Goal: Task Accomplishment & Management: Manage account settings

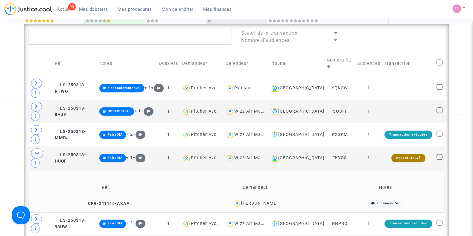
scroll to position [335, 0]
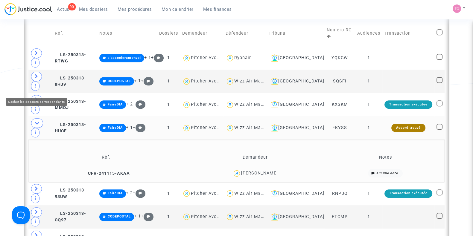
click at [35, 121] on icon at bounding box center [37, 123] width 5 height 4
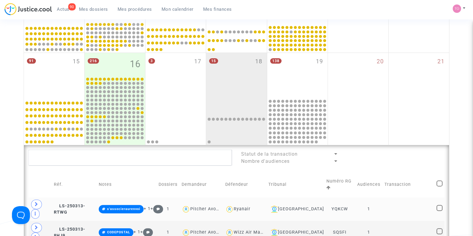
scroll to position [184, 0]
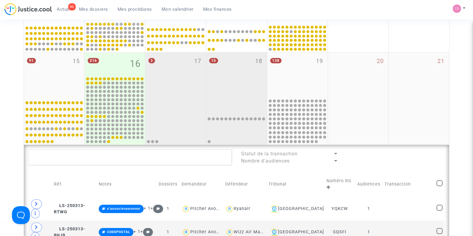
click at [147, 87] on div "3 17" at bounding box center [175, 75] width 60 height 45
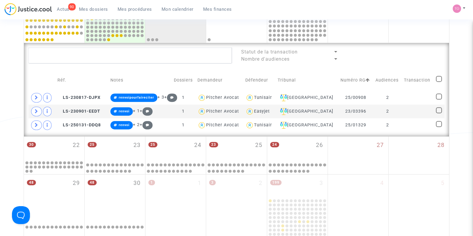
scroll to position [286, 0]
click at [254, 95] on div "Tunisair" at bounding box center [263, 97] width 18 height 5
type textarea "@Tunisair"
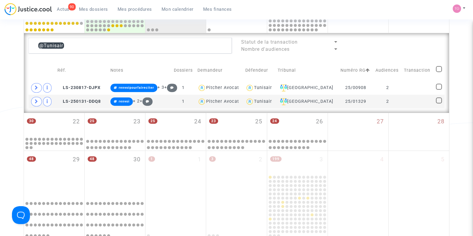
scroll to position [297, 0]
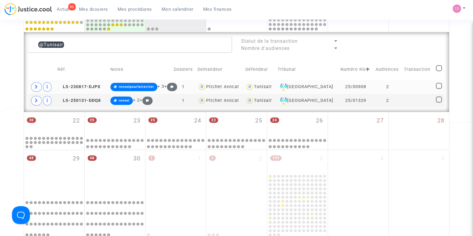
click at [262, 86] on div "Tunisair" at bounding box center [263, 86] width 18 height 5
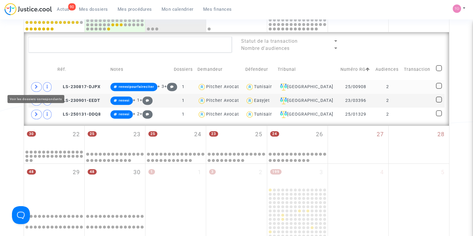
click at [36, 85] on icon at bounding box center [37, 87] width 4 height 4
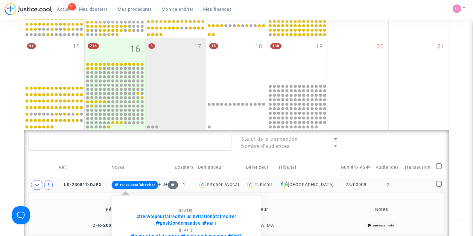
scroll to position [191, 0]
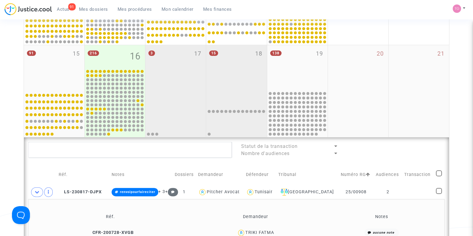
click at [250, 70] on div "15 18" at bounding box center [236, 67] width 60 height 45
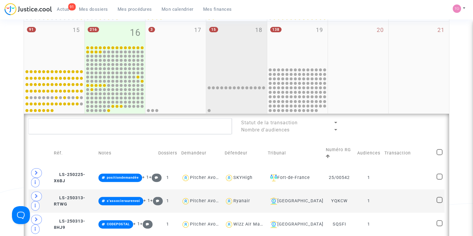
scroll to position [96, 0]
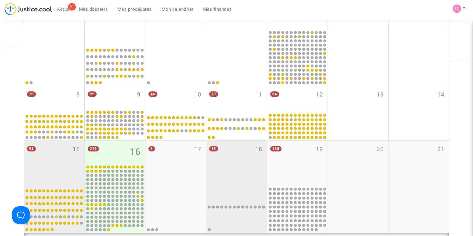
click at [49, 155] on div "91 15" at bounding box center [54, 163] width 60 height 45
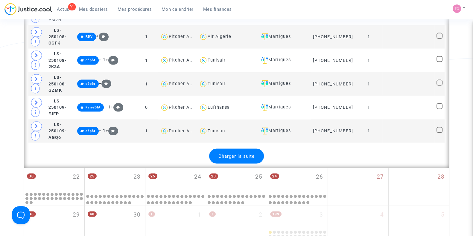
scroll to position [1414, 0]
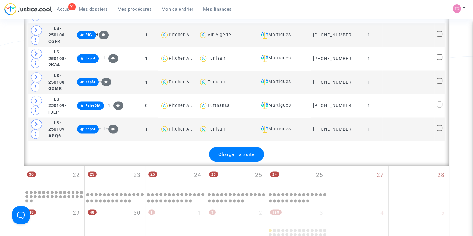
click at [234, 147] on div "Charger la suite" at bounding box center [236, 154] width 55 height 15
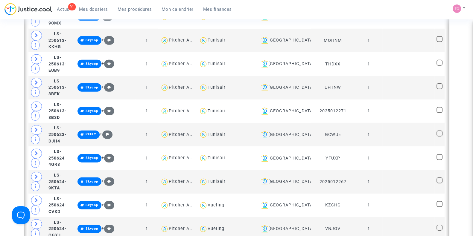
scroll to position [2257, 0]
click at [305, 178] on div "Aix-en-Provence" at bounding box center [284, 181] width 50 height 7
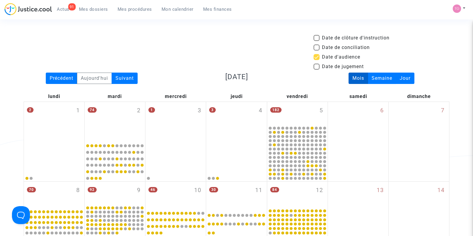
scroll to position [111, 0]
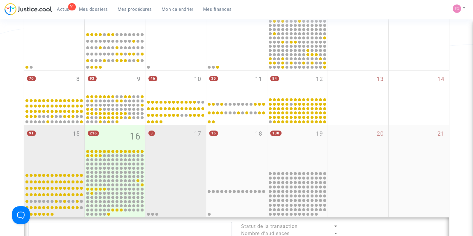
click at [157, 146] on div "3 17" at bounding box center [175, 147] width 60 height 45
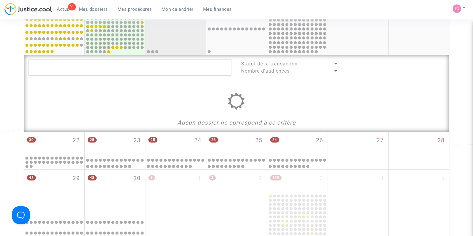
scroll to position [274, 0]
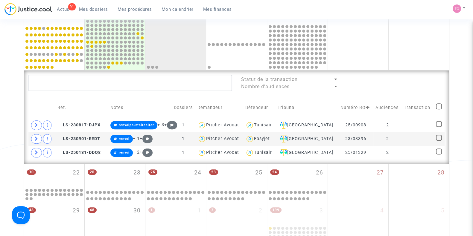
scroll to position [320, 0]
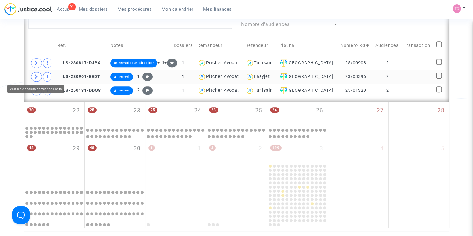
click at [36, 77] on icon at bounding box center [37, 76] width 4 height 4
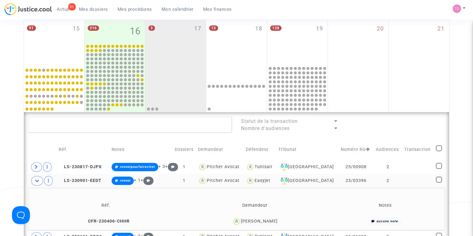
scroll to position [254, 0]
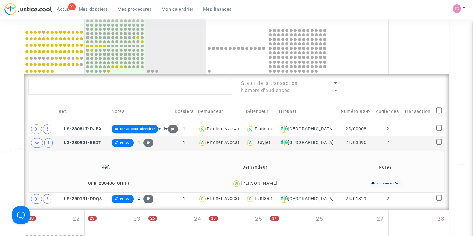
drag, startPoint x: 278, startPoint y: 182, endPoint x: 242, endPoint y: 184, distance: 35.9
click at [242, 184] on div "[PERSON_NAME]" at bounding box center [255, 183] width 142 height 9
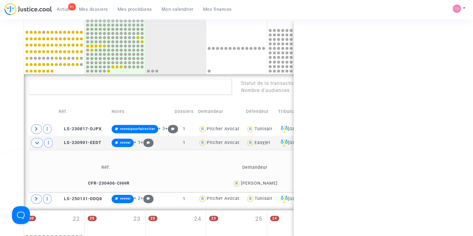
copy div "[PERSON_NAME]"
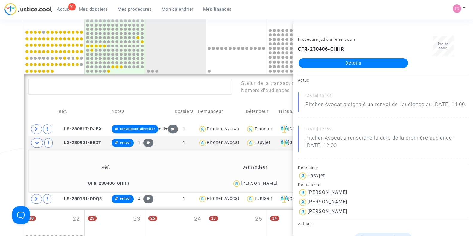
click at [0, 150] on div "Date de clôture d'instruction Date de conciliation Date d'audience Date de juge…" at bounding box center [236, 58] width 473 height 557
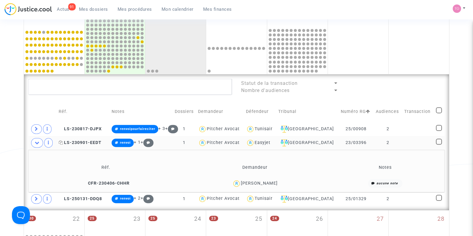
click at [87, 141] on span "LS-230901-EEDT" at bounding box center [80, 142] width 43 height 5
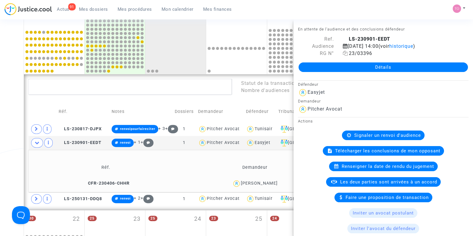
click at [343, 56] on icon at bounding box center [345, 53] width 5 height 5
drag, startPoint x: 0, startPoint y: 186, endPoint x: 14, endPoint y: 199, distance: 19.7
click at [14, 199] on div "Date de clôture d'instruction Date de conciliation Date d'audience Date de juge…" at bounding box center [236, 58] width 473 height 557
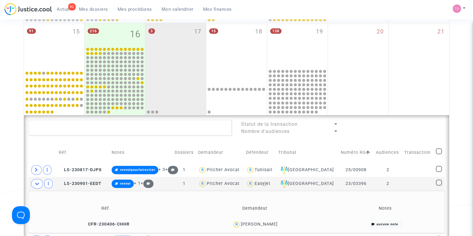
scroll to position [333, 0]
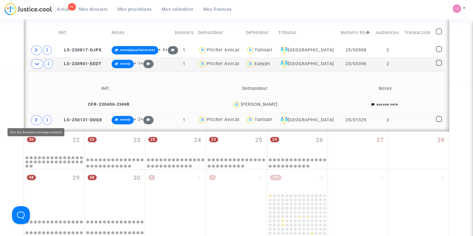
click at [35, 119] on icon at bounding box center [37, 120] width 4 height 4
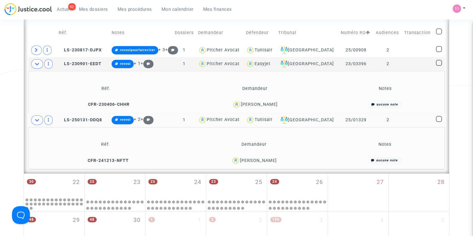
drag, startPoint x: 274, startPoint y: 156, endPoint x: 248, endPoint y: 161, distance: 26.6
click at [248, 161] on div "Haifa Sassi" at bounding box center [253, 160] width 143 height 9
copy div "Haifa Sassi"
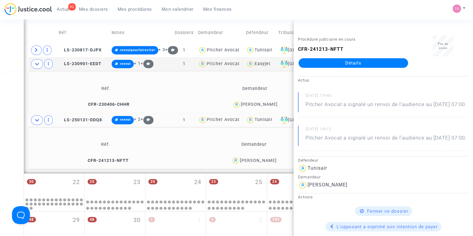
click at [15, 133] on div "Date de clôture d'instruction Date de conciliation Date d'audience Date de juge…" at bounding box center [236, 0] width 473 height 599
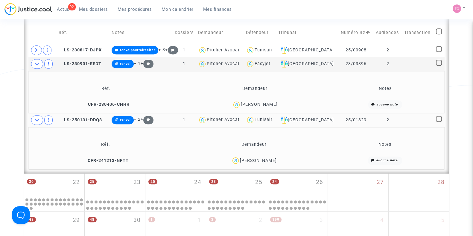
drag, startPoint x: 364, startPoint y: 120, endPoint x: 343, endPoint y: 122, distance: 21.0
click at [343, 122] on td "25/01329" at bounding box center [355, 120] width 35 height 14
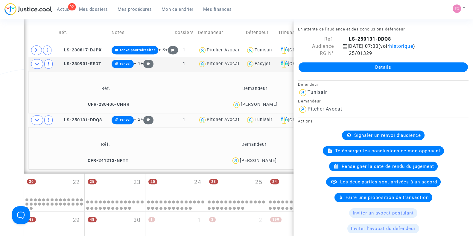
copy td "25/01329"
click at [345, 56] on icon at bounding box center [345, 53] width 5 height 5
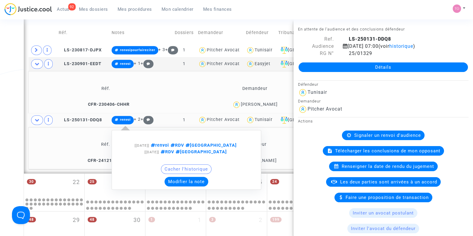
click at [184, 181] on button "Modifier la note" at bounding box center [186, 182] width 44 height 10
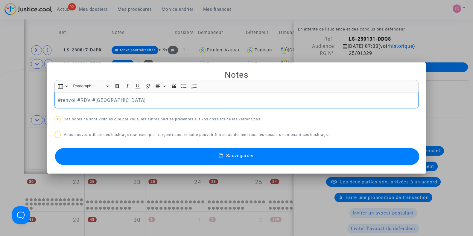
click at [74, 99] on p "#renvoi #RDV #Montreal" at bounding box center [237, 100] width 358 height 7
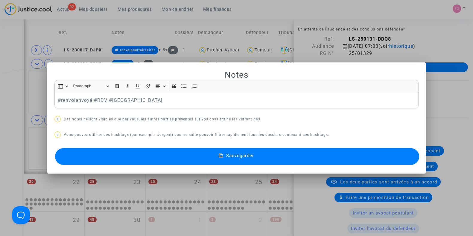
click at [105, 155] on button "Sauvegarder" at bounding box center [237, 156] width 364 height 17
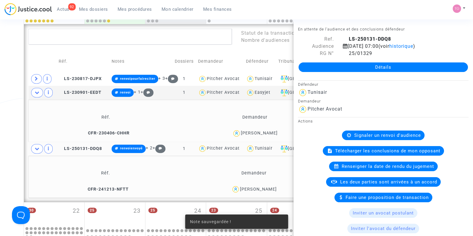
scroll to position [304, 0]
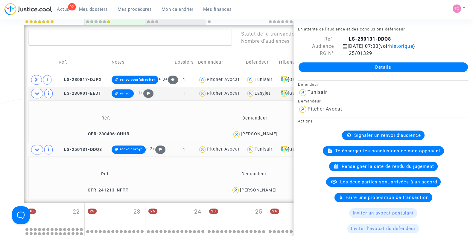
click at [0, 99] on div "Date de clôture d'instruction Date de conciliation Date d'audience Date de juge…" at bounding box center [236, 30] width 473 height 599
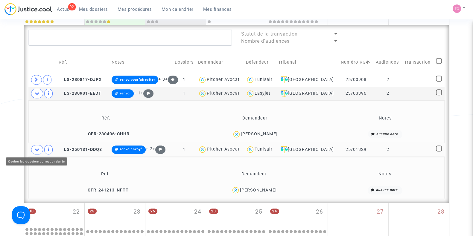
click at [35, 147] on icon at bounding box center [37, 149] width 5 height 4
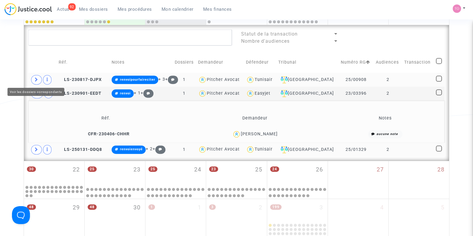
click at [39, 77] on span at bounding box center [36, 80] width 11 height 10
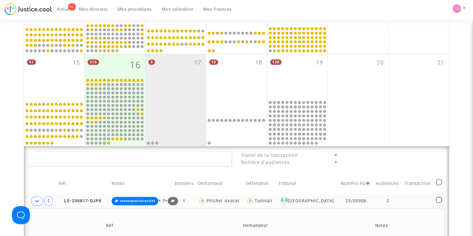
scroll to position [182, 0]
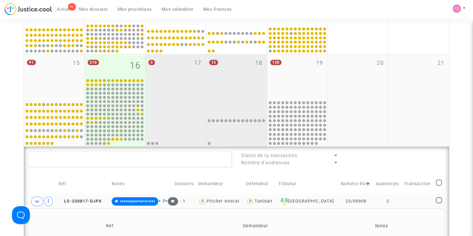
click at [244, 83] on div "15 18" at bounding box center [236, 76] width 60 height 45
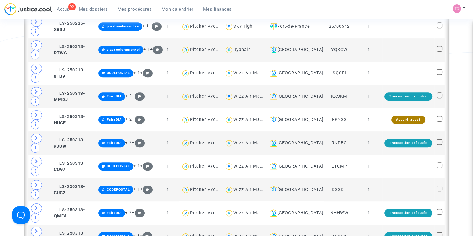
scroll to position [352, 0]
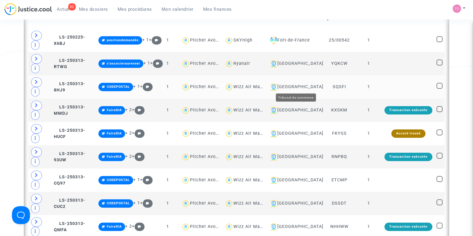
click at [298, 85] on div "[GEOGRAPHIC_DATA]" at bounding box center [295, 86] width 54 height 7
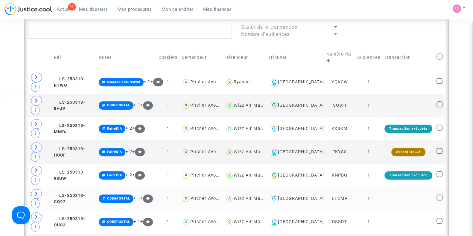
scroll to position [335, 0]
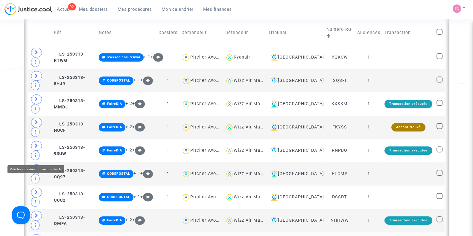
click at [37, 236] on icon at bounding box center [37, 239] width 4 height 4
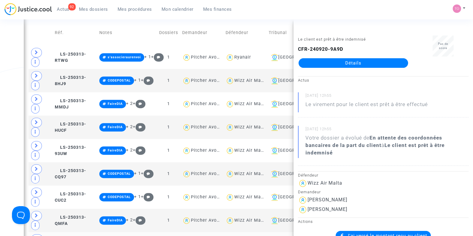
drag, startPoint x: 193, startPoint y: 181, endPoint x: 211, endPoint y: 183, distance: 18.0
copy span "3625692"
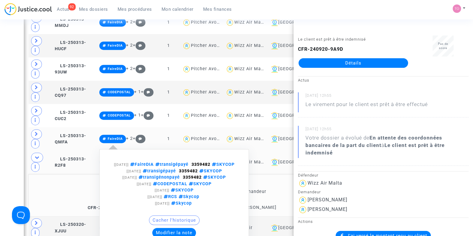
scroll to position [418, 0]
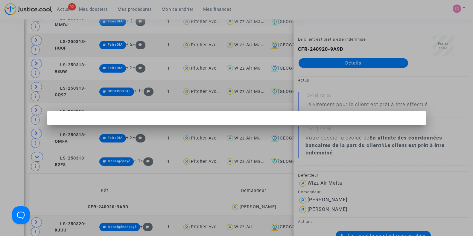
scroll to position [0, 0]
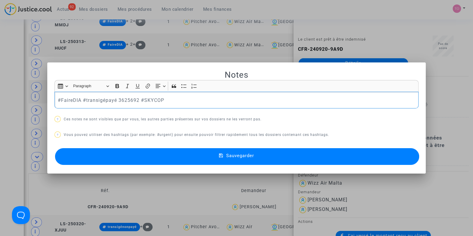
click at [129, 156] on button "Sauvegarder" at bounding box center [237, 156] width 364 height 17
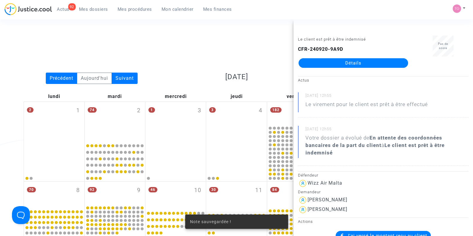
scroll to position [418, 0]
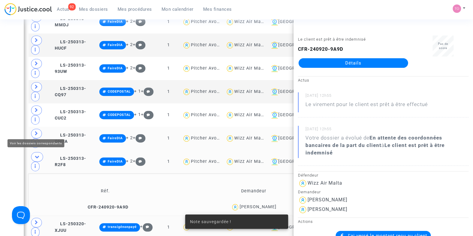
click at [36, 220] on icon at bounding box center [37, 222] width 4 height 4
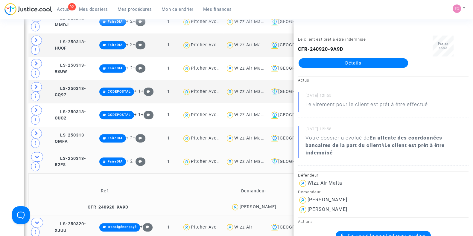
click at [4, 102] on div "Date de clôture d'instruction Date de conciliation Date d'audience Date de juge…" at bounding box center [236, 49] width 473 height 865
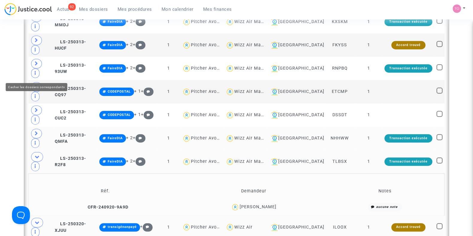
click at [35, 155] on icon at bounding box center [37, 157] width 5 height 4
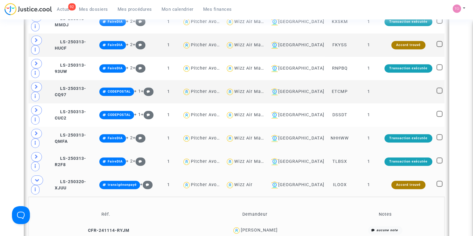
click at [266, 228] on div "Stefan Cerovic" at bounding box center [259, 230] width 37 height 5
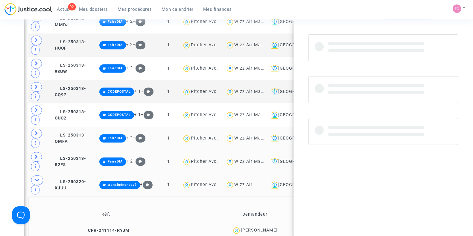
click at [266, 228] on div "Stefan Cerovic" at bounding box center [259, 230] width 37 height 5
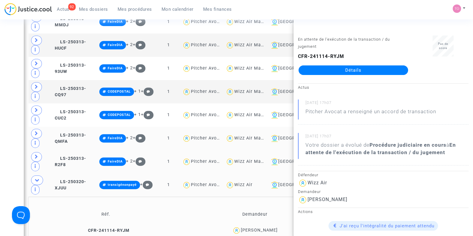
click at [266, 228] on div "Stefan Cerovic" at bounding box center [259, 230] width 37 height 5
drag, startPoint x: 266, startPoint y: 129, endPoint x: 14, endPoint y: 119, distance: 251.9
click at [14, 119] on div "Date de clôture d'instruction Date de conciliation Date d'audience Date de juge…" at bounding box center [236, 28] width 473 height 823
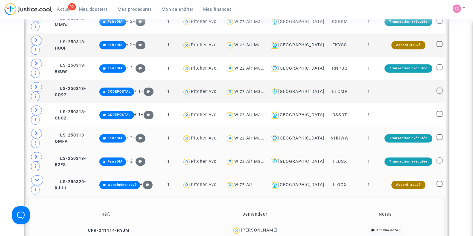
drag, startPoint x: 277, startPoint y: 127, endPoint x: 259, endPoint y: 131, distance: 18.3
click at [259, 226] on div "Stefan Cerovic" at bounding box center [255, 230] width 142 height 9
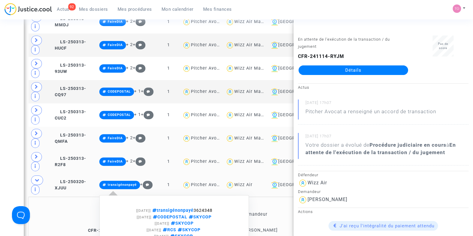
drag, startPoint x: 209, startPoint y: 113, endPoint x: 230, endPoint y: 113, distance: 20.9
click at [230, 207] on div "[01/09/2025] transigénonpayé 3624348" at bounding box center [174, 210] width 125 height 7
copy span "3624348"
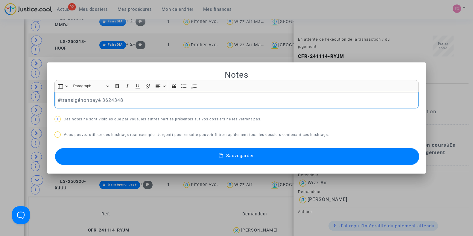
click at [87, 99] on p "#transigénonpayé 3624348" at bounding box center [237, 100] width 358 height 7
click at [55, 99] on div "#transigépayé 3624348" at bounding box center [236, 100] width 364 height 17
click at [136, 161] on button "Sauvegarder" at bounding box center [237, 156] width 364 height 17
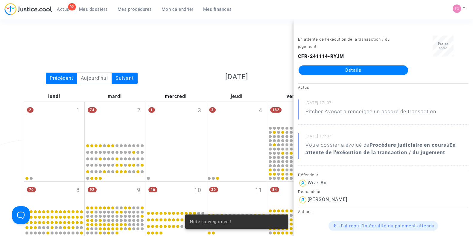
scroll to position [418, 0]
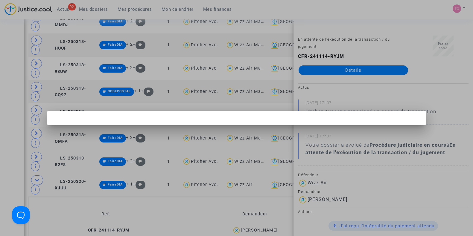
scroll to position [0, 0]
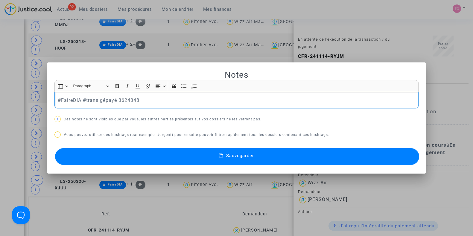
click at [145, 101] on p "#FaireDIA #transigépayé 3624348" at bounding box center [237, 100] width 358 height 7
click at [158, 155] on button "Sauvegarder" at bounding box center [237, 156] width 364 height 17
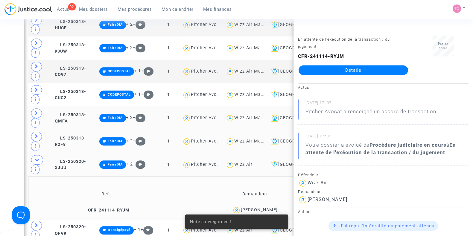
scroll to position [438, 0]
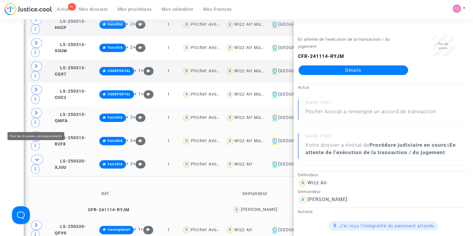
click at [35, 223] on icon at bounding box center [37, 225] width 4 height 4
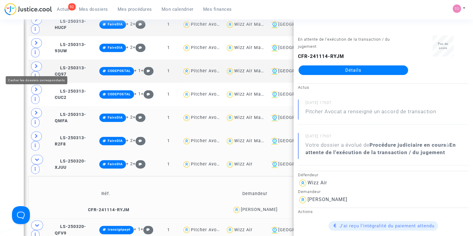
click at [36, 155] on span at bounding box center [37, 160] width 12 height 10
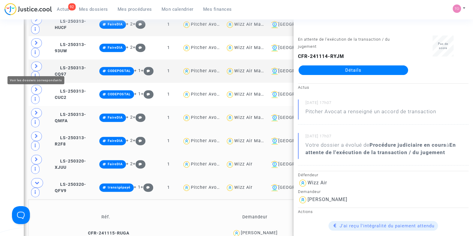
click at [33, 155] on span at bounding box center [36, 160] width 11 height 10
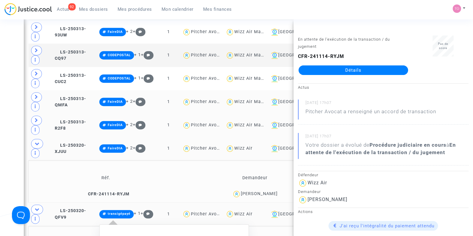
scroll to position [454, 0]
drag, startPoint x: 279, startPoint y: 147, endPoint x: 259, endPoint y: 148, distance: 20.6
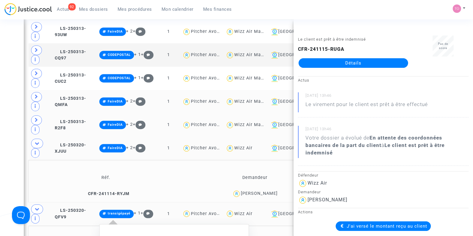
drag, startPoint x: 193, startPoint y: 132, endPoint x: 211, endPoint y: 132, distance: 18.2
click at [211, 236] on span "transigépayé 3623828 Skycop" at bounding box center [181, 239] width 77 height 5
copy span "3623828"
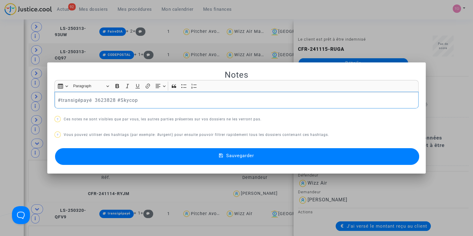
scroll to position [0, 0]
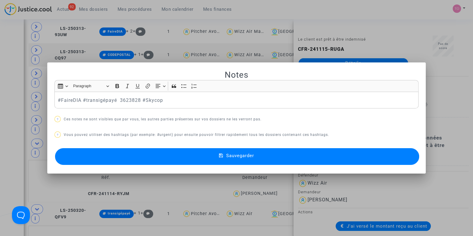
click at [114, 156] on button "Sauvegarder" at bounding box center [237, 156] width 364 height 17
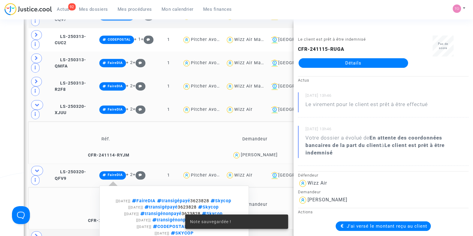
scroll to position [493, 0]
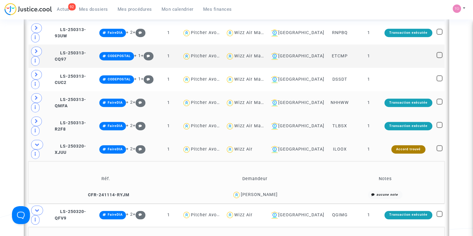
scroll to position [448, 0]
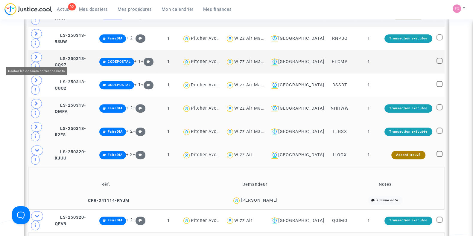
click at [35, 148] on icon at bounding box center [37, 150] width 5 height 4
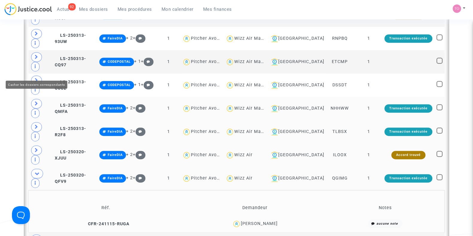
click at [36, 169] on span at bounding box center [37, 174] width 12 height 10
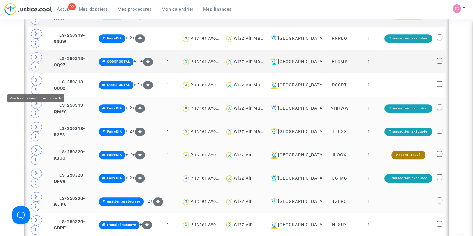
click at [36, 192] on span at bounding box center [36, 197] width 11 height 10
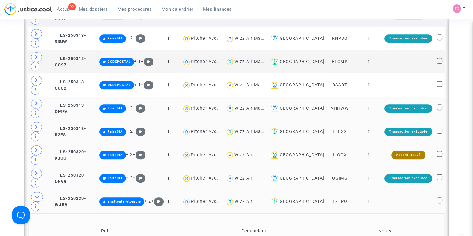
drag, startPoint x: 283, startPoint y: 126, endPoint x: 254, endPoint y: 128, distance: 28.5
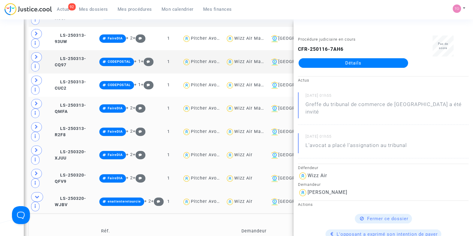
copy div "Manojlovic"
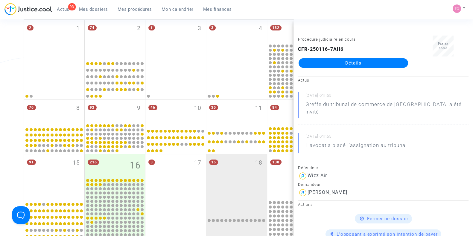
scroll to position [82, 0]
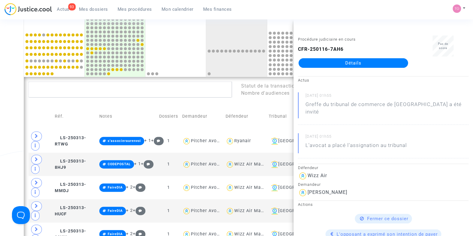
click at [4, 95] on div "Date de clôture d'instruction Date de conciliation Date d'audience Date de juge…" at bounding box center [236, 194] width 473 height 823
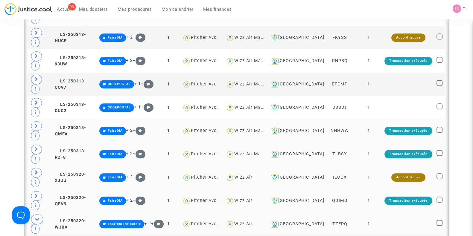
scroll to position [464, 0]
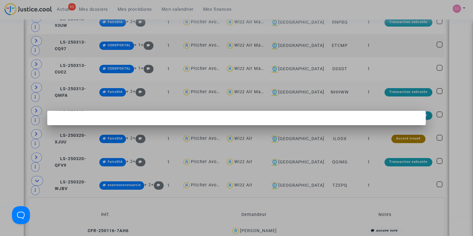
scroll to position [0, 0]
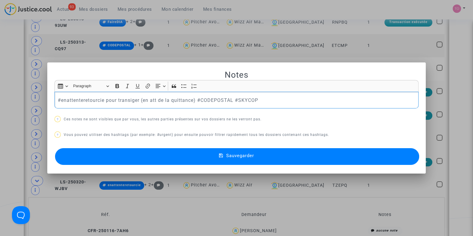
click at [1, 77] on div at bounding box center [236, 118] width 473 height 236
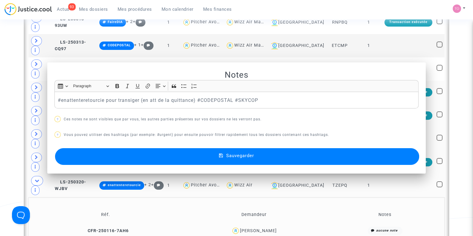
scroll to position [464, 0]
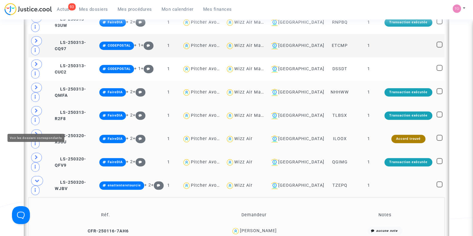
drag, startPoint x: 280, startPoint y: 165, endPoint x: 256, endPoint y: 168, distance: 23.8
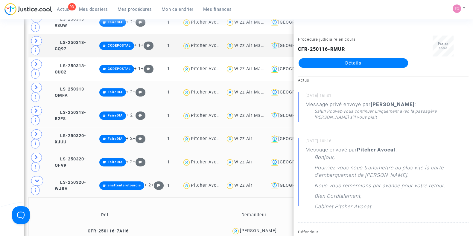
click at [12, 142] on div "Date de clôture d'instruction Date de conciliation Date d'audience Date de juge…" at bounding box center [236, 3] width 473 height 865
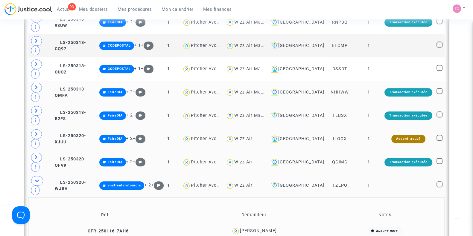
drag, startPoint x: 277, startPoint y: 161, endPoint x: 256, endPoint y: 166, distance: 21.0
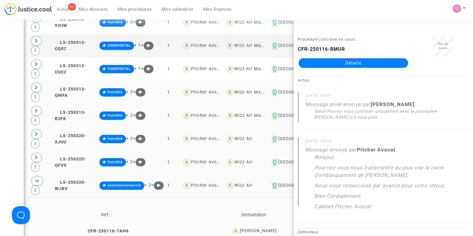
copy div "Colakovic"
click at [0, 128] on div "Date de clôture d'instruction Date de conciliation Date d'audience Date de juge…" at bounding box center [236, 3] width 473 height 865
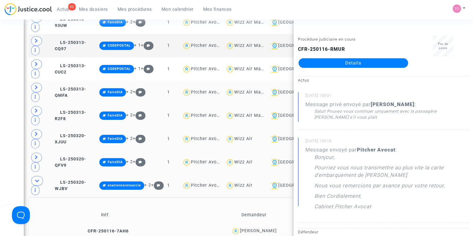
click at [0, 145] on div "Date de clôture d'instruction Date de conciliation Date d'audience Date de juge…" at bounding box center [236, 3] width 473 height 865
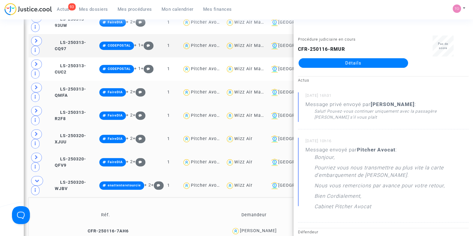
click at [0, 123] on div "Date de clôture d'instruction Date de conciliation Date d'audience Date de juge…" at bounding box center [236, 3] width 473 height 865
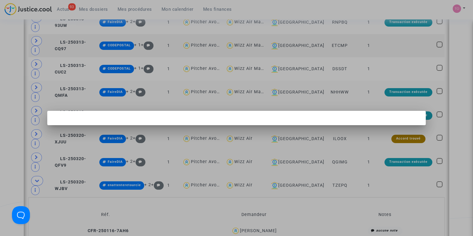
scroll to position [0, 0]
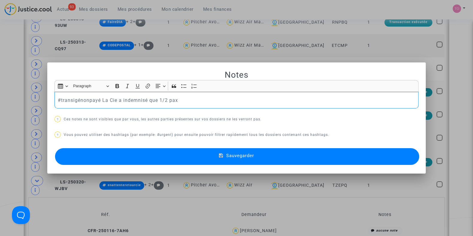
click at [0, 71] on div at bounding box center [236, 118] width 473 height 236
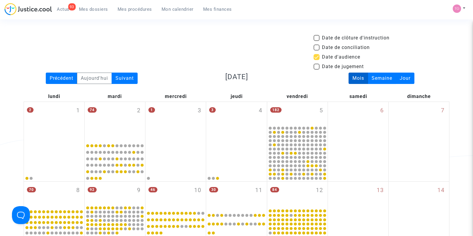
scroll to position [464, 0]
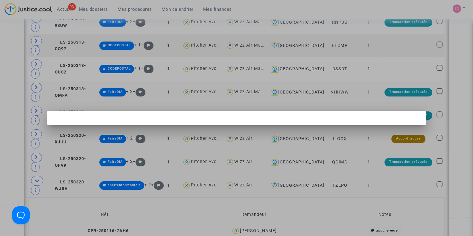
scroll to position [0, 0]
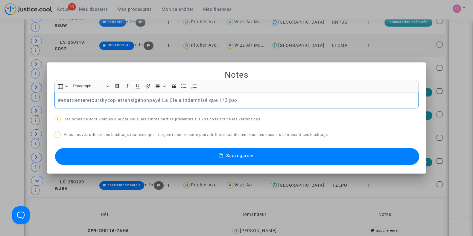
click at [70, 99] on p "#enatttenteretourskycop #transigénonpayé La Cie a indemnisé que 1/2 pax" at bounding box center [237, 100] width 358 height 7
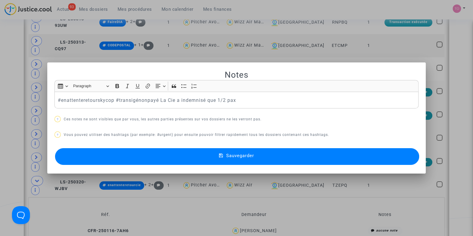
click at [175, 153] on button "Sauvegarder" at bounding box center [237, 156] width 364 height 17
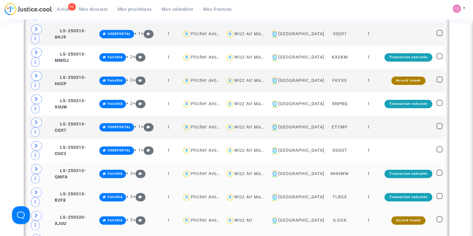
scroll to position [379, 0]
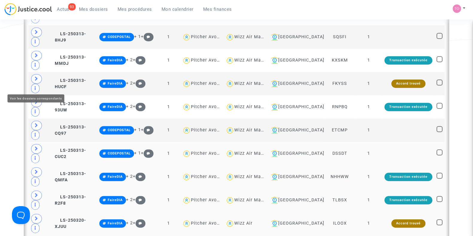
click at [38, 146] on icon at bounding box center [37, 148] width 4 height 4
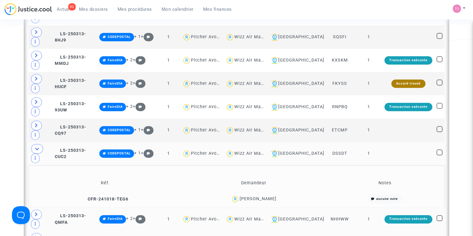
click at [259, 196] on div "Rachele Sammataro" at bounding box center [257, 198] width 37 height 5
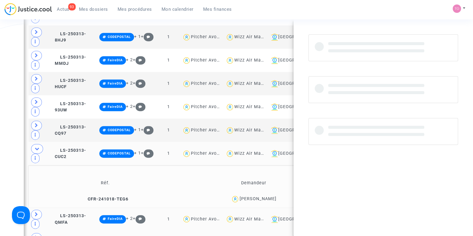
click at [259, 196] on div "Rachele Sammataro" at bounding box center [257, 198] width 37 height 5
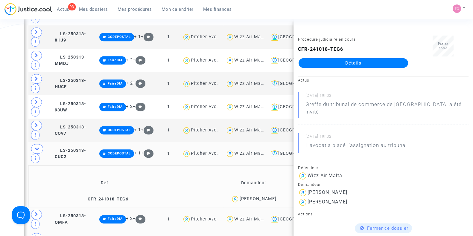
copy div "Sammataro"
click at [259, 196] on div "Rachele Sammataro" at bounding box center [257, 198] width 37 height 5
click at [0, 111] on div "Date de clôture d'instruction Date de conciliation Date d'audience Date de juge…" at bounding box center [236, 109] width 473 height 908
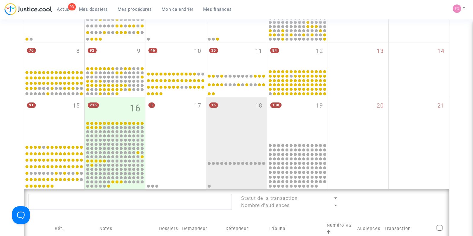
scroll to position [139, 0]
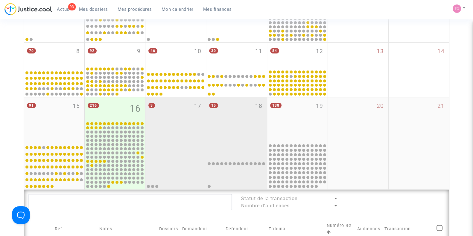
click at [174, 118] on div "3 17" at bounding box center [175, 119] width 60 height 45
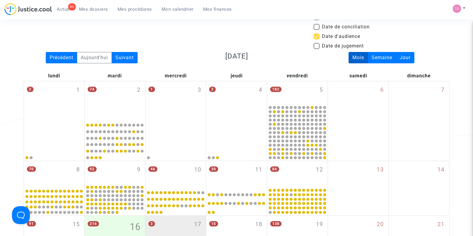
scroll to position [20, 0]
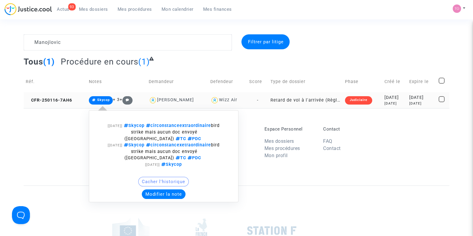
type textarea "Manojlovic"
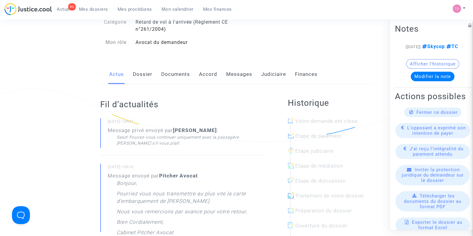
click at [229, 72] on link "Messages" at bounding box center [239, 75] width 26 height 20
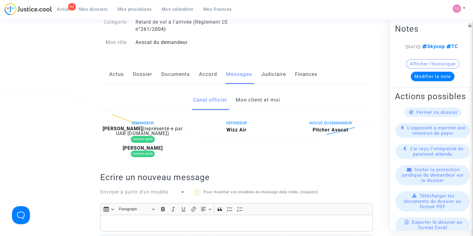
click at [246, 101] on link "Mon client et moi" at bounding box center [257, 100] width 44 height 20
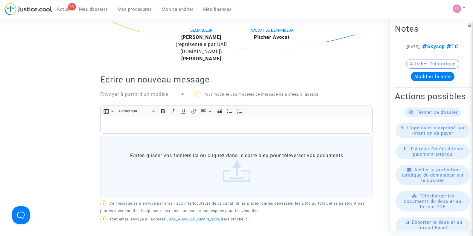
scroll to position [86, 0]
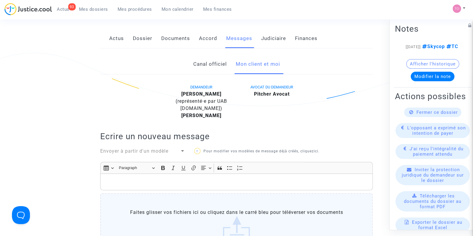
click at [214, 62] on link "Canal officiel" at bounding box center [209, 64] width 33 height 20
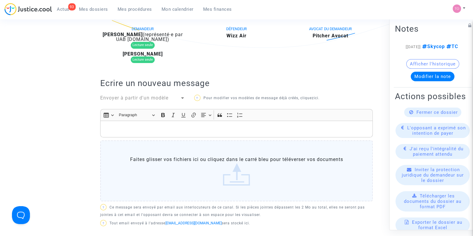
scroll to position [117, 0]
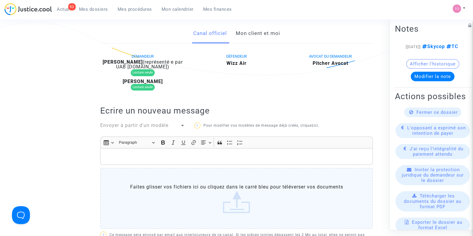
click at [251, 35] on link "Mon client et moi" at bounding box center [257, 34] width 44 height 20
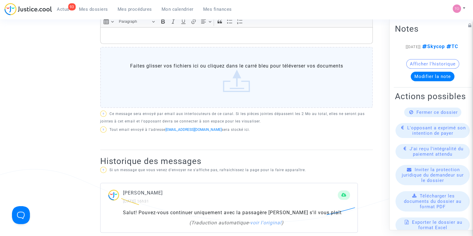
scroll to position [214, 0]
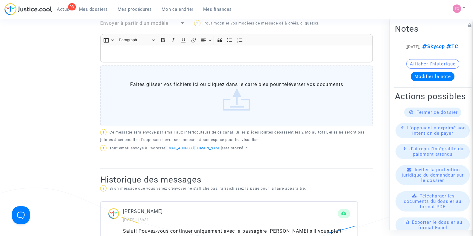
click at [177, 56] on p "Rich Text Editor, main" at bounding box center [236, 54] width 266 height 7
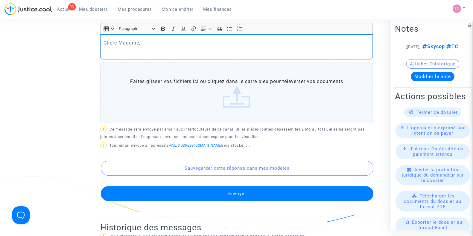
scroll to position [225, 0]
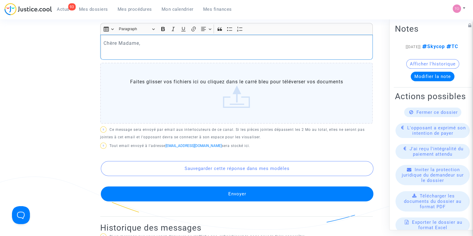
click at [151, 40] on p "Chère Madame," at bounding box center [236, 42] width 266 height 7
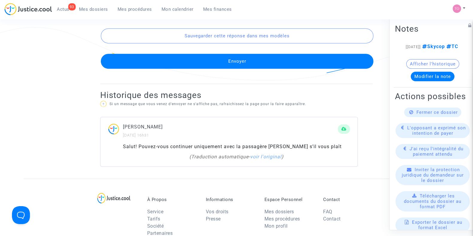
scroll to position [379, 0]
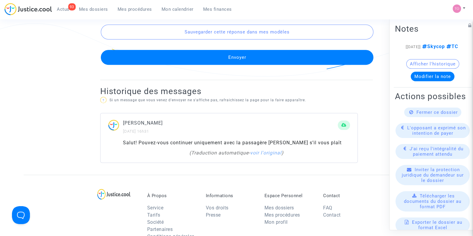
click at [294, 141] on div "Salut! Pouvez-vous continuer uniquement avec la passagère Emma Colakovic s’il v…" at bounding box center [236, 142] width 227 height 7
copy div "Colakovic"
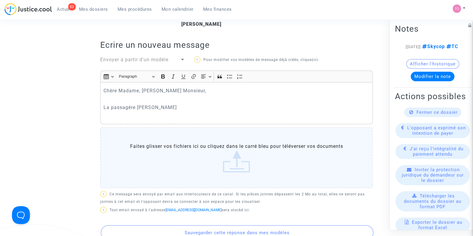
scroll to position [175, 0]
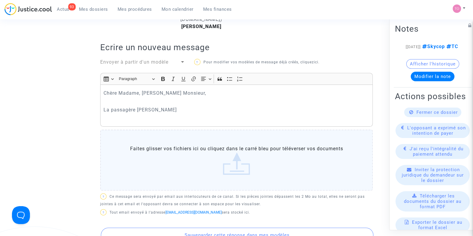
click at [168, 107] on p "La passagère Emma" at bounding box center [236, 109] width 266 height 7
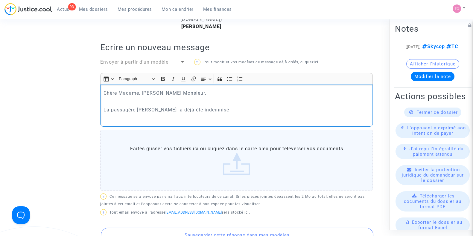
drag, startPoint x: 236, startPoint y: 107, endPoint x: 103, endPoint y: 111, distance: 133.1
click at [103, 111] on p "La passagère Emma Colakovic a déjà été indemnisé" at bounding box center [236, 109] width 266 height 7
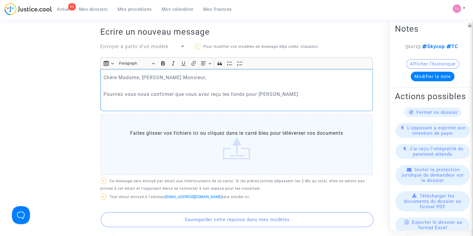
scroll to position [191, 0]
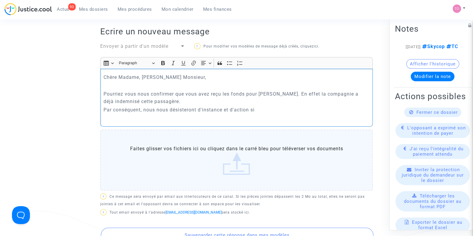
click at [197, 110] on p "Par conséquent, nous nous désisteront d'instance et d'action si" at bounding box center [236, 109] width 266 height 7
click at [264, 107] on p "Par conséquent, nous nous désisterons d'instance et d'action si" at bounding box center [236, 109] width 266 height 7
click at [340, 109] on p "Par conséquent, nous nous désisterons d'instance et d'action si les fonds ont b…" at bounding box center [236, 109] width 266 height 7
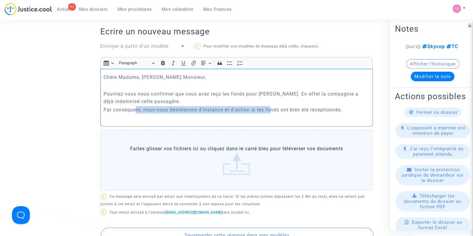
drag, startPoint x: 135, startPoint y: 109, endPoint x: 271, endPoint y: 110, distance: 136.3
click at [271, 110] on p "Par conséquent, nous nous désisterons d'instance et d'action si les fonds ont b…" at bounding box center [236, 109] width 266 height 7
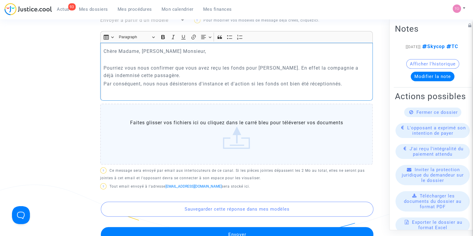
click at [106, 57] on p "Rich Text Editor, main" at bounding box center [236, 59] width 266 height 7
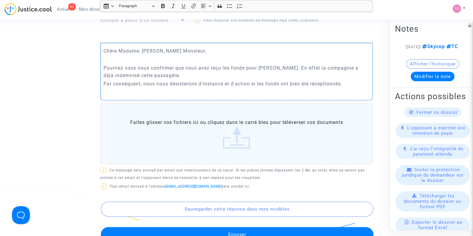
scroll to position [265, 0]
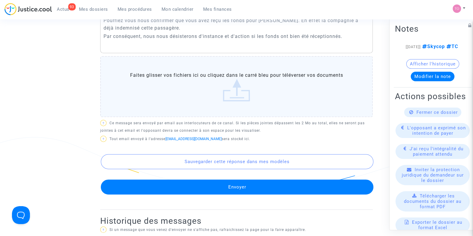
click at [108, 53] on div "Rich Text Editor Insert table Insert table Heading Paragraph Paragraph Heading …" at bounding box center [236, 52] width 272 height 136
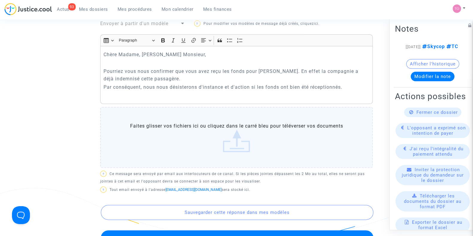
scroll to position [213, 0]
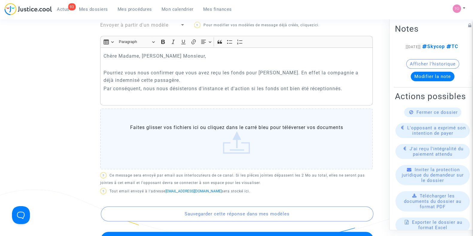
click at [105, 64] on p "Rich Text Editor, main" at bounding box center [236, 64] width 266 height 7
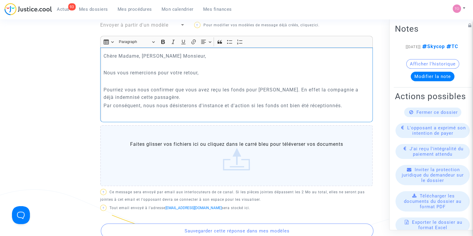
click at [179, 97] on p "Pourriez vous nous confirmer que vous avez reçu les fonds pour [PERSON_NAME]. E…" at bounding box center [236, 93] width 266 height 15
click at [357, 107] on p "Par conséquent, nous nous désisterons d'instance et d'action si les fonds ont b…" at bounding box center [236, 105] width 266 height 7
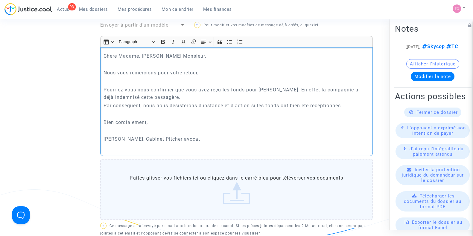
click at [113, 138] on p "Tom, Cabinet Pitcher avocat" at bounding box center [236, 138] width 266 height 7
drag, startPoint x: 113, startPoint y: 138, endPoint x: 96, endPoint y: 139, distance: 17.3
click at [96, 139] on div "Canal officiel Mon client et moi DEMANDEUR Emma Colakovic (représenté·e par UAB…" at bounding box center [236, 164] width 281 height 473
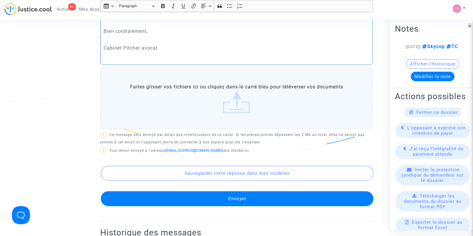
scroll to position [313, 0]
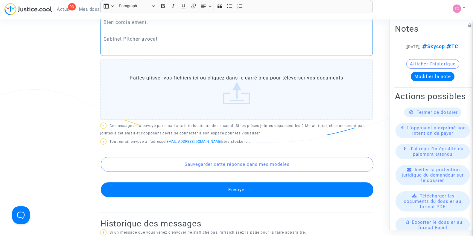
click at [166, 189] on button "Envoyer" at bounding box center [237, 189] width 272 height 15
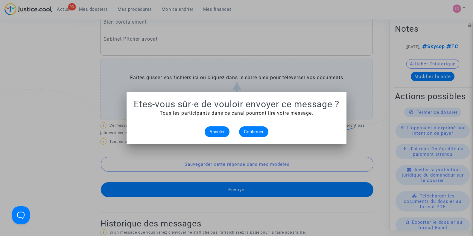
scroll to position [0, 0]
drag, startPoint x: 255, startPoint y: 130, endPoint x: 245, endPoint y: 131, distance: 10.5
click at [245, 131] on span "Confirmer" at bounding box center [254, 131] width 20 height 5
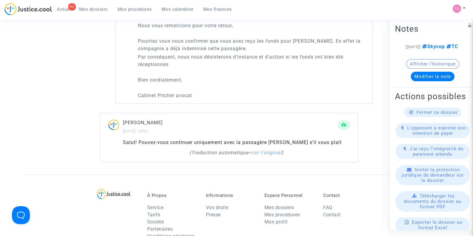
scroll to position [441, 0]
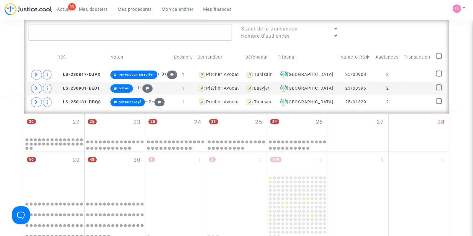
scroll to position [309, 0]
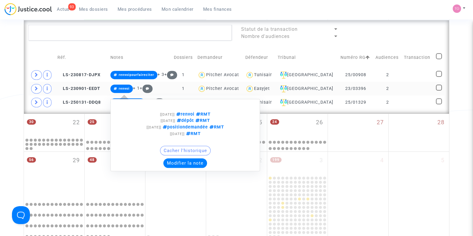
click at [170, 161] on button "Modifier la note" at bounding box center [185, 163] width 44 height 10
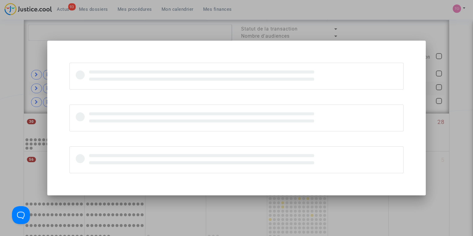
scroll to position [0, 0]
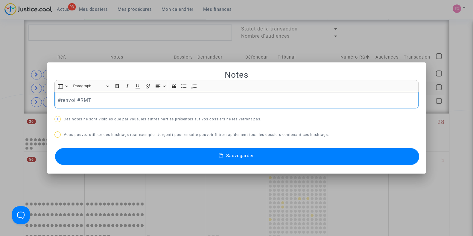
click at [72, 99] on p "#renvoi #RMT" at bounding box center [237, 100] width 358 height 7
click at [74, 100] on p "#renvoi #RMT" at bounding box center [237, 100] width 358 height 7
click at [157, 151] on button "Sauvegarder" at bounding box center [237, 156] width 364 height 17
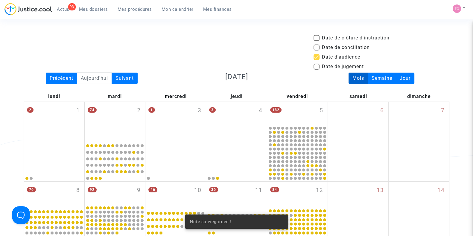
scroll to position [309, 0]
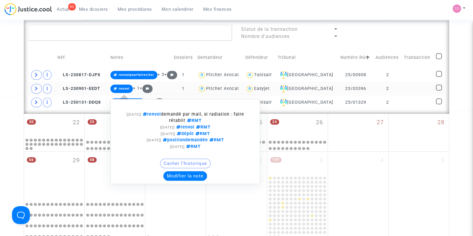
click at [180, 173] on button "Modifier la note" at bounding box center [185, 176] width 44 height 10
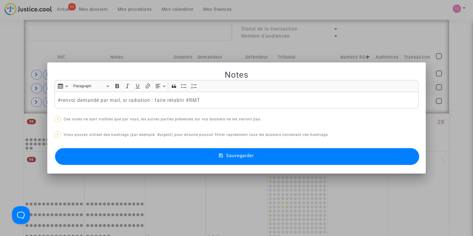
scroll to position [0, 0]
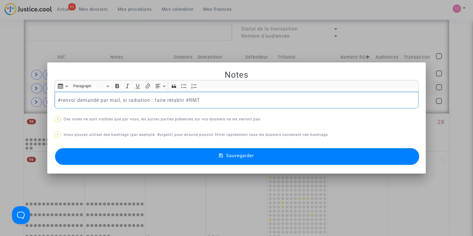
click at [0, 89] on div at bounding box center [236, 118] width 473 height 236
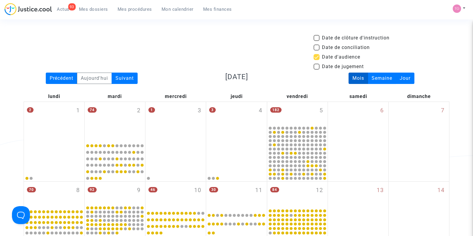
scroll to position [309, 0]
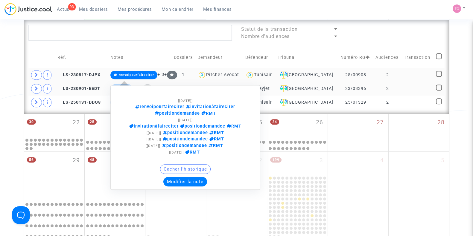
click at [175, 177] on button "Modifier la note" at bounding box center [185, 182] width 44 height 10
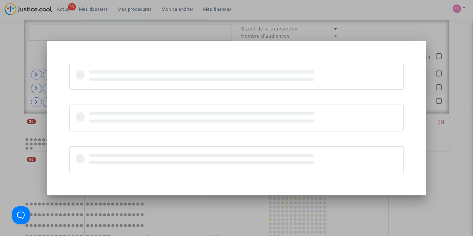
scroll to position [0, 0]
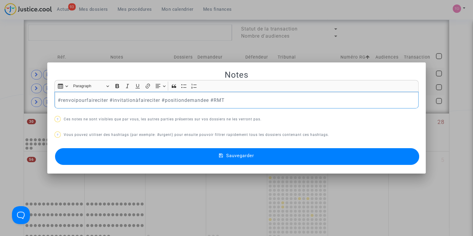
click at [107, 100] on p "#renvoipourfaireciter #invitationàfaireciter #positiondemandee #RMT" at bounding box center [237, 100] width 358 height 7
click at [141, 102] on p "#renvoipourfaireciter par mail, si raidé : rétablir #invitationàfaireciter #pos…" at bounding box center [237, 100] width 358 height 7
drag, startPoint x: 171, startPoint y: 101, endPoint x: 271, endPoint y: 98, distance: 100.5
click at [271, 98] on p "#renvoipourfaireciter par mail, si radié : rétablir #invitationàfaireciter #pos…" at bounding box center [237, 100] width 358 height 7
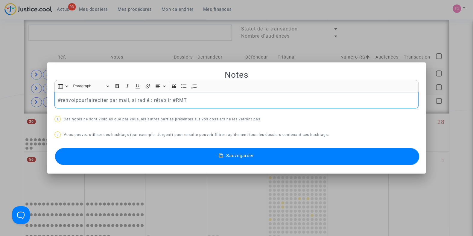
click at [159, 102] on p "#renvoipourfaireciter par mail, si radié : rétablir #RMT" at bounding box center [237, 100] width 358 height 7
click at [114, 85] on icon "Editor toolbar" at bounding box center [117, 86] width 6 height 6
click at [162, 151] on button "Sauvegarder" at bounding box center [237, 156] width 364 height 17
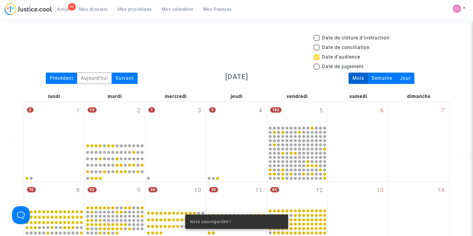
scroll to position [309, 0]
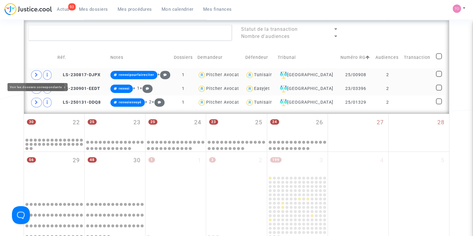
click at [35, 74] on icon at bounding box center [37, 75] width 4 height 4
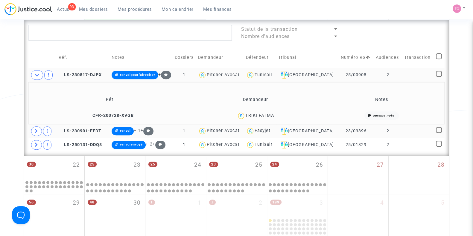
drag, startPoint x: 280, startPoint y: 114, endPoint x: 247, endPoint y: 119, distance: 33.2
click at [247, 119] on div "TRIKI FATMA" at bounding box center [255, 116] width 126 height 9
copy div "TRIKI FATMA"
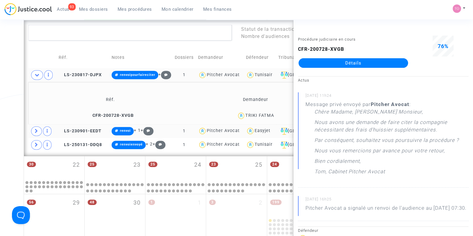
click at [0, 87] on div "Date de clôture d'instruction Date de conciliation Date d'audience Date de juge…" at bounding box center [236, 4] width 473 height 557
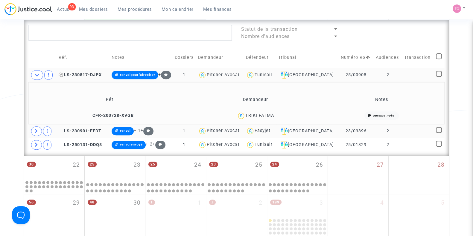
click at [78, 72] on span "LS-230817-DJPX" at bounding box center [80, 74] width 43 height 5
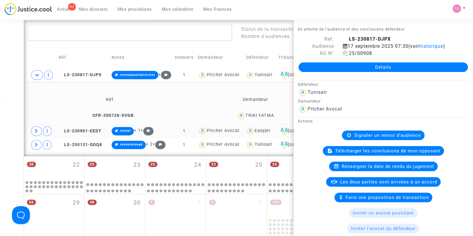
click at [344, 56] on icon at bounding box center [345, 53] width 5 height 5
click at [0, 77] on div "Date de clôture d'instruction Date de conciliation Date d'audience Date de juge…" at bounding box center [236, 4] width 473 height 557
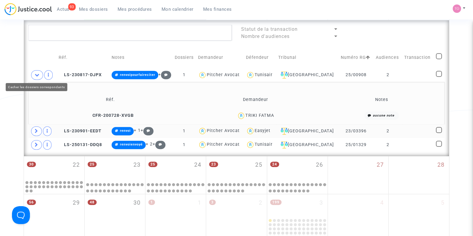
click at [35, 73] on icon at bounding box center [37, 75] width 5 height 4
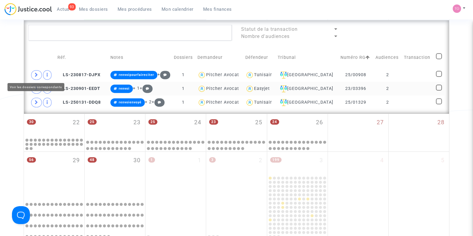
click at [35, 73] on icon at bounding box center [37, 75] width 4 height 4
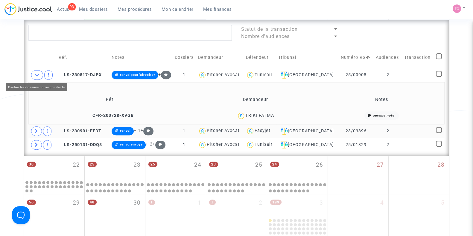
click at [36, 74] on icon at bounding box center [37, 75] width 5 height 4
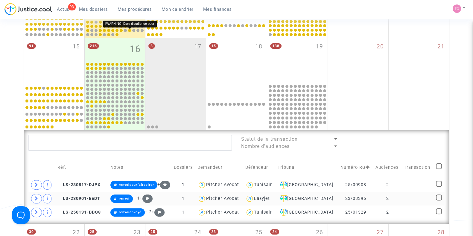
scroll to position [166, 0]
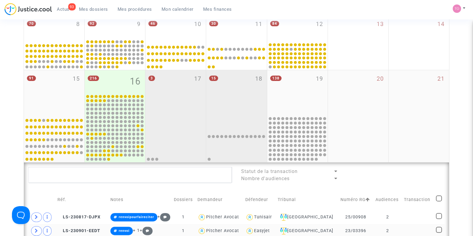
click at [233, 115] on mwl-calendar-month-cell "15 18" at bounding box center [236, 116] width 61 height 92
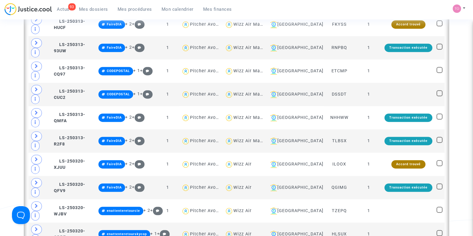
scroll to position [589, 0]
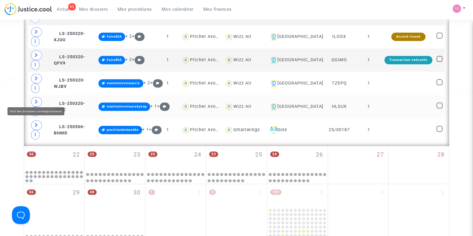
click at [36, 100] on icon at bounding box center [37, 102] width 4 height 4
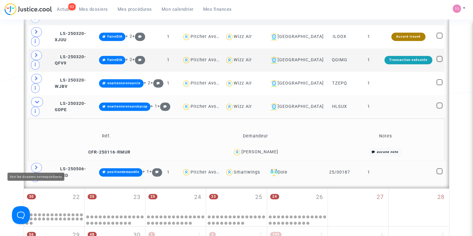
click at [35, 165] on icon at bounding box center [37, 167] width 4 height 4
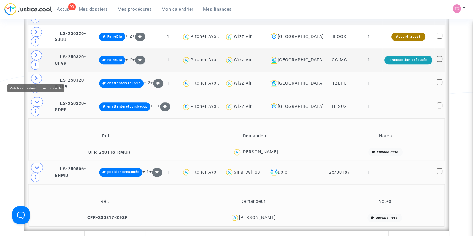
click at [36, 76] on icon at bounding box center [37, 78] width 4 height 4
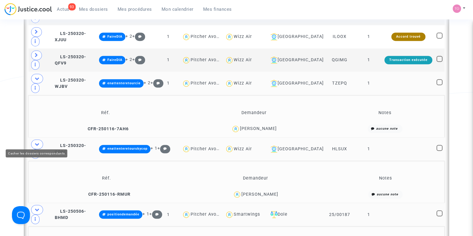
click at [37, 142] on icon at bounding box center [37, 144] width 5 height 4
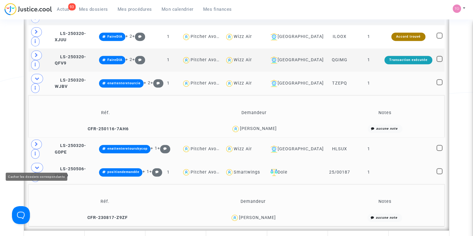
click at [37, 163] on span at bounding box center [37, 168] width 12 height 10
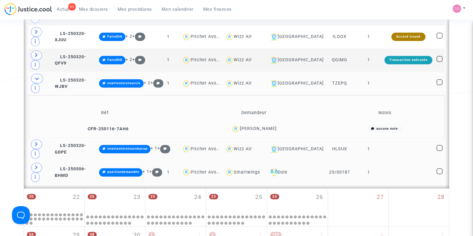
drag, startPoint x: 284, startPoint y: 126, endPoint x: 254, endPoint y: 128, distance: 29.9
click at [254, 128] on div "[PERSON_NAME]" at bounding box center [253, 129] width 143 height 9
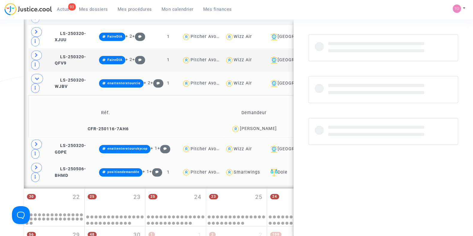
copy div "Manojlovic"
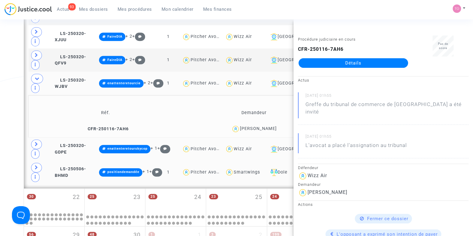
click at [254, 128] on div "[PERSON_NAME]" at bounding box center [253, 129] width 143 height 9
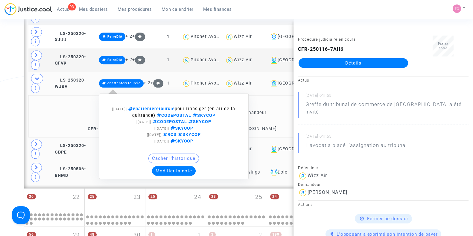
click at [177, 166] on button "Modifier la note" at bounding box center [174, 171] width 44 height 10
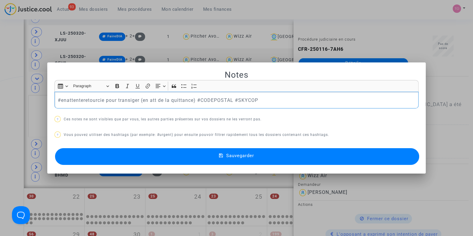
click at [196, 101] on p "#enattenteretourcie pour transiger (en att de la quittance) #CODEPOSTAL #SKYCOP" at bounding box center [237, 100] width 358 height 7
drag, startPoint x: 232, startPoint y: 100, endPoint x: 44, endPoint y: 111, distance: 188.3
click at [44, 111] on div "Notes Rich Text Editor Insert table Insert table Heading Paragraph Paragraph He…" at bounding box center [236, 118] width 473 height 236
drag, startPoint x: 207, startPoint y: 98, endPoint x: 100, endPoint y: 104, distance: 108.1
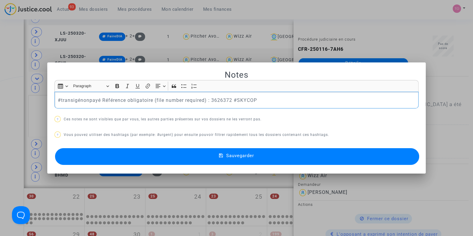
click at [100, 104] on p "#transigénonpayé Référence obligatoire (file number required) : 3626372 #SKYCOP" at bounding box center [237, 100] width 358 height 7
click at [162, 155] on button "Sauvegarder" at bounding box center [237, 156] width 364 height 17
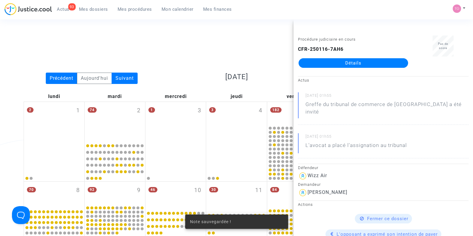
scroll to position [589, 0]
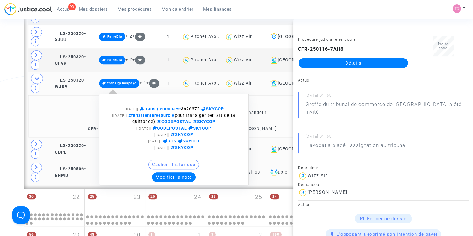
click at [165, 174] on button "Modifier la note" at bounding box center [174, 177] width 44 height 10
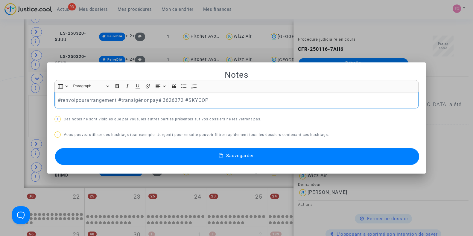
click at [117, 155] on button "Sauvegarder" at bounding box center [237, 156] width 364 height 17
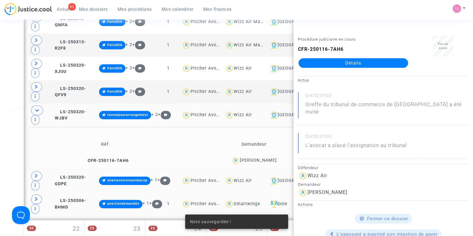
scroll to position [556, 0]
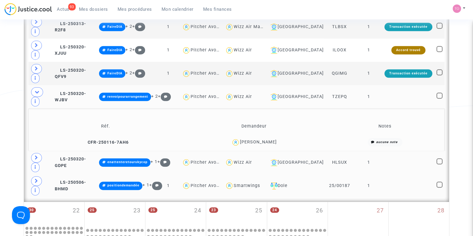
scroll to position [576, 0]
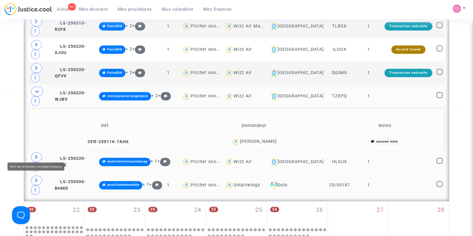
click at [36, 155] on icon at bounding box center [37, 157] width 4 height 4
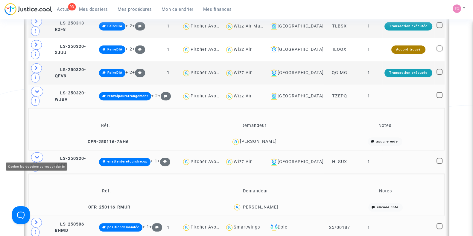
click at [36, 155] on icon at bounding box center [37, 157] width 5 height 4
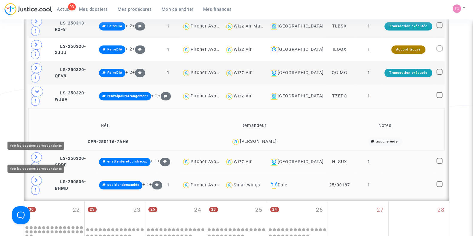
scroll to position [599, 0]
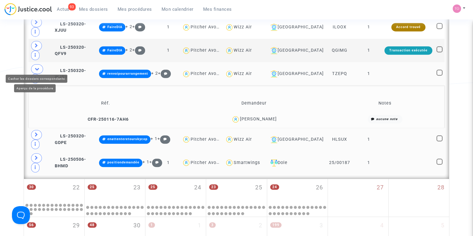
click at [36, 67] on icon at bounding box center [37, 69] width 5 height 4
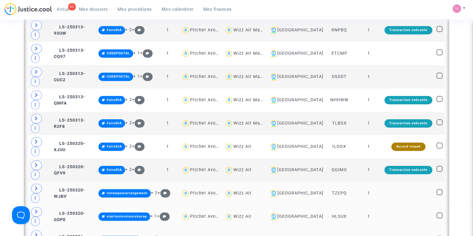
scroll to position [452, 0]
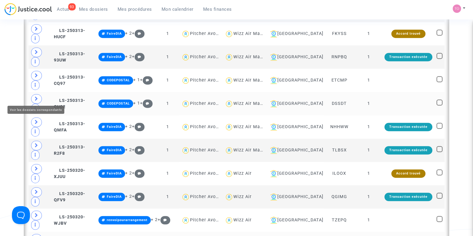
click at [38, 95] on span at bounding box center [36, 99] width 11 height 10
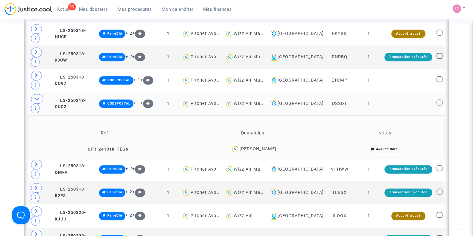
click at [267, 148] on div "Rachele Sammataro" at bounding box center [257, 148] width 37 height 5
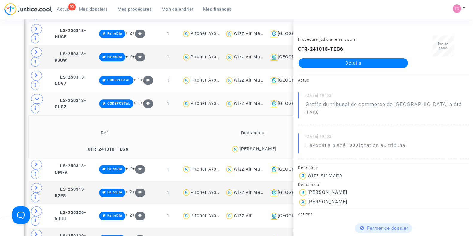
copy div "Sammataro"
click at [2, 113] on div "Date de clôture d'instruction Date de conciliation Date d'audience Date de juge…" at bounding box center [236, 17] width 473 height 870
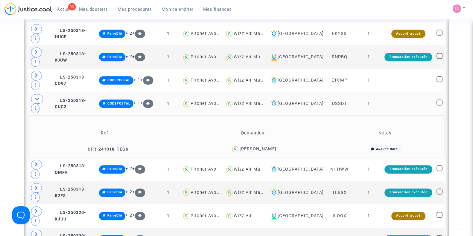
click at [246, 147] on div "Rachele Sammataro" at bounding box center [257, 148] width 37 height 5
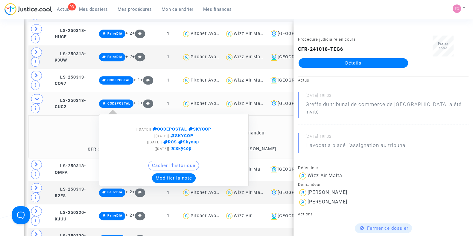
click at [187, 176] on button "Modifier la note" at bounding box center [174, 178] width 44 height 10
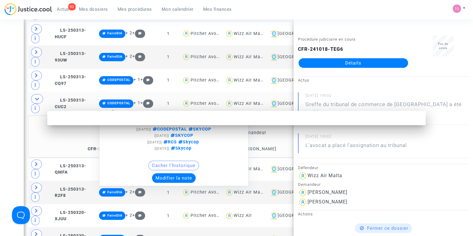
scroll to position [0, 0]
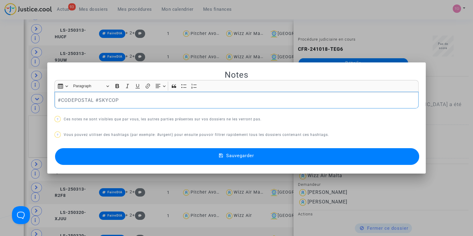
drag, startPoint x: 90, startPoint y: 101, endPoint x: 25, endPoint y: 98, distance: 64.3
click at [25, 98] on div "Notes Rich Text Editor Insert table Insert table Heading Paragraph Paragraph He…" at bounding box center [236, 118] width 473 height 236
click at [132, 149] on button "Sauvegarder" at bounding box center [237, 156] width 364 height 17
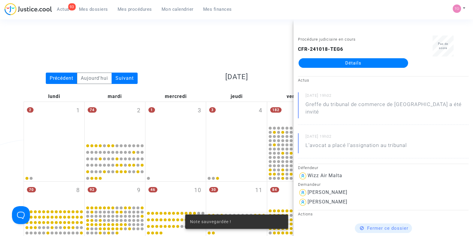
scroll to position [452, 0]
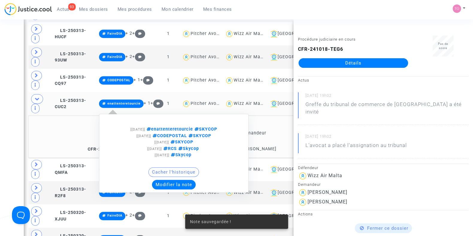
click at [170, 180] on button "Modifier la note" at bounding box center [174, 185] width 44 height 10
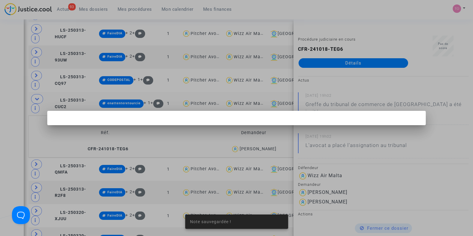
scroll to position [0, 0]
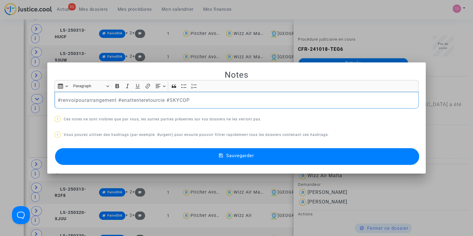
click at [129, 157] on button "Sauvegarder" at bounding box center [237, 156] width 364 height 17
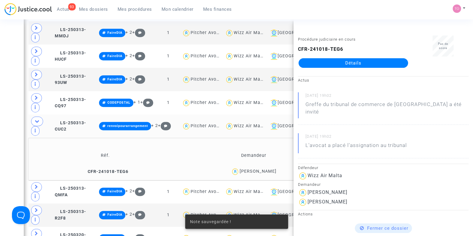
scroll to position [430, 0]
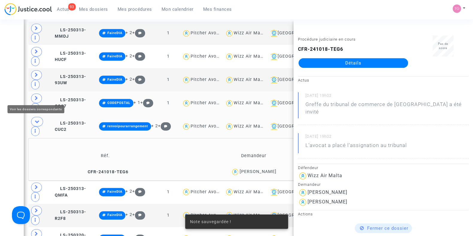
click at [38, 96] on icon at bounding box center [37, 98] width 4 height 4
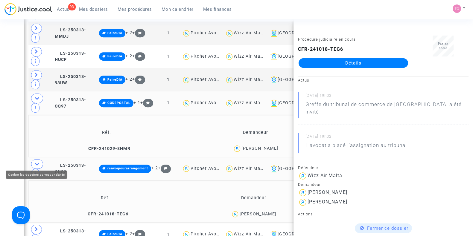
click at [39, 159] on span at bounding box center [37, 164] width 12 height 10
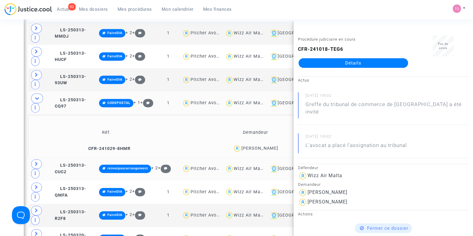
click at [267, 143] on span "Viorel Mihali" at bounding box center [259, 131] width 37 height 39
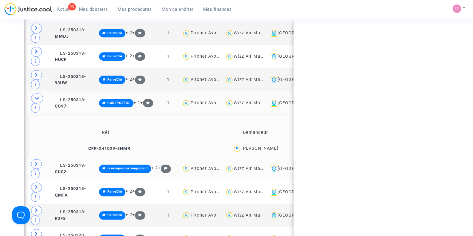
copy div "Mihali"
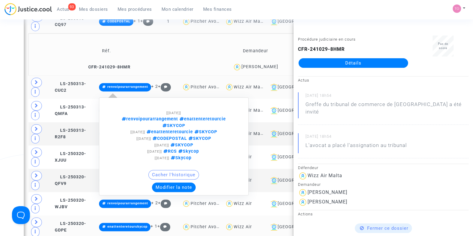
scroll to position [512, 0]
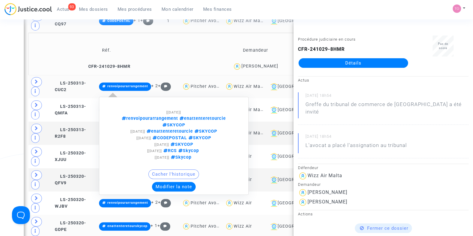
click at [171, 182] on button "Modifier la note" at bounding box center [174, 187] width 44 height 10
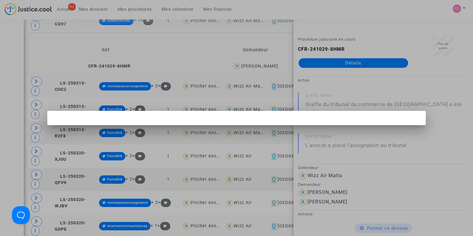
scroll to position [0, 0]
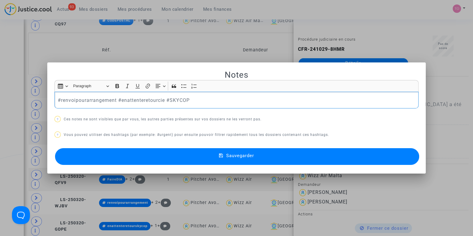
drag, startPoint x: 196, startPoint y: 97, endPoint x: 25, endPoint y: 93, distance: 171.1
click at [25, 93] on div "Notes Rich Text Editor Insert table Insert table Heading Paragraph Paragraph He…" at bounding box center [236, 118] width 473 height 236
copy p "#renvoipourarrangement #enattenteretourcie #SKYCOP"
click at [0, 55] on div at bounding box center [236, 118] width 473 height 236
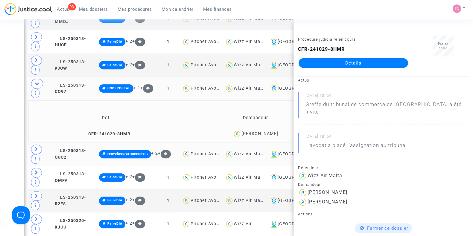
scroll to position [421, 0]
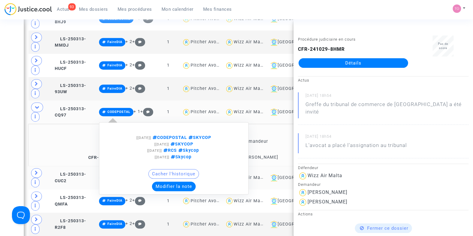
click at [179, 186] on button "Modifier la note" at bounding box center [174, 187] width 44 height 10
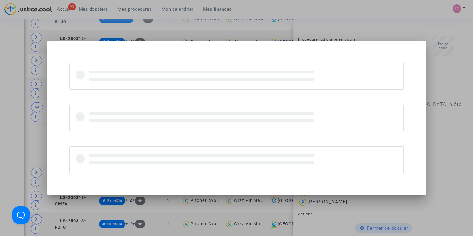
scroll to position [0, 0]
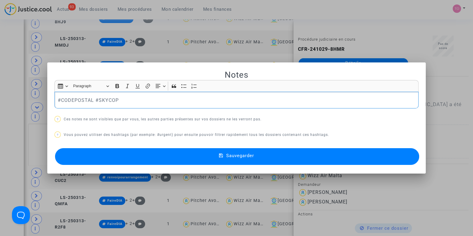
drag, startPoint x: 123, startPoint y: 103, endPoint x: 0, endPoint y: 118, distance: 124.0
click at [0, 118] on div "Notes Rich Text Editor Insert table Insert table Heading Paragraph Paragraph He…" at bounding box center [236, 118] width 473 height 236
click at [160, 156] on button "Sauvegarder" at bounding box center [237, 156] width 364 height 17
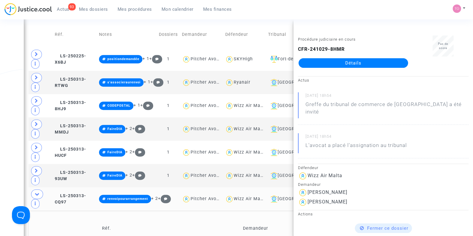
scroll to position [332, 0]
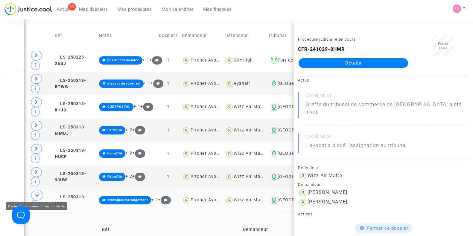
click at [37, 193] on icon at bounding box center [37, 195] width 5 height 4
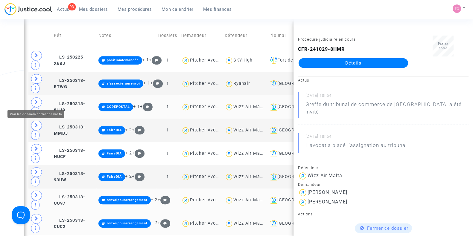
click at [35, 100] on icon at bounding box center [37, 102] width 4 height 4
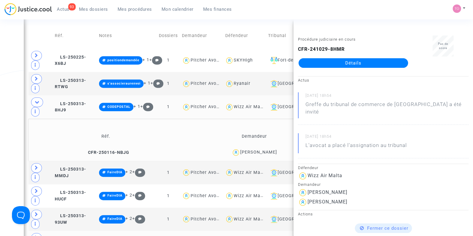
click at [12, 100] on div "Date de clôture d'instruction Date de conciliation Date d'audience Date de juge…" at bounding box center [236, 137] width 473 height 870
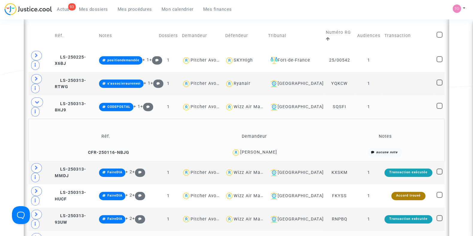
drag, startPoint x: 277, startPoint y: 150, endPoint x: 263, endPoint y: 152, distance: 13.6
click at [263, 152] on div "Shpresa Salja" at bounding box center [254, 152] width 143 height 9
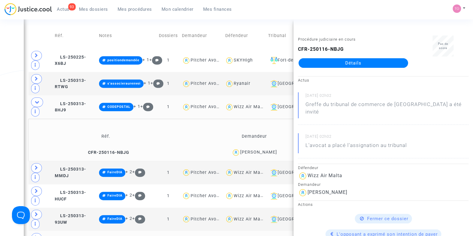
copy div "Salja"
click at [36, 101] on icon at bounding box center [37, 102] width 5 height 4
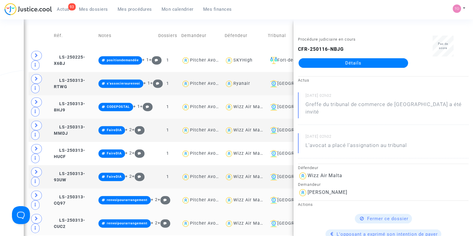
click at [0, 106] on div "Date de clôture d'instruction Date de conciliation Date d'audience Date de juge…" at bounding box center [236, 115] width 473 height 827
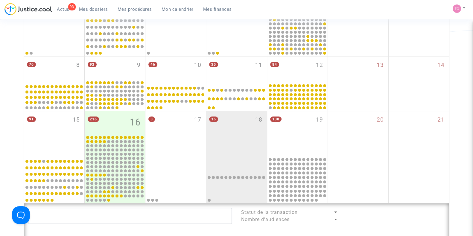
scroll to position [0, 0]
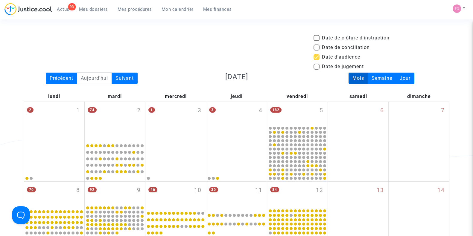
click at [97, 10] on span "Mes dossiers" at bounding box center [93, 9] width 29 height 5
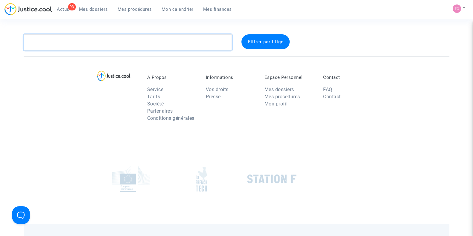
click at [85, 35] on textarea at bounding box center [128, 42] width 208 height 16
paste textarea "Likaj"
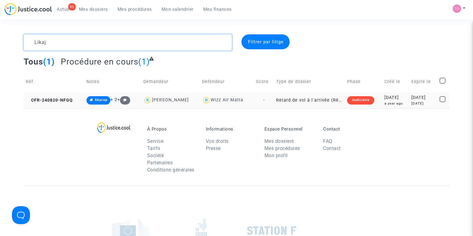
type textarea "Likaj"
click at [384, 97] on div "2024-08-20" at bounding box center [395, 97] width 23 height 7
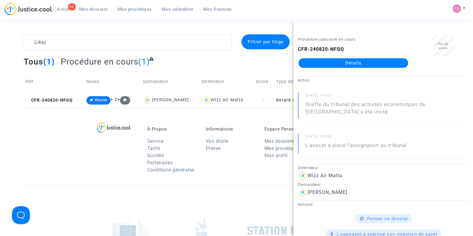
click at [330, 63] on link "Détails" at bounding box center [352, 63] width 109 height 10
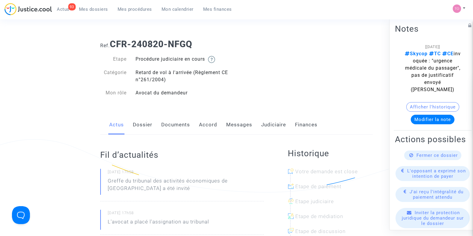
click at [140, 124] on link "Dossier" at bounding box center [142, 125] width 19 height 20
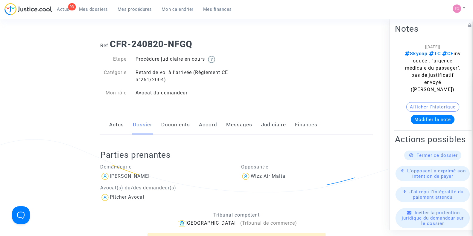
drag, startPoint x: 196, startPoint y: 43, endPoint x: 112, endPoint y: 46, distance: 83.8
click at [112, 46] on h1 "Ref. CFR-240820-NFGQ" at bounding box center [236, 44] width 272 height 11
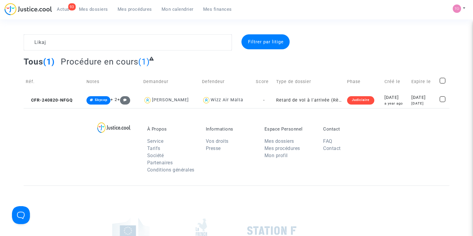
click at [14, 77] on div "Likaj Filtrer par litige Tous (1) Procédure en cours (1) Réf. Notes Demandeur D…" at bounding box center [236, 71] width 473 height 74
drag, startPoint x: 181, startPoint y: 99, endPoint x: 155, endPoint y: 99, distance: 26.6
click at [155, 99] on div "Aurora Likaj" at bounding box center [170, 100] width 55 height 9
type textarea "Likaj @"Aurora Likaj" @"Pitcher Avocat""
copy div "Aurora Likaj"
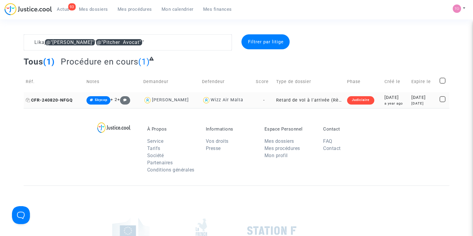
click at [29, 98] on icon at bounding box center [28, 100] width 4 height 4
click at [384, 105] on div "a year ago" at bounding box center [395, 103] width 23 height 5
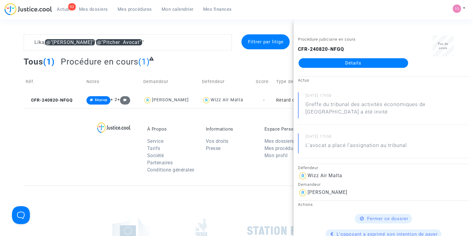
click at [355, 59] on link "Détails" at bounding box center [352, 63] width 109 height 10
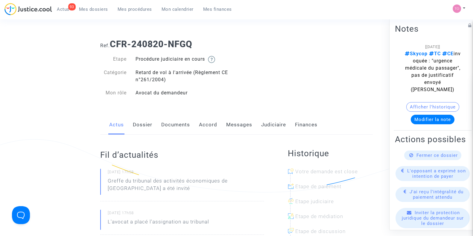
click at [266, 122] on link "Judiciaire" at bounding box center [273, 125] width 25 height 20
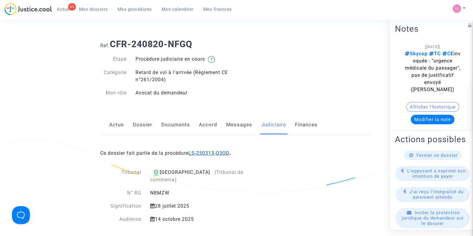
click at [203, 153] on link "LS-250313-Q3QD" at bounding box center [208, 153] width 41 height 6
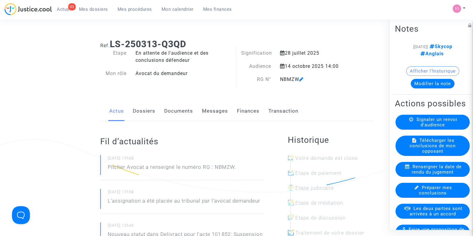
click at [434, 83] on button "Modifier la note" at bounding box center [432, 84] width 44 height 10
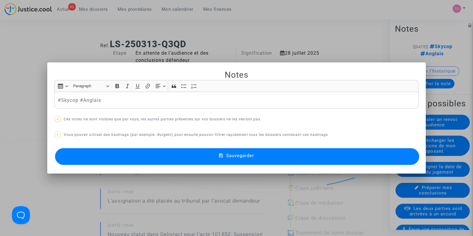
click at [178, 122] on p "? Ces notes ne sont visibles que par vous, les autres parties présentes sur vos…" at bounding box center [236, 119] width 364 height 7
click at [58, 99] on p "#Skycop #Anglais" at bounding box center [237, 100] width 358 height 7
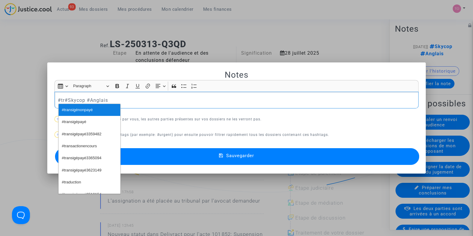
click at [81, 108] on span "#transigénonpayé" at bounding box center [77, 110] width 31 height 9
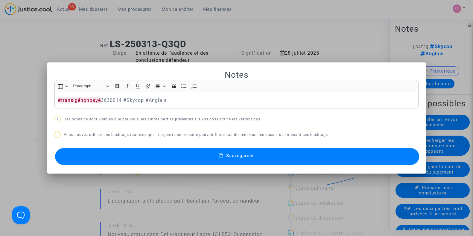
click at [147, 159] on button "Sauvegarder" at bounding box center [237, 156] width 364 height 17
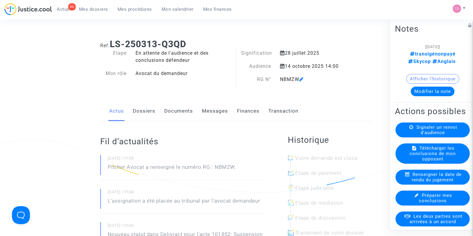
click at [92, 10] on span "Mes dossiers" at bounding box center [93, 9] width 29 height 5
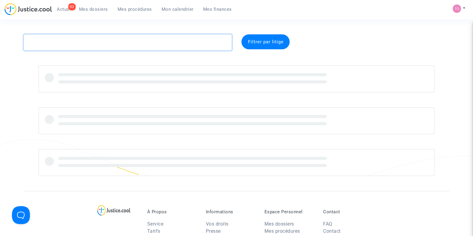
click at [80, 44] on textarea at bounding box center [128, 42] width 208 height 16
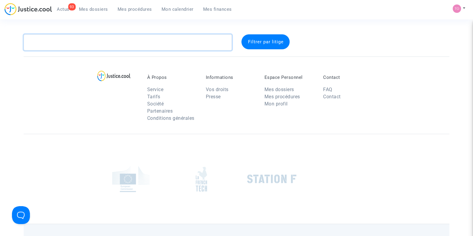
paste textarea "Idrizi"
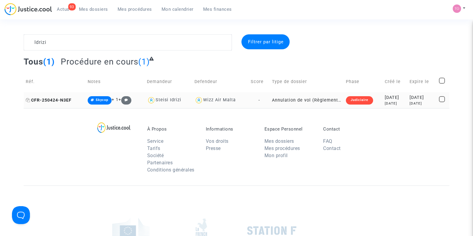
click at [30, 99] on span "CFR-250424-N3EF" at bounding box center [49, 100] width 46 height 5
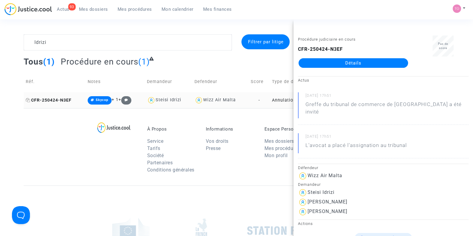
click at [28, 99] on icon at bounding box center [28, 100] width 4 height 4
click at [27, 97] on td "CFR-250424-N3EF" at bounding box center [55, 100] width 62 height 16
drag, startPoint x: 184, startPoint y: 98, endPoint x: 155, endPoint y: 101, distance: 28.3
click at [155, 101] on div "Steisi Idrizi" at bounding box center [168, 100] width 43 height 9
copy div "Steisi Idrizi"
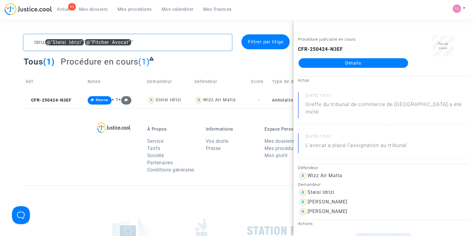
drag, startPoint x: 143, startPoint y: 42, endPoint x: 0, endPoint y: 46, distance: 143.5
click at [0, 46] on div "Idrizi @"Steisi Idrizi" @"Pitcher Avocat" Filtrer par litige Tous (1) Procédure…" at bounding box center [236, 71] width 473 height 74
paste textarea "Malotaj"
type textarea "Malotaj"
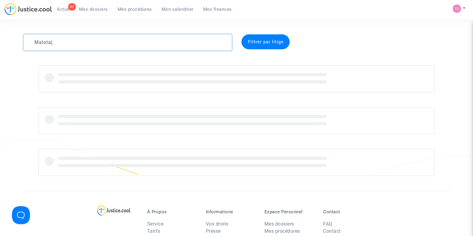
drag, startPoint x: 58, startPoint y: 41, endPoint x: 0, endPoint y: 41, distance: 58.3
click at [0, 41] on div "Malotaj Filtrer par litige" at bounding box center [236, 105] width 473 height 142
type textarea "Idrizi"
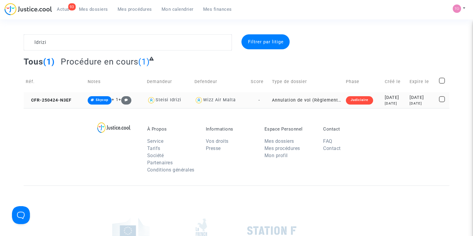
click at [269, 99] on td "Annulation de vol (Règlement CE n°261/2004)" at bounding box center [306, 100] width 74 height 16
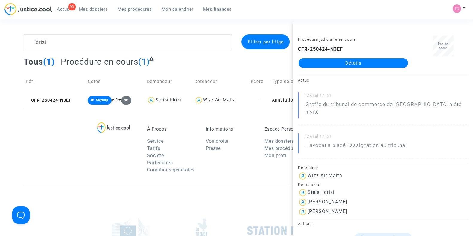
click at [354, 61] on link "Détails" at bounding box center [352, 63] width 109 height 10
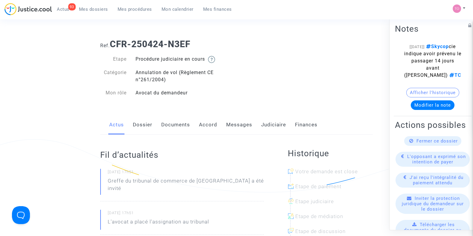
click at [271, 123] on link "Judiciaire" at bounding box center [273, 125] width 25 height 20
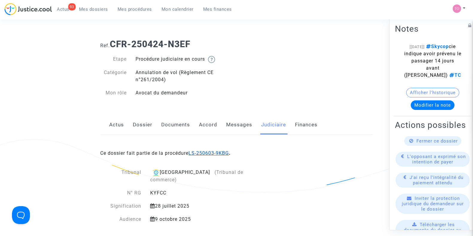
click at [206, 151] on link "LS-250603-9KBG" at bounding box center [208, 153] width 40 height 6
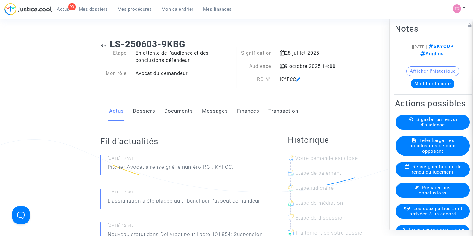
click at [421, 76] on button "Afficher l'historique" at bounding box center [432, 71] width 53 height 10
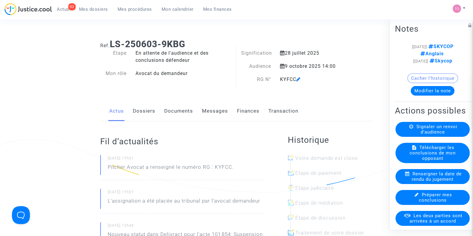
click at [426, 96] on button "Modifier la note" at bounding box center [432, 91] width 44 height 10
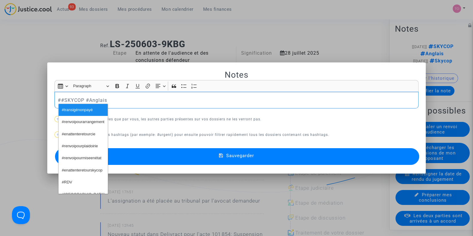
drag, startPoint x: 65, startPoint y: 110, endPoint x: 62, endPoint y: 111, distance: 3.3
click at [62, 111] on span "#transigénonpayé" at bounding box center [77, 110] width 31 height 9
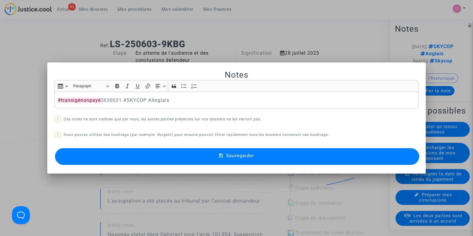
click at [132, 153] on button "Sauvegarder" at bounding box center [237, 156] width 364 height 17
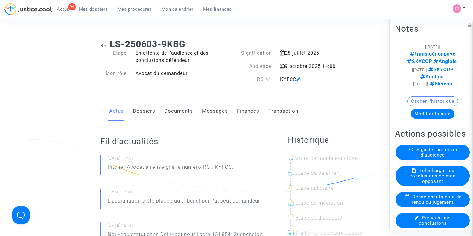
click at [423, 98] on button "Cacher l'historique" at bounding box center [432, 102] width 51 height 10
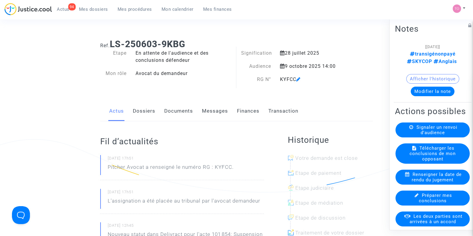
click at [425, 65] on note-viewer "[16/09/2025] transigénonpayé SKYCOP Anglais Afficher l'historique Modifier la n…" at bounding box center [432, 69] width 75 height 53
click at [430, 87] on button "Modifier la note" at bounding box center [432, 92] width 44 height 10
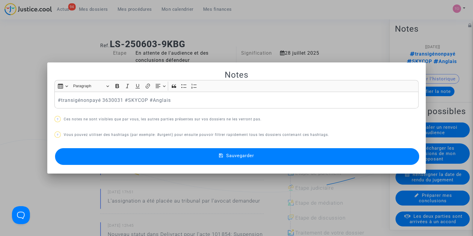
drag, startPoint x: 123, startPoint y: 153, endPoint x: 113, endPoint y: 153, distance: 10.2
drag, startPoint x: 113, startPoint y: 153, endPoint x: 10, endPoint y: 114, distance: 110.7
click at [21, 35] on div at bounding box center [236, 118] width 473 height 236
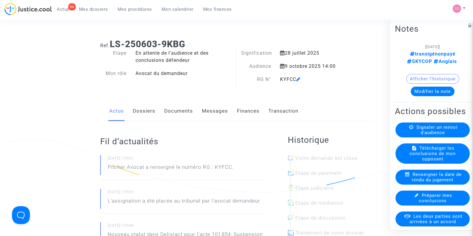
click at [94, 6] on link "Mes dossiers" at bounding box center [93, 9] width 39 height 9
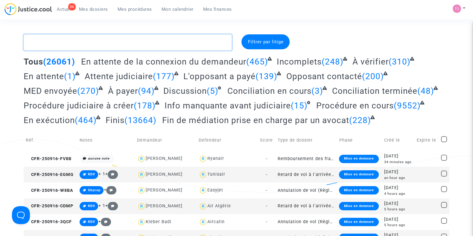
click at [46, 41] on textarea at bounding box center [128, 42] width 208 height 16
paste textarea "Malotaj"
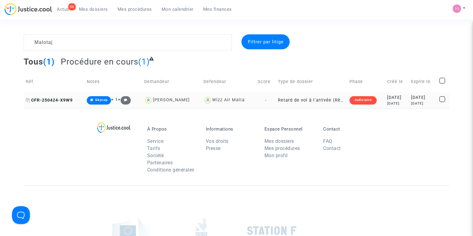
click at [28, 99] on icon at bounding box center [28, 100] width 4 height 4
drag, startPoint x: 188, startPoint y: 101, endPoint x: 154, endPoint y: 101, distance: 34.4
click at [154, 101] on div "Renato Malotaj" at bounding box center [171, 100] width 55 height 9
type textarea "Malotaj @"Renato Malotaj" @"Pitcher Avocat""
copy div "Renato Malotaj"
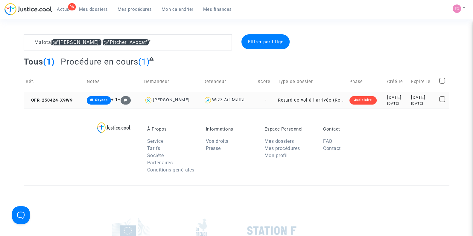
click at [63, 102] on td "CFR-250424-X9W9" at bounding box center [54, 100] width 61 height 16
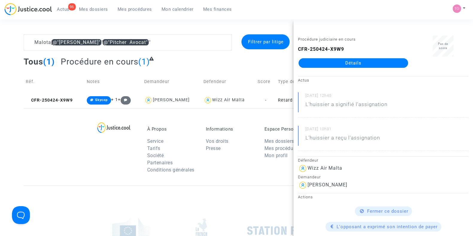
click at [329, 62] on link "Détails" at bounding box center [352, 63] width 109 height 10
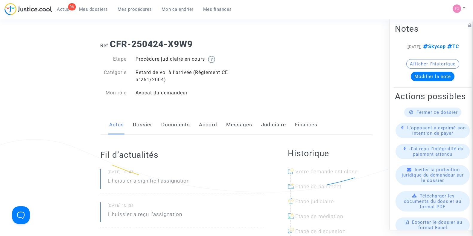
click at [270, 119] on link "Judiciaire" at bounding box center [273, 125] width 25 height 20
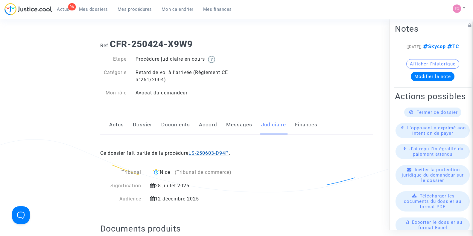
click at [207, 154] on link "LS-250603-D94P" at bounding box center [208, 153] width 40 height 6
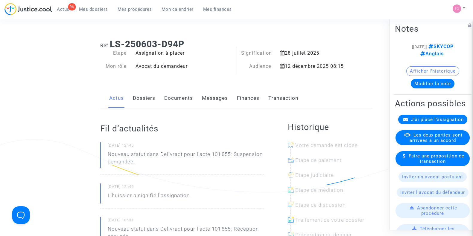
click at [421, 88] on button "Modifier la note" at bounding box center [432, 84] width 44 height 10
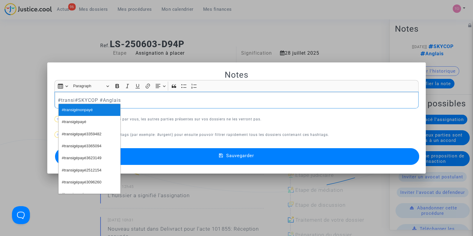
click at [84, 109] on span "#transigénonpayé" at bounding box center [77, 110] width 31 height 9
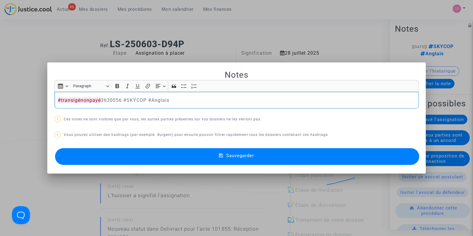
click at [151, 153] on button "Sauvegarder" at bounding box center [237, 156] width 364 height 17
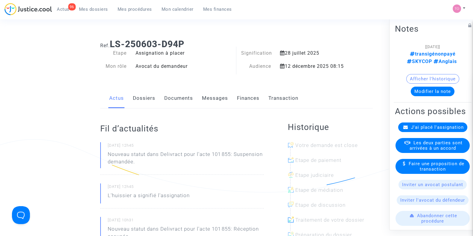
click at [79, 11] on span "Mes dossiers" at bounding box center [93, 9] width 29 height 5
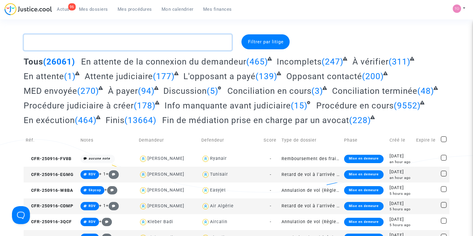
click at [77, 45] on textarea at bounding box center [128, 42] width 208 height 16
paste textarea "Emese"
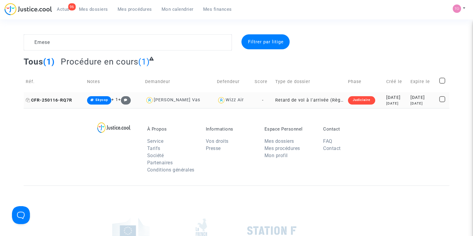
click at [28, 98] on icon at bounding box center [28, 100] width 4 height 4
click at [30, 99] on icon at bounding box center [28, 100] width 4 height 4
drag, startPoint x: 192, startPoint y: 101, endPoint x: 157, endPoint y: 102, distance: 35.0
click at [157, 102] on div "Rita Emese Vas" at bounding box center [179, 100] width 68 height 9
copy div "Rita Emese Vas"
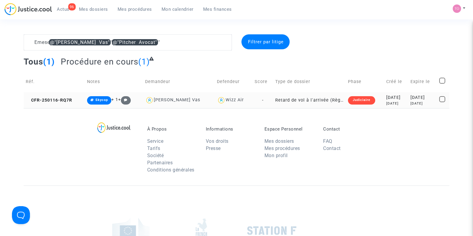
click at [173, 96] on span "Rita Emese Vas" at bounding box center [177, 82] width 46 height 39
type textarea "Emese"
click at [386, 102] on div "8 months ago" at bounding box center [396, 103] width 20 height 5
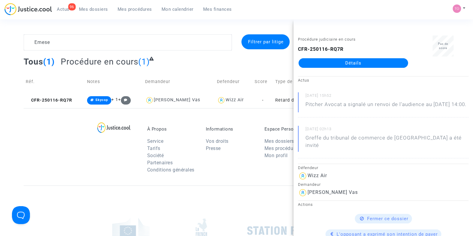
click at [367, 64] on link "Détails" at bounding box center [352, 63] width 109 height 10
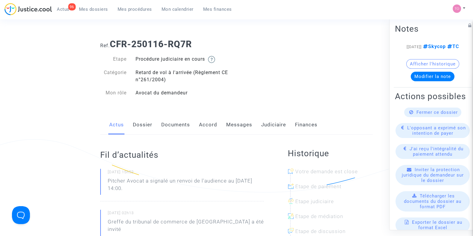
click at [269, 124] on link "Judiciaire" at bounding box center [273, 125] width 25 height 20
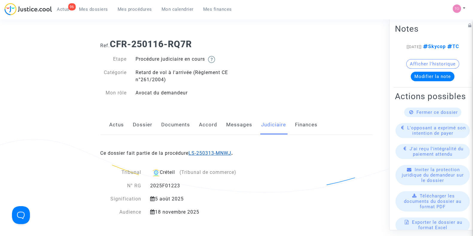
click at [218, 154] on link "LS-250313-MNWJ" at bounding box center [209, 153] width 43 height 6
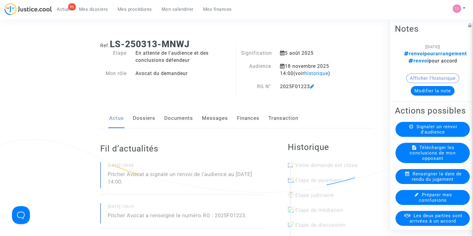
click at [433, 87] on button "Modifier la note" at bounding box center [432, 91] width 44 height 10
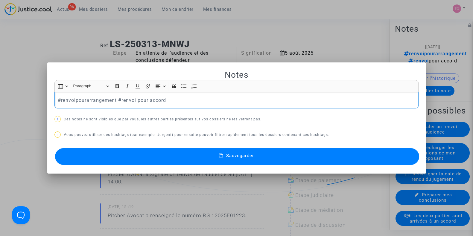
drag, startPoint x: 170, startPoint y: 96, endPoint x: 25, endPoint y: 109, distance: 146.4
click at [25, 109] on div "Notes Rich Text Editor Insert table Insert table Heading Paragraph Paragraph He…" at bounding box center [236, 118] width 473 height 236
click at [80, 41] on div at bounding box center [236, 118] width 473 height 236
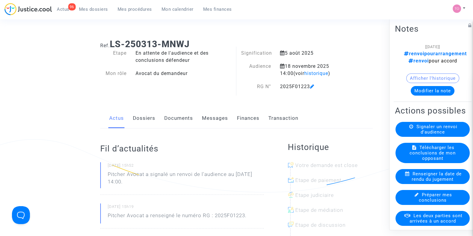
click at [419, 90] on button "Modifier la note" at bounding box center [432, 91] width 44 height 10
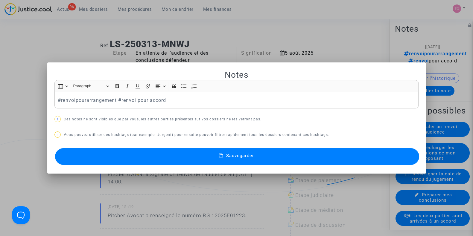
drag, startPoint x: 205, startPoint y: 114, endPoint x: 100, endPoint y: 117, distance: 105.5
click at [100, 117] on div "Notes Rich Text Editor Insert table Insert table Heading Paragraph Paragraph He…" at bounding box center [236, 118] width 364 height 97
click at [187, 53] on div at bounding box center [236, 118] width 473 height 236
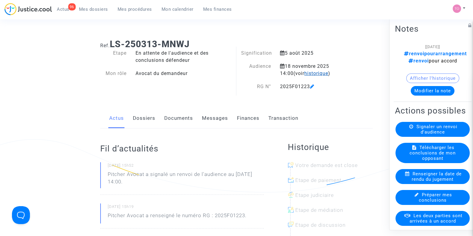
click at [304, 71] on span "historique" at bounding box center [316, 74] width 24 height 6
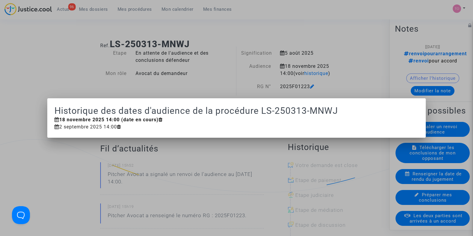
click at [328, 35] on div at bounding box center [236, 118] width 473 height 236
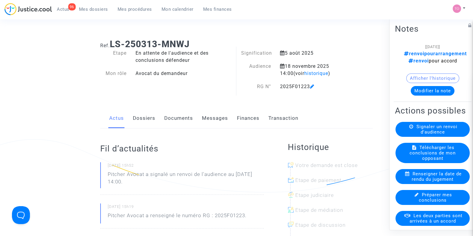
click at [426, 95] on button "Modifier la note" at bounding box center [432, 91] width 44 height 10
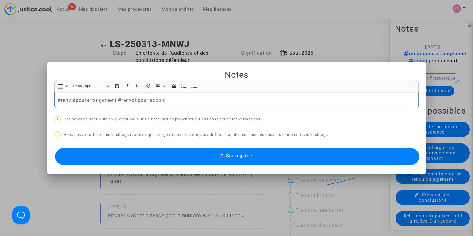
drag, startPoint x: 164, startPoint y: 100, endPoint x: 0, endPoint y: 120, distance: 165.6
click at [0, 120] on div "Notes Rich Text Editor Insert table Insert table Heading Paragraph Paragraph He…" at bounding box center [236, 118] width 473 height 236
click at [0, 82] on div at bounding box center [236, 118] width 473 height 236
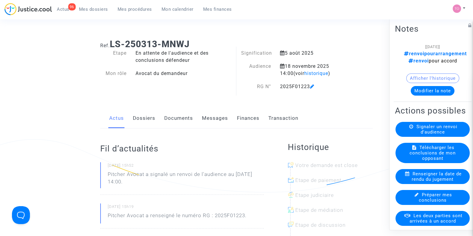
click at [419, 77] on button "Afficher l'historique" at bounding box center [432, 79] width 53 height 10
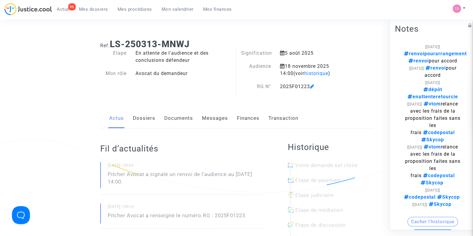
click at [427, 230] on button "Modifier la note" at bounding box center [432, 235] width 44 height 10
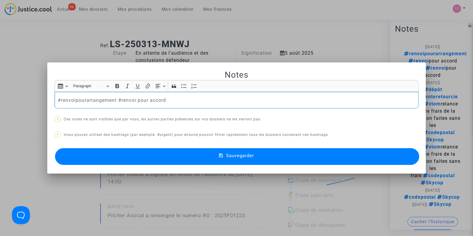
drag, startPoint x: 172, startPoint y: 97, endPoint x: 0, endPoint y: 102, distance: 172.3
click at [0, 102] on div "Notes Rich Text Editor Insert table Insert table Heading Paragraph Paragraph He…" at bounding box center [236, 118] width 473 height 236
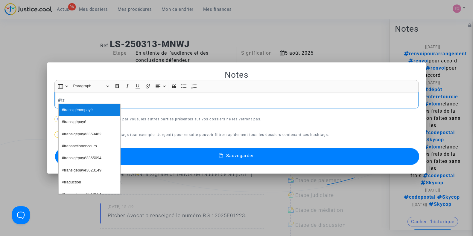
click at [64, 109] on span "#transigénonpayé" at bounding box center [77, 110] width 31 height 9
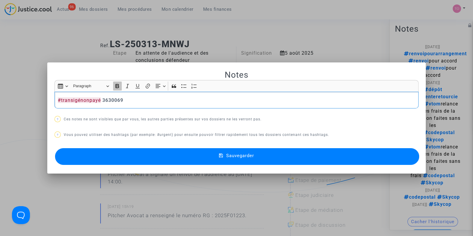
click at [115, 88] on icon "Editor toolbar" at bounding box center [117, 86] width 6 height 6
drag, startPoint x: 126, startPoint y: 100, endPoint x: 101, endPoint y: 102, distance: 24.3
click at [101, 102] on p "#transigénonpayé 3630069" at bounding box center [237, 100] width 358 height 7
drag, startPoint x: 100, startPoint y: 98, endPoint x: 124, endPoint y: 98, distance: 24.2
click at [124, 98] on p "#transigénonpayé 3630069" at bounding box center [237, 100] width 358 height 7
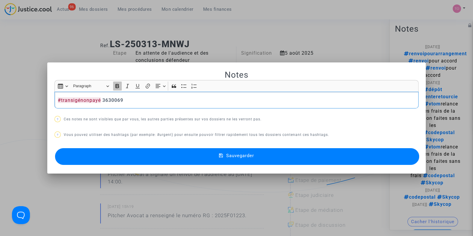
click at [114, 87] on icon "Editor toolbar" at bounding box center [117, 86] width 6 height 6
click at [132, 101] on p "#transigénonpayé 3630069" at bounding box center [237, 100] width 358 height 7
click at [135, 111] on span "#Skycop" at bounding box center [136, 110] width 15 height 9
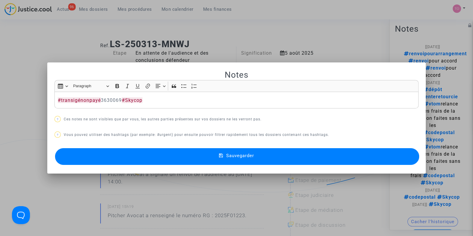
click at [129, 161] on button "Sauvegarder" at bounding box center [237, 156] width 364 height 17
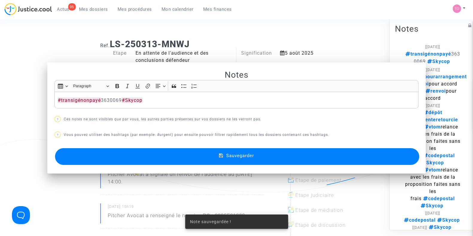
scroll to position [121, 0]
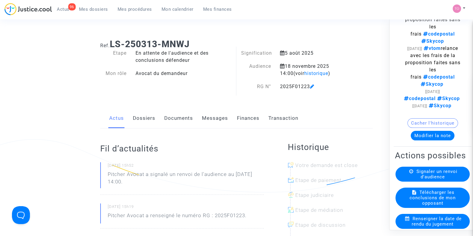
click at [87, 9] on span "Mes dossiers" at bounding box center [93, 9] width 29 height 5
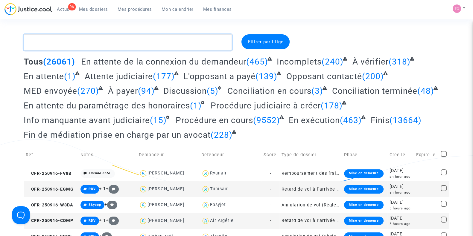
click at [54, 40] on textarea at bounding box center [128, 42] width 208 height 16
type textarea "t"
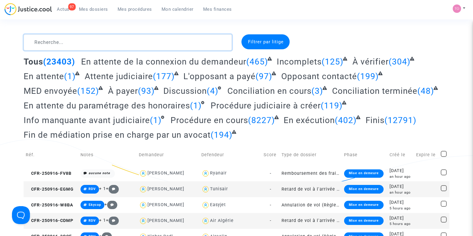
click at [39, 41] on textarea at bounding box center [128, 42] width 208 height 16
paste textarea "Salja"
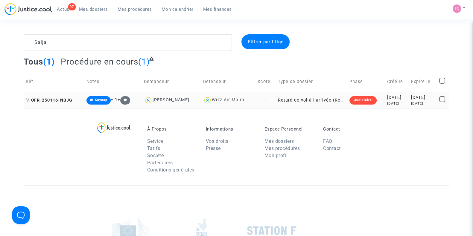
click at [28, 99] on icon at bounding box center [28, 100] width 4 height 4
drag, startPoint x: 186, startPoint y: 97, endPoint x: 155, endPoint y: 102, distance: 31.8
click at [155, 102] on div "Shpresa Salja" at bounding box center [171, 100] width 55 height 9
type textarea "Salja @"Shpresa Salja" @"Pitcher Avocat""
click at [387, 97] on div "2025-01-16" at bounding box center [397, 97] width 20 height 7
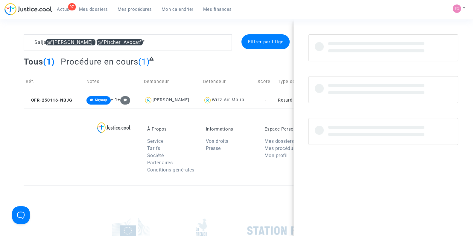
click at [257, 124] on div "À Propos Service Tarifs Société Partenaires Conditions générales Informations V…" at bounding box center [236, 146] width 425 height 77
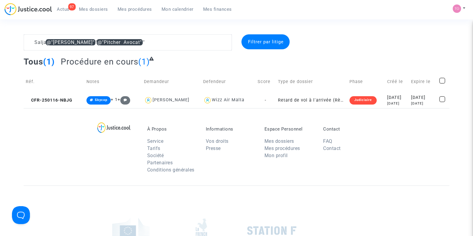
click at [385, 90] on td "Créé le" at bounding box center [397, 81] width 24 height 21
click at [387, 102] on div "8 months ago" at bounding box center [397, 103] width 20 height 5
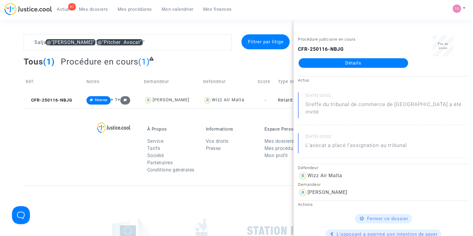
click at [335, 61] on link "Détails" at bounding box center [352, 63] width 109 height 10
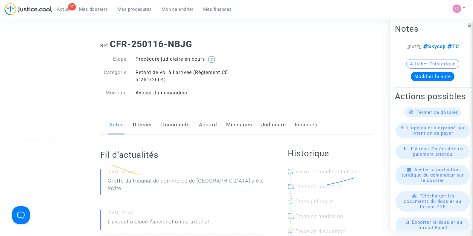
click at [279, 122] on link "Judiciaire" at bounding box center [273, 125] width 25 height 20
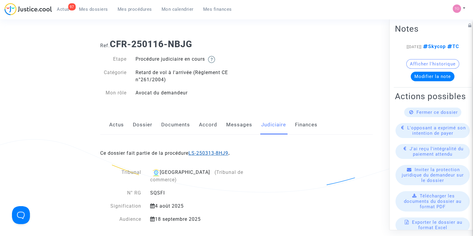
click at [196, 155] on link "LS-250313-8HJ9" at bounding box center [208, 153] width 40 height 6
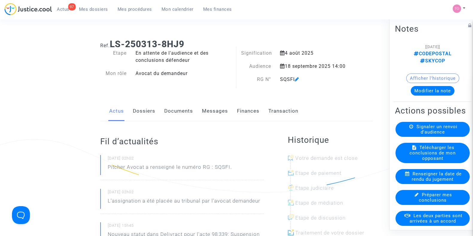
click at [425, 86] on button "Modifier la note" at bounding box center [432, 91] width 44 height 10
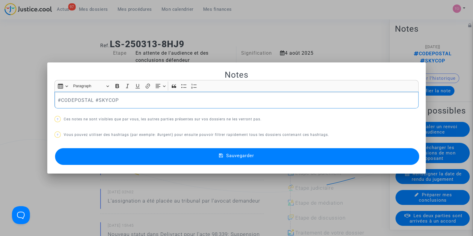
drag, startPoint x: 91, startPoint y: 100, endPoint x: 25, endPoint y: 105, distance: 65.9
click at [25, 105] on div "Notes Rich Text Editor Insert table Insert table Heading Paragraph Paragraph He…" at bounding box center [236, 118] width 473 height 236
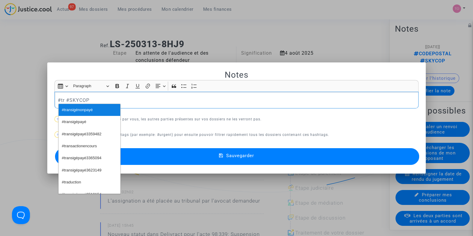
click at [74, 107] on span "#transigénonpayé" at bounding box center [77, 110] width 31 height 9
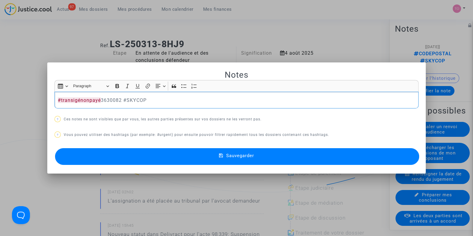
click at [175, 151] on button "Sauvegarder" at bounding box center [237, 156] width 364 height 17
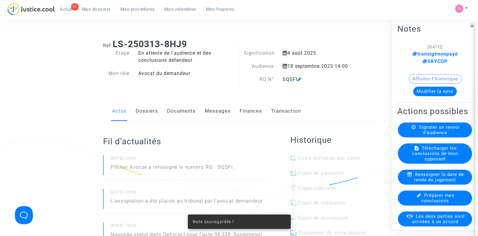
scroll to position [39, 0]
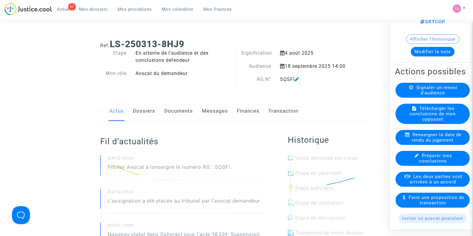
click at [414, 176] on span "Les deux parties sont arrivées à un accord" at bounding box center [435, 179] width 53 height 11
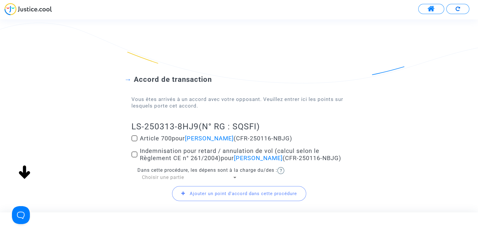
click at [132, 136] on span at bounding box center [135, 138] width 6 height 6
click at [134, 141] on input "Article 700 pour Shpresa Salja (CFR-250116-NBJG)" at bounding box center [134, 141] width 0 height 0
checkbox input "true"
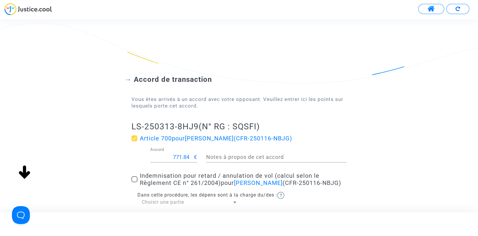
click at [177, 158] on input "771.84" at bounding box center [172, 157] width 44 height 6
type input "200"
click at [95, 176] on div "Accord de transaction Vous êtes arrivés à un accord avec votre opposant. Veuill…" at bounding box center [239, 147] width 478 height 193
click at [134, 181] on span at bounding box center [135, 179] width 6 height 6
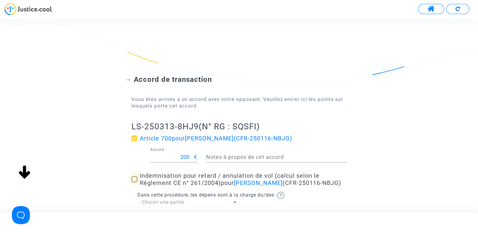
click at [134, 182] on input "Indemnisation pour retard / annulation de vol (calcul selon le Règlement CE n° …" at bounding box center [134, 182] width 0 height 0
checkbox input "true"
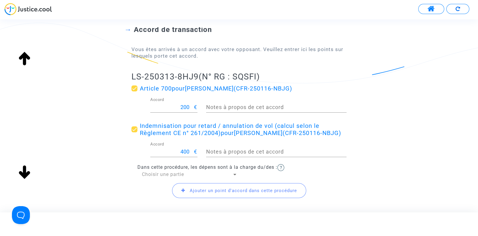
scroll to position [68, 0]
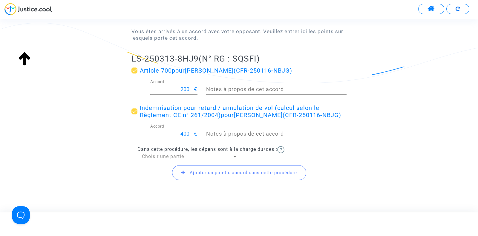
click at [161, 152] on span "Dans cette procédure, les dépens sont à la charge du/des :" at bounding box center [208, 149] width 140 height 6
click at [157, 158] on span "Choisir une partie" at bounding box center [163, 157] width 42 height 6
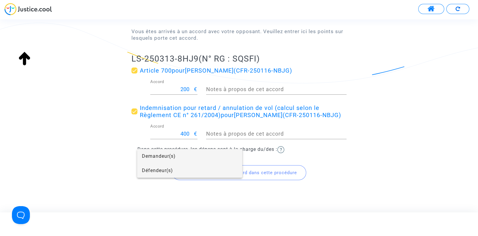
click at [165, 172] on span "Défendeur(s)" at bounding box center [190, 171] width 96 height 14
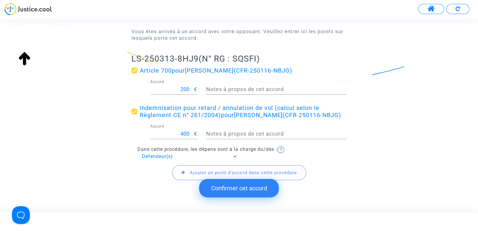
click at [225, 187] on button "Confirmer cet accord" at bounding box center [239, 188] width 80 height 19
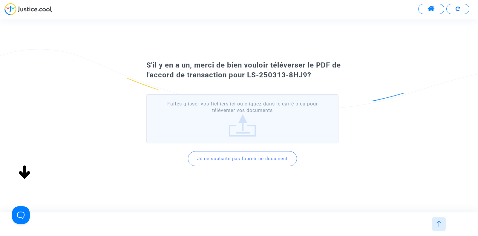
click at [235, 164] on button "Je ne souhaite pas fournir ce document" at bounding box center [242, 158] width 109 height 15
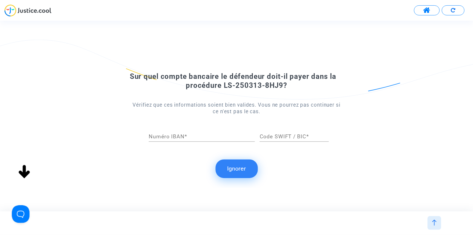
scroll to position [0, 0]
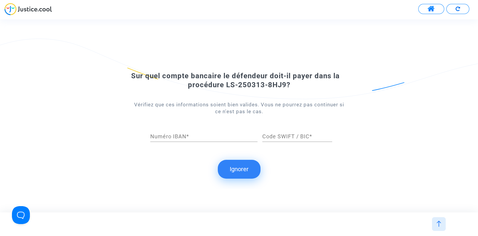
click at [233, 168] on button "Ignorer" at bounding box center [239, 169] width 43 height 19
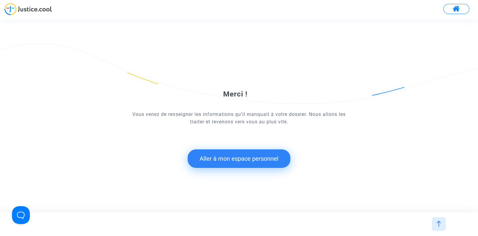
click at [231, 158] on button "Aller à mon espace personnel" at bounding box center [239, 158] width 103 height 19
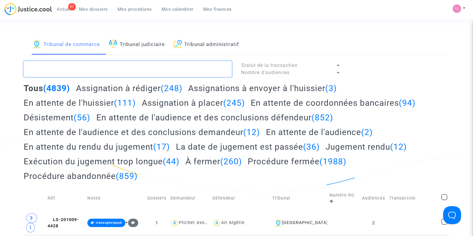
click at [79, 65] on textarea at bounding box center [128, 69] width 208 height 16
paste textarea "Corrente"
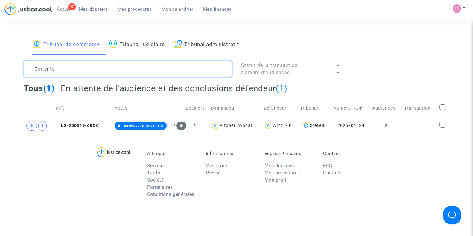
type textarea "Corrente"
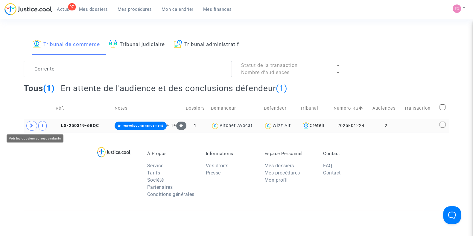
click at [29, 125] on span at bounding box center [31, 126] width 11 height 10
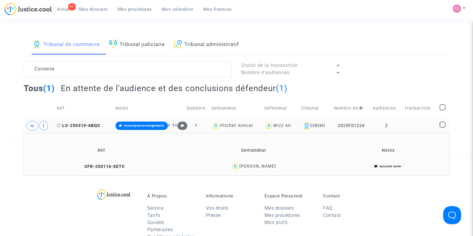
click at [60, 125] on icon at bounding box center [59, 125] width 4 height 4
click at [79, 165] on icon at bounding box center [81, 166] width 4 height 4
drag, startPoint x: 281, startPoint y: 165, endPoint x: 239, endPoint y: 169, distance: 42.7
click at [239, 169] on div "Marcelo Corrente" at bounding box center [253, 166] width 147 height 9
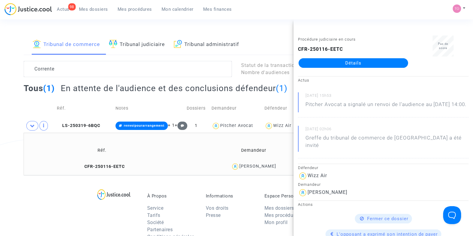
click at [0, 135] on div "Tribunal de commerce Tribunal judiciaire Tribunal administratif Corrente Statut…" at bounding box center [236, 104] width 473 height 141
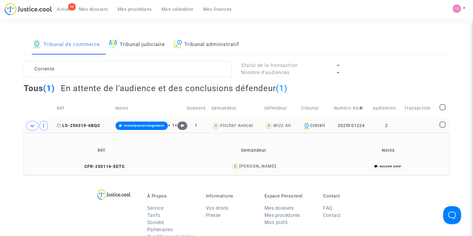
click at [67, 123] on span "LS-250319-6BQC" at bounding box center [78, 125] width 43 height 5
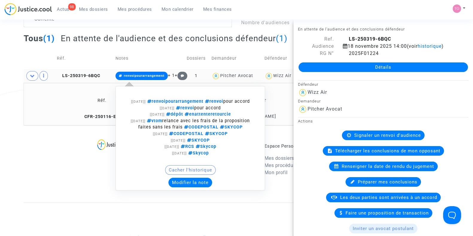
scroll to position [54, 0]
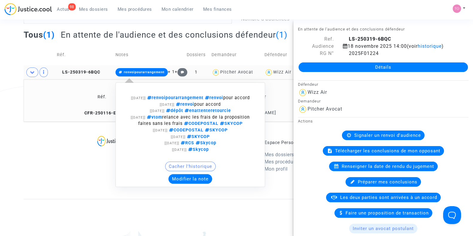
click at [188, 184] on button "Modifier la note" at bounding box center [190, 179] width 44 height 10
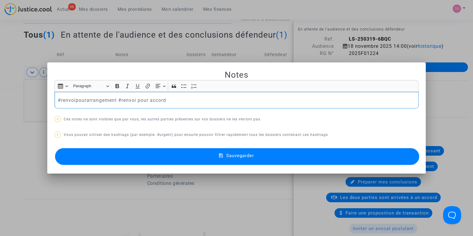
scroll to position [0, 0]
drag, startPoint x: 165, startPoint y: 101, endPoint x: 0, endPoint y: 95, distance: 165.1
click at [0, 95] on div "Notes Rich Text Editor Insert table Insert table Heading Paragraph Paragraph He…" at bounding box center [236, 118] width 473 height 236
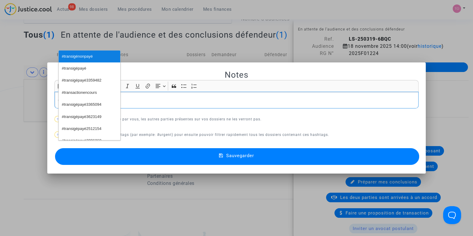
click at [91, 58] on span "#transigénonpayé" at bounding box center [77, 56] width 31 height 9
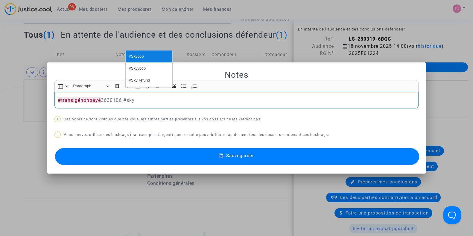
click at [140, 54] on span "#Skycop" at bounding box center [136, 56] width 15 height 9
click at [137, 161] on button "Sauvegarder" at bounding box center [237, 156] width 364 height 17
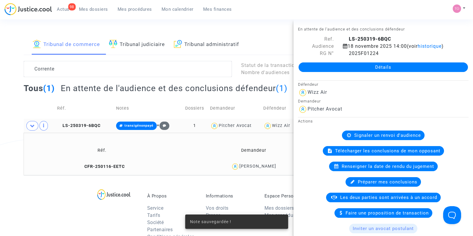
scroll to position [54, 0]
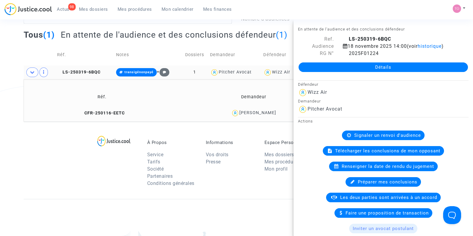
click at [356, 196] on span "Les deux parties sont arrivées à un accord" at bounding box center [388, 197] width 97 height 5
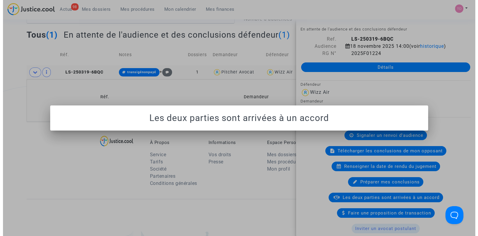
scroll to position [0, 0]
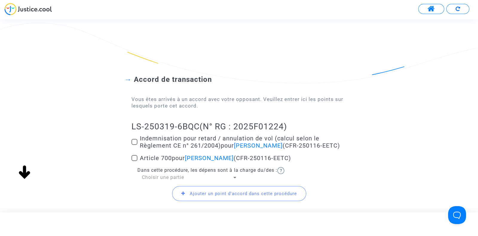
click at [136, 145] on span at bounding box center [135, 142] width 6 height 6
click at [135, 145] on input "Indemnisation pour retard / annulation de vol (calcul selon le Règlement CE n° …" at bounding box center [134, 145] width 0 height 0
checkbox input "true"
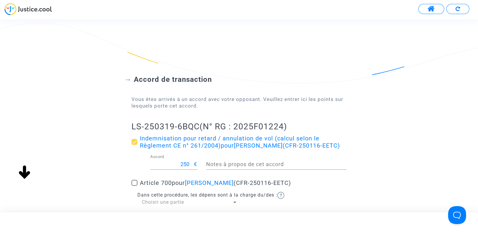
click at [134, 186] on span at bounding box center [135, 183] width 6 height 6
click at [134, 186] on input "Article 700 pour Marcelo Corrente (CFR-250116-EETC)" at bounding box center [134, 186] width 0 height 0
checkbox input "true"
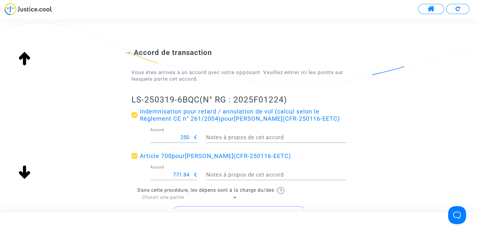
scroll to position [28, 0]
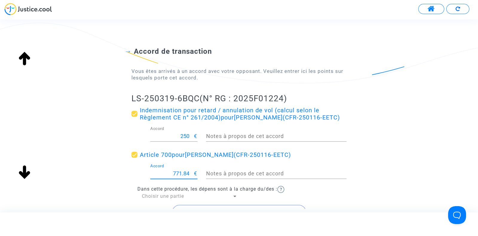
click at [180, 177] on input "771.84" at bounding box center [172, 174] width 44 height 6
type input "200"
click at [60, 183] on div "Accord de transaction Vous êtes arrivés à un accord avec votre opposant. Veuill…" at bounding box center [239, 130] width 478 height 214
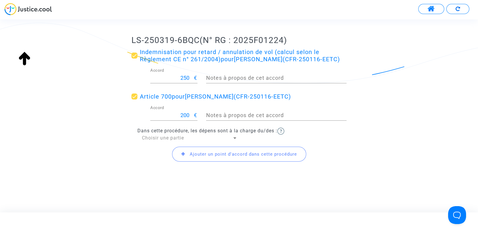
click at [151, 135] on span "Choisir une partie" at bounding box center [163, 138] width 42 height 6
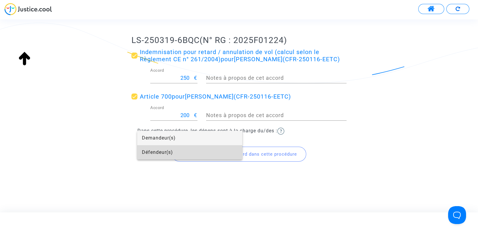
click at [155, 152] on span "Défendeur(s)" at bounding box center [190, 152] width 96 height 14
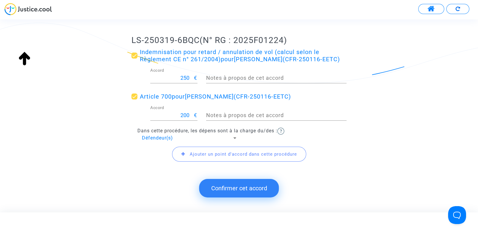
click at [225, 188] on button "Confirmer cet accord" at bounding box center [239, 188] width 80 height 19
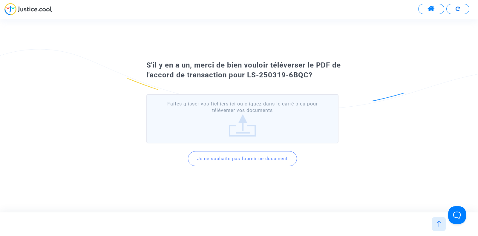
click at [225, 161] on button "Je ne souhaite pas fournir ce document" at bounding box center [242, 158] width 109 height 15
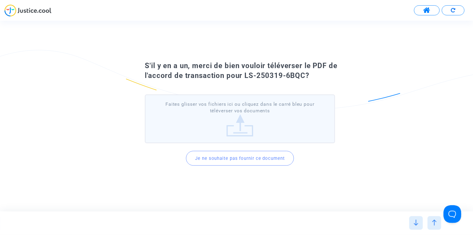
scroll to position [0, 0]
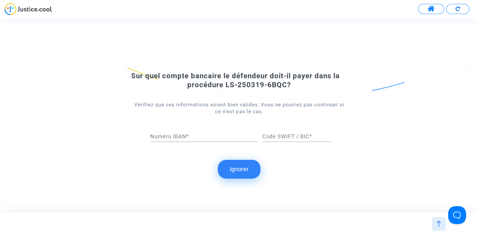
click at [233, 167] on button "Ignorer" at bounding box center [239, 169] width 43 height 19
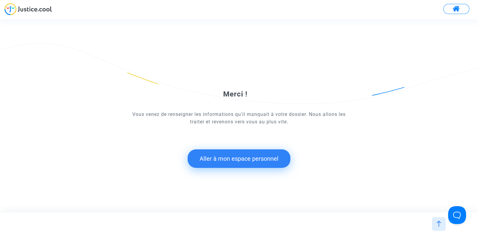
click at [229, 161] on button "Aller à mon espace personnel" at bounding box center [239, 158] width 103 height 19
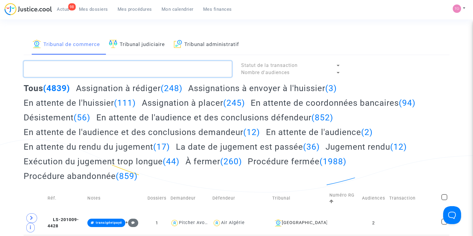
click at [76, 69] on textarea at bounding box center [128, 69] width 208 height 16
paste textarea "Mercedesz"
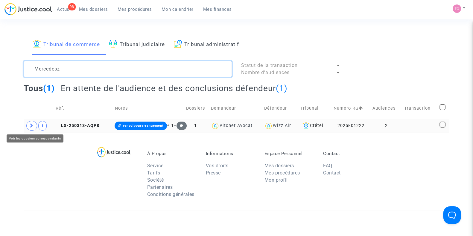
type textarea "Mercedesz"
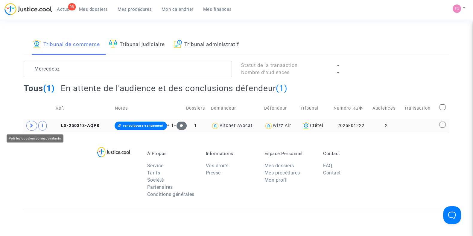
click at [28, 124] on span at bounding box center [31, 126] width 11 height 10
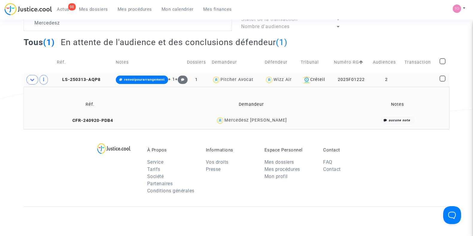
scroll to position [46, 0]
click at [71, 118] on icon at bounding box center [69, 120] width 4 height 4
drag, startPoint x: 287, startPoint y: 119, endPoint x: 228, endPoint y: 123, distance: 59.0
click at [228, 123] on div "Mercedesz Anita Farkas" at bounding box center [251, 120] width 189 height 9
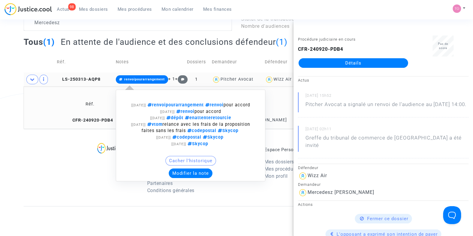
click at [194, 178] on button "Modifier la note" at bounding box center [191, 174] width 44 height 10
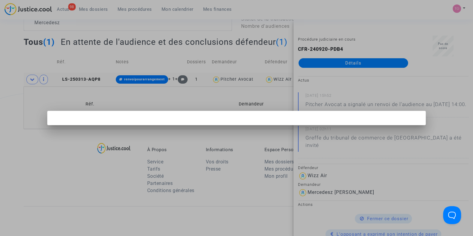
scroll to position [0, 0]
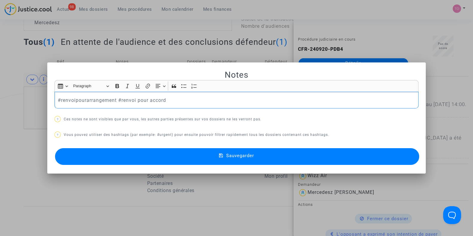
drag, startPoint x: 170, startPoint y: 100, endPoint x: 0, endPoint y: 104, distance: 169.6
click at [0, 104] on div "Notes Rich Text Editor Insert table Insert table Heading Paragraph Paragraph He…" at bounding box center [236, 118] width 473 height 236
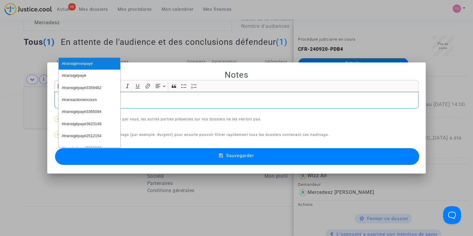
click at [72, 64] on span "#transigénonpayé" at bounding box center [77, 63] width 31 height 9
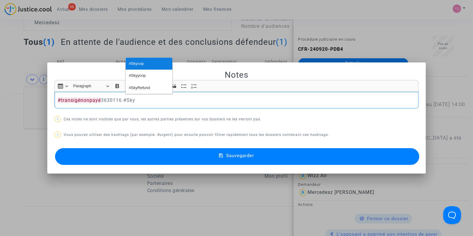
click at [135, 60] on span "#Skycop" at bounding box center [136, 63] width 15 height 9
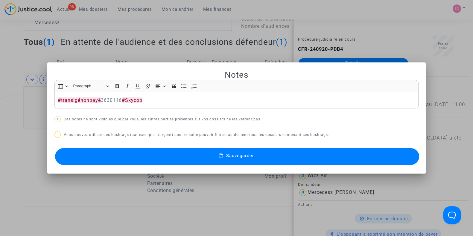
click at [155, 154] on button "Sauvegarder" at bounding box center [237, 156] width 364 height 17
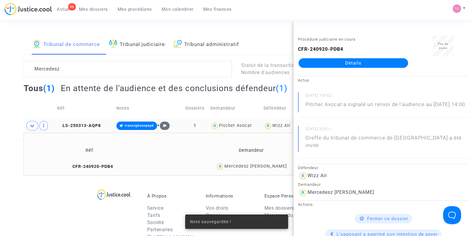
scroll to position [46, 0]
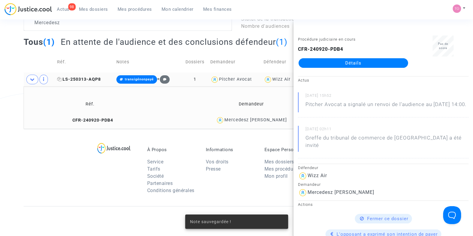
click at [86, 81] on span "LS-250313-AQP8" at bounding box center [79, 79] width 44 height 5
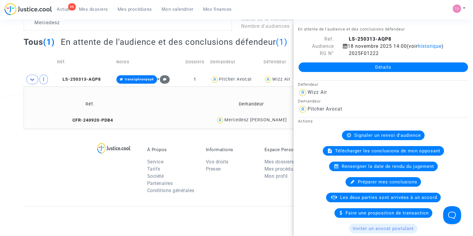
click at [359, 198] on span "Les deux parties sont arrivées à un accord" at bounding box center [388, 197] width 97 height 5
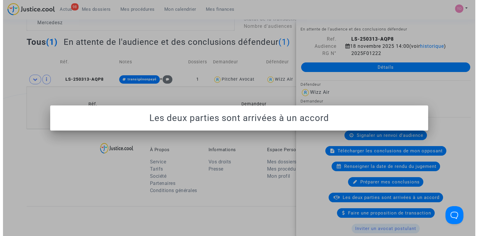
scroll to position [0, 0]
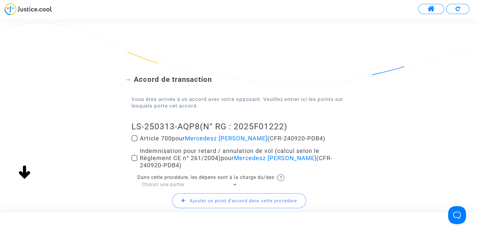
click at [135, 135] on span at bounding box center [135, 138] width 6 height 6
click at [135, 141] on input "Article 700 pour Mercedesz Anita Farkas (CFR-240920-PDB4)" at bounding box center [134, 141] width 0 height 0
checkbox input "true"
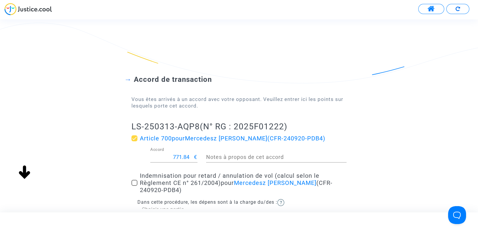
click at [177, 157] on input "771.84" at bounding box center [172, 157] width 44 height 6
type input "200"
click at [91, 155] on div "Accord de transaction Vous êtes arrivés à un accord avec votre opposant. Veuill…" at bounding box center [239, 151] width 478 height 200
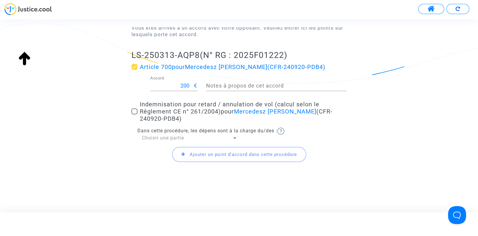
click at [137, 112] on span at bounding box center [135, 112] width 6 height 6
click at [135, 114] on input "Indemnisation pour retard / annulation de vol (calcul selon le Règlement CE n° …" at bounding box center [134, 114] width 0 height 0
checkbox input "true"
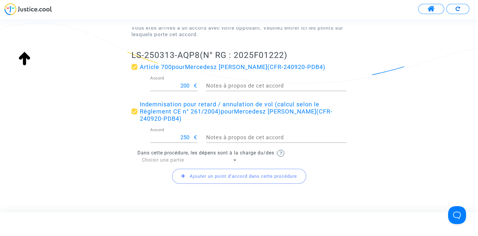
click at [157, 161] on span "Choisir une partie" at bounding box center [163, 160] width 42 height 6
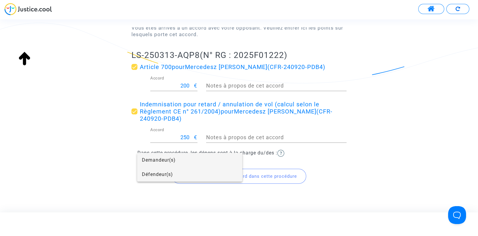
click at [150, 172] on span "Défendeur(s)" at bounding box center [190, 174] width 96 height 14
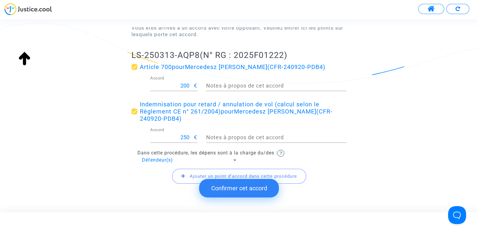
click at [229, 189] on button "Confirmer cet accord" at bounding box center [239, 188] width 80 height 19
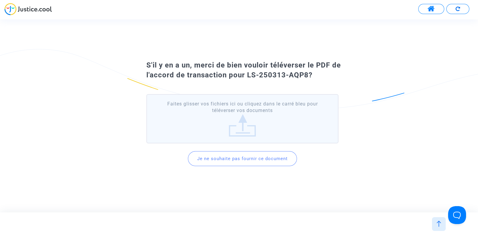
click at [229, 161] on button "Je ne souhaite pas fournir ce document" at bounding box center [242, 158] width 109 height 15
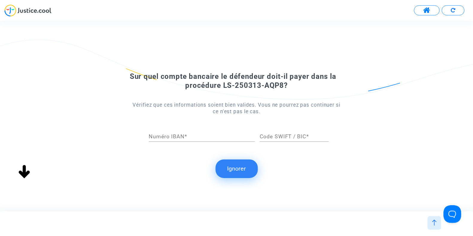
scroll to position [0, 0]
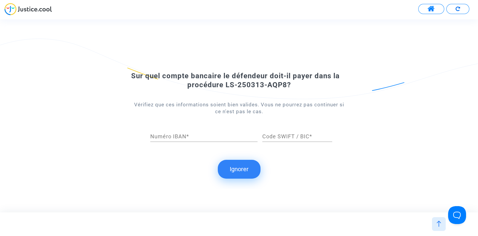
click at [233, 168] on button "Ignorer" at bounding box center [239, 169] width 43 height 19
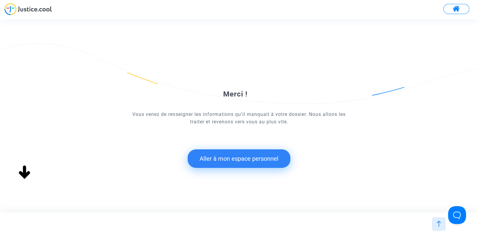
click at [233, 160] on button "Aller à mon espace personnel" at bounding box center [239, 158] width 103 height 19
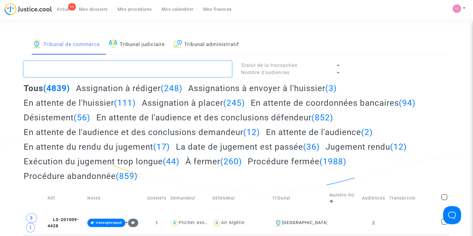
click at [52, 71] on textarea at bounding box center [128, 69] width 208 height 16
paste textarea "Sicard"
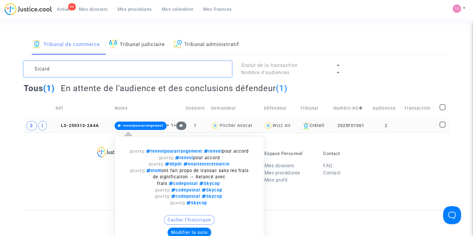
scroll to position [34, 0]
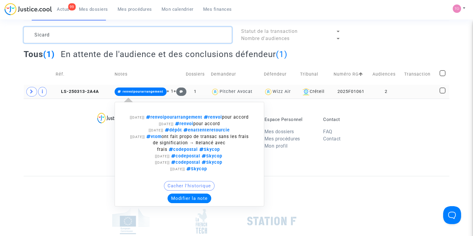
type textarea "Sicard"
click at [173, 201] on button "Modifier la note" at bounding box center [189, 199] width 44 height 10
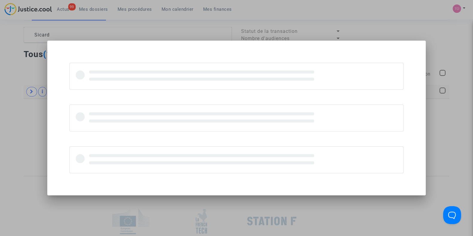
scroll to position [0, 0]
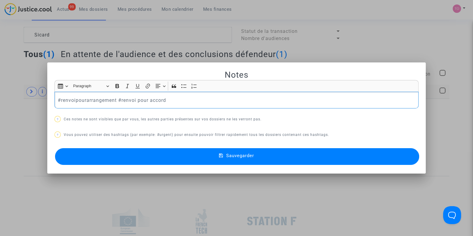
drag, startPoint x: 168, startPoint y: 102, endPoint x: 11, endPoint y: 108, distance: 157.0
click at [11, 108] on div "Notes Rich Text Editor Insert table Insert table Heading Paragraph Paragraph He…" at bounding box center [236, 118] width 473 height 236
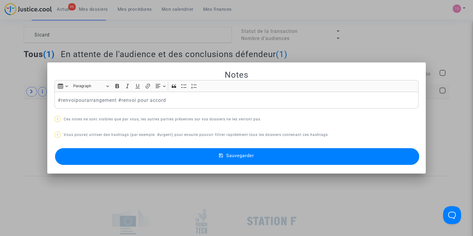
drag, startPoint x: 0, startPoint y: 113, endPoint x: 5, endPoint y: 45, distance: 68.3
click at [5, 45] on div at bounding box center [236, 118] width 473 height 236
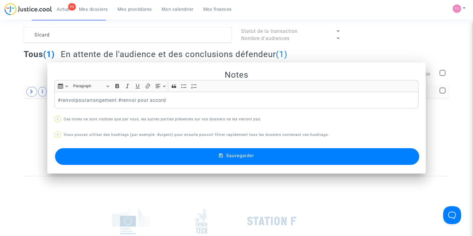
scroll to position [34, 0]
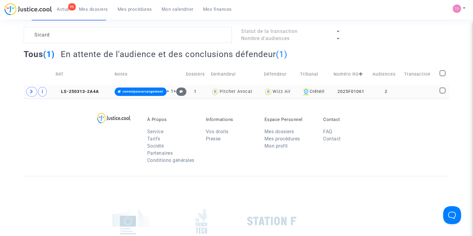
click at [32, 93] on icon at bounding box center [32, 91] width 4 height 4
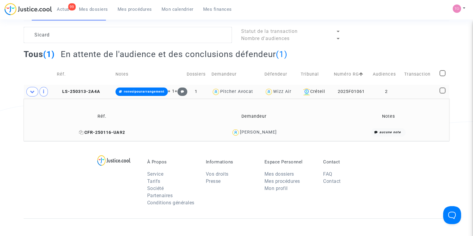
click at [83, 131] on icon at bounding box center [81, 132] width 4 height 4
drag, startPoint x: 281, startPoint y: 133, endPoint x: 243, endPoint y: 136, distance: 38.4
click at [243, 136] on div "Geremy Sicard" at bounding box center [254, 132] width 146 height 9
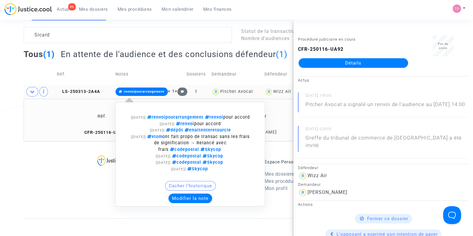
click at [173, 203] on button "Modifier la note" at bounding box center [190, 199] width 44 height 10
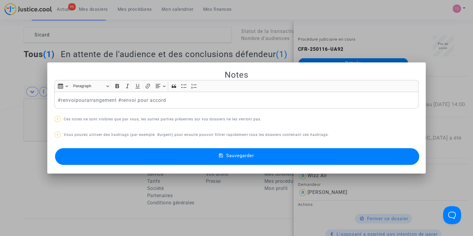
click at [58, 100] on p "#renvoipourarrangement #renvoi pour accord" at bounding box center [237, 100] width 358 height 7
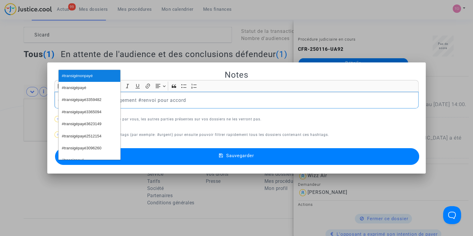
click at [93, 73] on button "#transigénonpayé" at bounding box center [90, 76] width 62 height 12
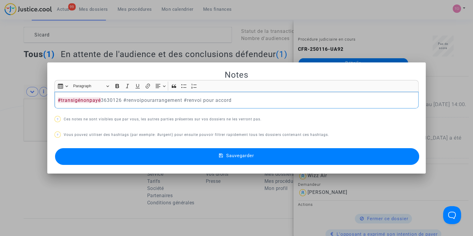
drag, startPoint x: 129, startPoint y: 98, endPoint x: 252, endPoint y: 101, distance: 122.9
click at [252, 101] on p "#transigénonpayé 3630126 #renvoipourarrangement #renvoi pour accord" at bounding box center [237, 100] width 358 height 7
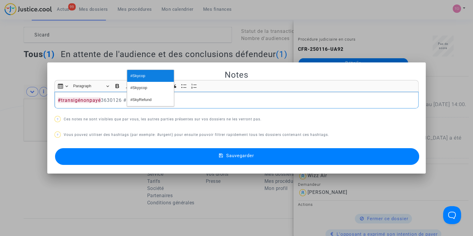
click at [143, 73] on span "#Skycop" at bounding box center [137, 76] width 15 height 9
click at [145, 155] on button "Sauvegarder" at bounding box center [237, 156] width 364 height 17
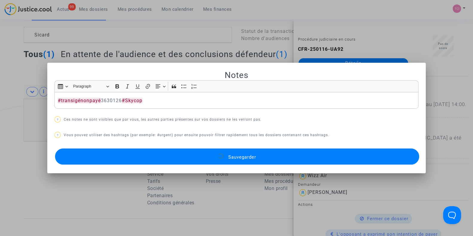
scroll to position [34, 0]
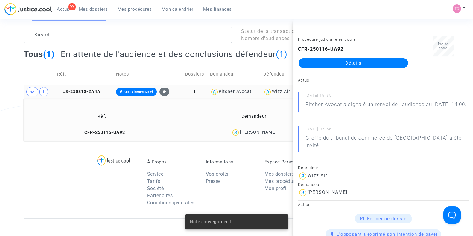
click at [31, 147] on div "À Propos Service Tarifs Société Partenaires Conditions générales Informations V…" at bounding box center [236, 179] width 425 height 77
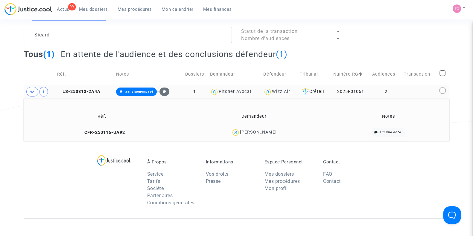
click at [99, 57] on h2 "En attente de l'audience et des conclusions défendeur (1)" at bounding box center [174, 54] width 227 height 10
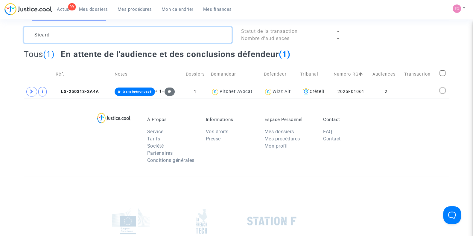
drag, startPoint x: 81, startPoint y: 33, endPoint x: 0, endPoint y: 44, distance: 82.1
click at [0, 44] on div "Tribunal de commerce Tribunal judiciaire Tribunal administratif Sicard Statut d…" at bounding box center [236, 49] width 473 height 98
paste textarea "Manzhelii"
type textarea "Manzhelii"
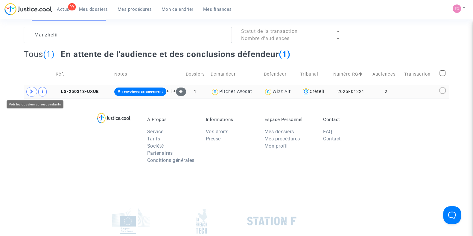
click at [32, 89] on icon at bounding box center [32, 91] width 4 height 4
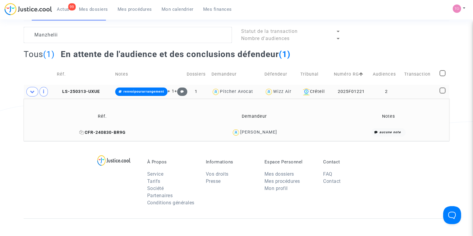
click at [82, 131] on icon at bounding box center [81, 132] width 4 height 4
drag, startPoint x: 287, startPoint y: 135, endPoint x: 239, endPoint y: 133, distance: 48.2
click at [239, 133] on div "Maryna Manzhelii" at bounding box center [254, 132] width 146 height 9
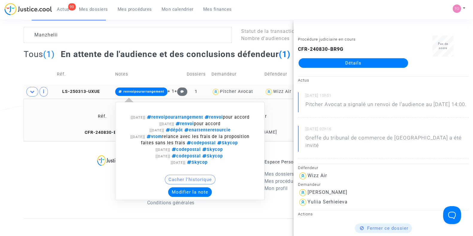
click at [183, 197] on button "Modifier la note" at bounding box center [190, 192] width 44 height 10
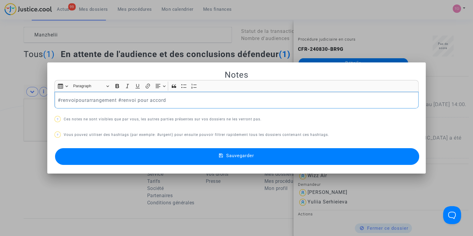
drag, startPoint x: 179, startPoint y: 100, endPoint x: 0, endPoint y: 112, distance: 179.2
click at [0, 112] on div "Notes Rich Text Editor Insert table Insert table Heading Paragraph Paragraph He…" at bounding box center [236, 118] width 473 height 236
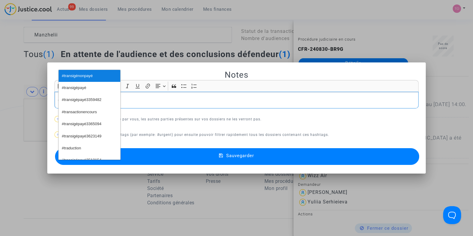
click at [65, 77] on span "#transigénonpayé" at bounding box center [77, 76] width 31 height 9
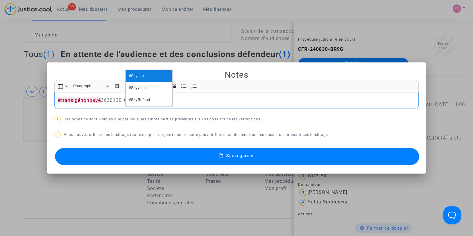
click at [141, 74] on span "#Skycop" at bounding box center [136, 76] width 15 height 9
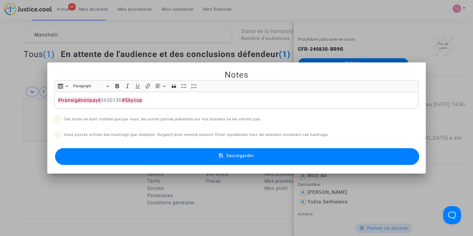
click at [141, 162] on button "Sauvegarder" at bounding box center [237, 156] width 364 height 17
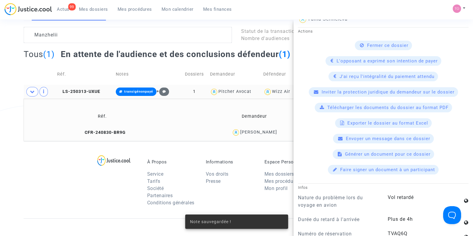
scroll to position [184, 0]
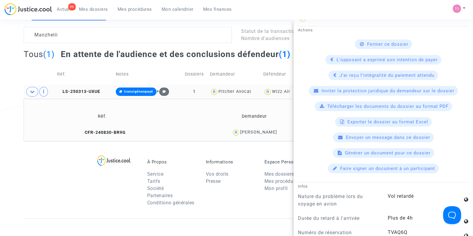
click at [78, 87] on td "LS-250313-UXUE" at bounding box center [84, 92] width 59 height 14
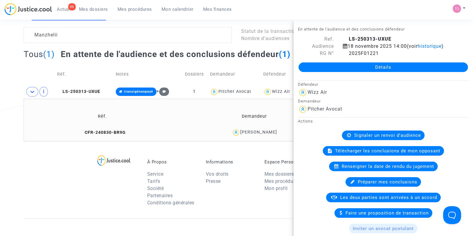
scroll to position [36, 0]
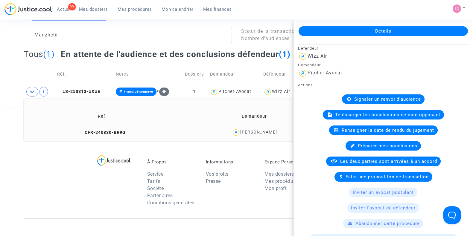
click at [354, 161] on span "Les deux parties sont arrivées à un accord" at bounding box center [388, 161] width 97 height 5
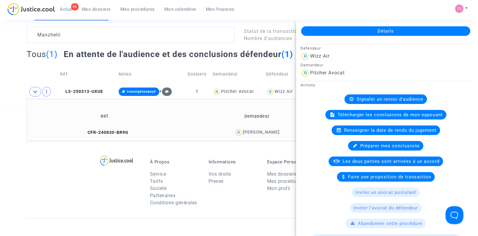
scroll to position [0, 0]
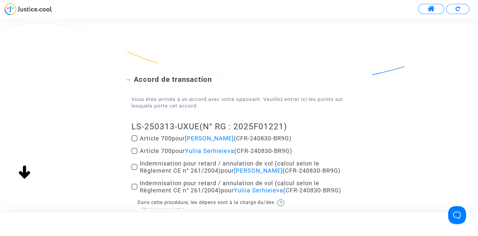
click at [135, 139] on span at bounding box center [135, 138] width 6 height 6
click at [135, 141] on input "Article 700 pour Maryna Manzhelii (CFR-240830-BR9G)" at bounding box center [134, 141] width 0 height 0
checkbox input "true"
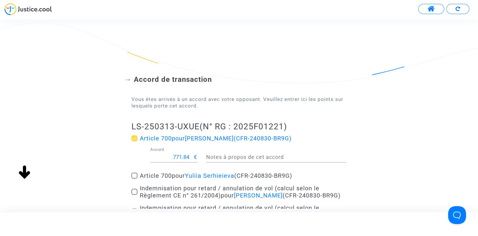
click at [179, 155] on input "771.84" at bounding box center [172, 157] width 44 height 6
type input "200"
click at [81, 148] on div "Accord de transaction Vous êtes arrivés à un accord avec votre opposant. Veuill…" at bounding box center [239, 163] width 478 height 225
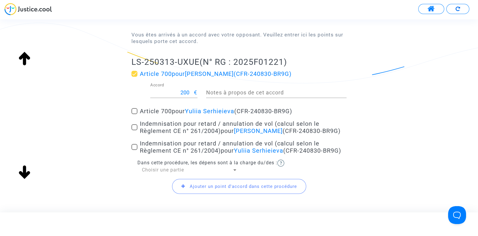
scroll to position [65, 0]
click at [135, 129] on span at bounding box center [135, 127] width 6 height 6
click at [135, 130] on input "Indemnisation pour retard / annulation de vol (calcul selon le Règlement CE n° …" at bounding box center [134, 130] width 0 height 0
checkbox input "true"
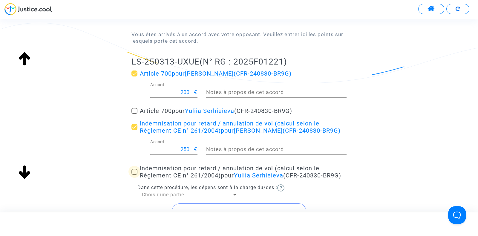
click at [133, 175] on span at bounding box center [135, 172] width 6 height 6
click at [134, 175] on input "Indemnisation pour retard / annulation de vol (calcul selon le Règlement CE n° …" at bounding box center [134, 175] width 0 height 0
checkbox input "true"
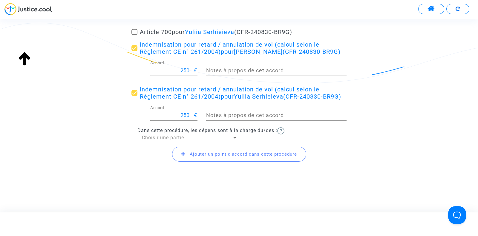
scroll to position [158, 0]
click at [163, 139] on span "Choisir une partie" at bounding box center [163, 138] width 42 height 6
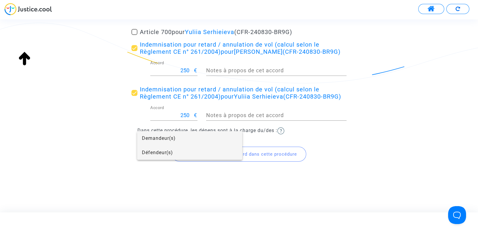
click at [163, 151] on span "Défendeur(s)" at bounding box center [190, 153] width 96 height 14
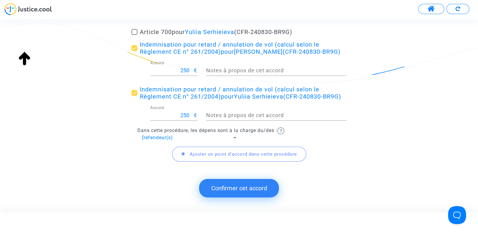
click at [230, 193] on button "Confirmer cet accord" at bounding box center [239, 188] width 80 height 19
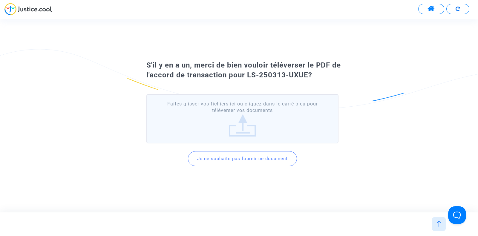
click at [229, 155] on button "Je ne souhaite pas fournir ce document" at bounding box center [242, 158] width 109 height 15
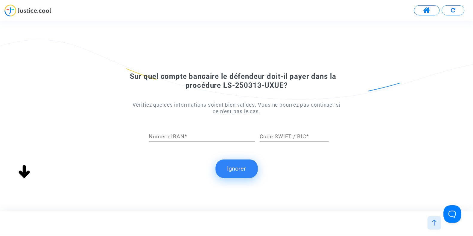
scroll to position [0, 0]
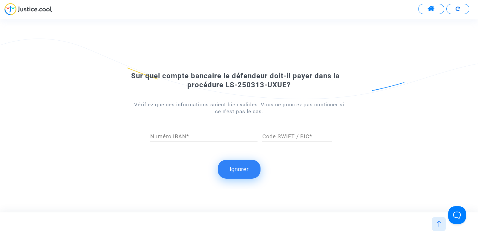
click at [245, 176] on button "Ignorer" at bounding box center [239, 169] width 43 height 19
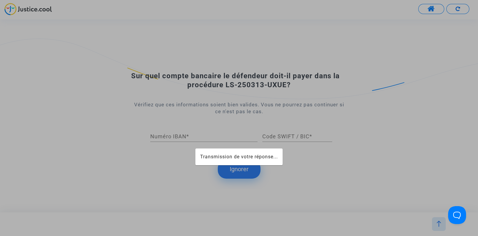
click at [235, 169] on div at bounding box center [239, 118] width 478 height 236
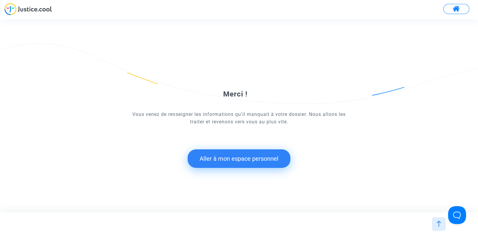
click at [219, 151] on button "Aller à mon espace personnel" at bounding box center [239, 158] width 103 height 19
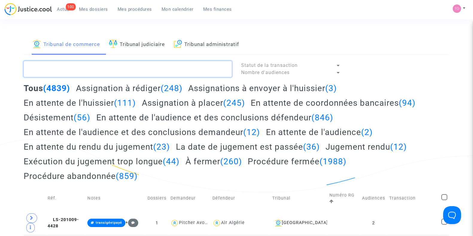
click at [74, 64] on textarea at bounding box center [128, 69] width 208 height 16
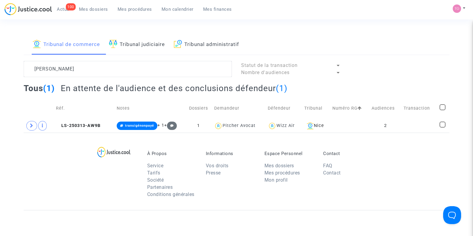
click at [6, 115] on div "Tribunal de commerce Tribunal judiciaire Tribunal administratif Novakovic Statu…" at bounding box center [236, 83] width 473 height 98
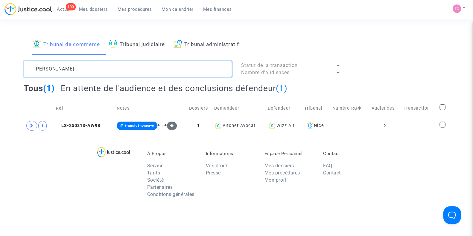
drag, startPoint x: 67, startPoint y: 67, endPoint x: 0, endPoint y: 90, distance: 70.6
click at [0, 90] on div "Tribunal de commerce Tribunal judiciaire Tribunal administratif Novakovic Statu…" at bounding box center [236, 83] width 473 height 98
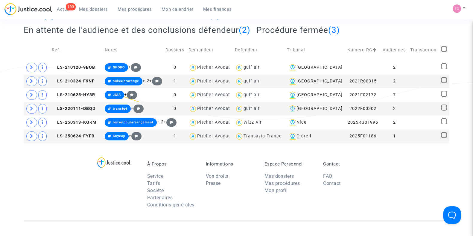
scroll to position [72, 0]
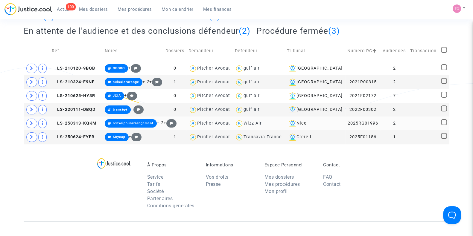
click at [262, 121] on div "Wizz Air" at bounding box center [252, 123] width 18 height 5
type textarea "Muhar @"Wizz Air""
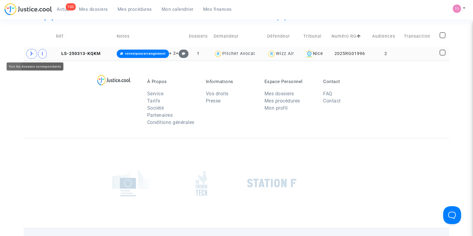
click at [31, 51] on icon at bounding box center [32, 53] width 4 height 4
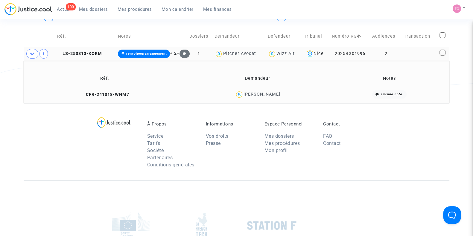
drag, startPoint x: 281, startPoint y: 95, endPoint x: 265, endPoint y: 94, distance: 15.6
click at [265, 94] on div "Liliane Muhar" at bounding box center [257, 94] width 143 height 9
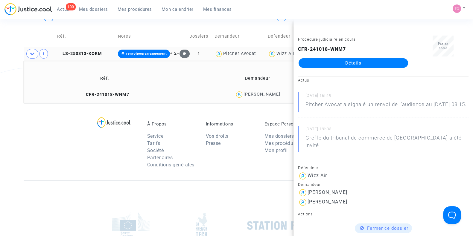
click at [265, 94] on div "Liliane Muhar" at bounding box center [261, 94] width 37 height 5
click at [257, 96] on div "Liliane Muhar" at bounding box center [261, 94] width 37 height 5
click at [34, 141] on div "À Propos Service Tarifs Société Partenaires Conditions générales Informations V…" at bounding box center [236, 141] width 425 height 77
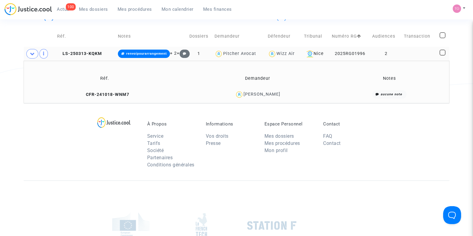
click at [261, 94] on div "Liliane Muhar" at bounding box center [261, 94] width 37 height 5
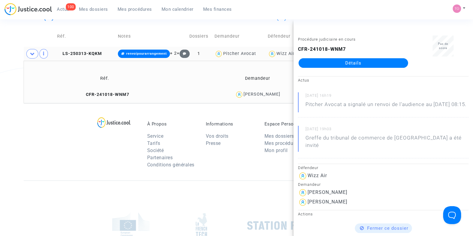
click at [75, 50] on td "LS-250313-KQKM" at bounding box center [85, 54] width 61 height 14
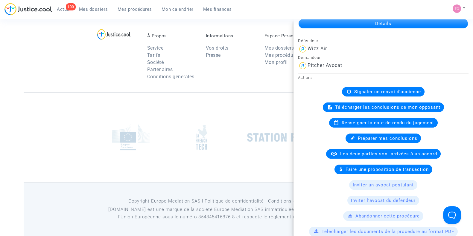
scroll to position [2, 0]
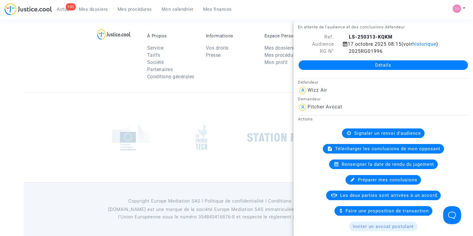
click at [117, 89] on div "À Propos Service Tarifs Société Partenaires Conditions générales Informations V…" at bounding box center [236, 53] width 425 height 77
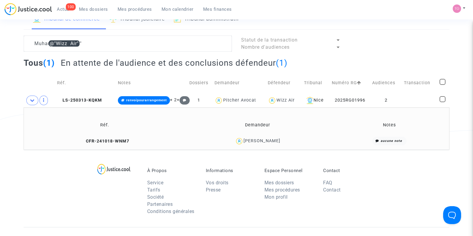
scroll to position [25, 0]
click at [85, 141] on icon at bounding box center [82, 142] width 4 height 4
drag, startPoint x: 278, startPoint y: 140, endPoint x: 247, endPoint y: 143, distance: 30.6
click at [247, 143] on div "Liliane Muhar" at bounding box center [257, 142] width 143 height 9
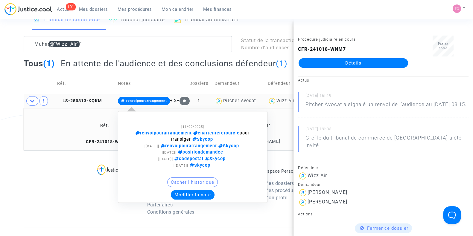
click at [188, 195] on button "Modifier la note" at bounding box center [193, 195] width 44 height 10
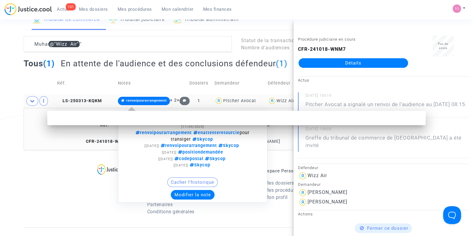
scroll to position [0, 0]
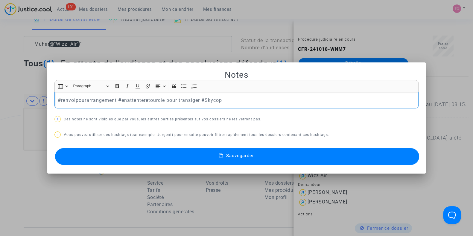
drag, startPoint x: 198, startPoint y: 100, endPoint x: 20, endPoint y: 99, distance: 177.6
click at [20, 99] on div "Notes Rich Text Editor Insert table Insert table Heading Paragraph Paragraph He…" at bounding box center [236, 118] width 473 height 236
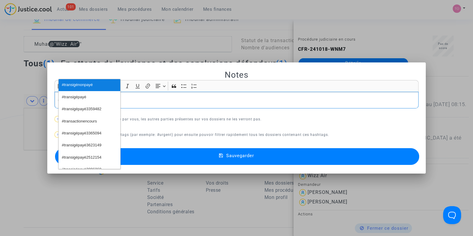
click at [69, 85] on span "#transigénonpayé" at bounding box center [77, 85] width 31 height 9
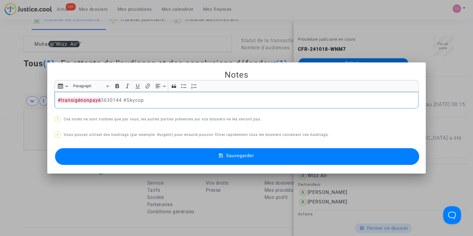
click at [172, 159] on button "Sauvegarder" at bounding box center [237, 156] width 364 height 17
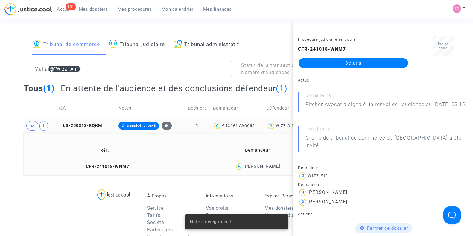
scroll to position [25, 0]
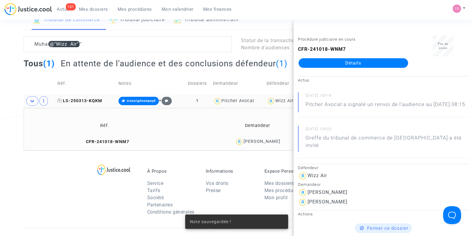
click at [85, 100] on span "LS-250313-KQKM" at bounding box center [79, 100] width 45 height 5
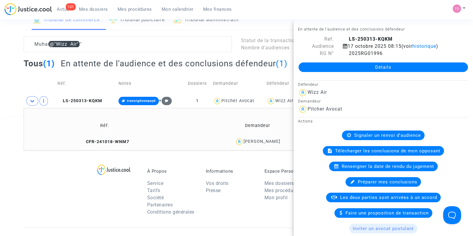
click at [370, 195] on span "Les deux parties sont arrivées à un accord" at bounding box center [388, 197] width 97 height 5
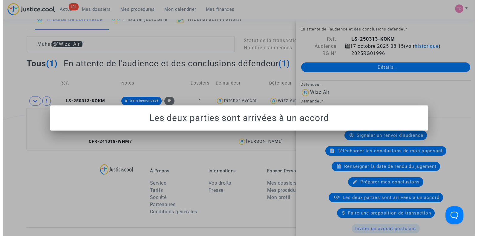
scroll to position [0, 0]
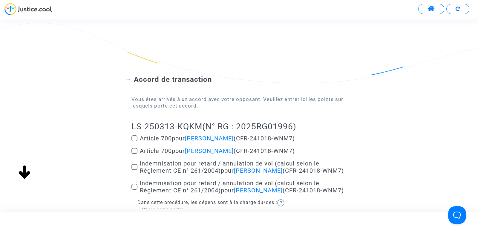
click at [136, 135] on label "Article 700 pour Liliane Muhar (CFR-241018-WNM7)" at bounding box center [239, 138] width 215 height 7
click at [135, 141] on input "Article 700 pour Liliane Muhar (CFR-241018-WNM7)" at bounding box center [134, 141] width 0 height 0
checkbox input "true"
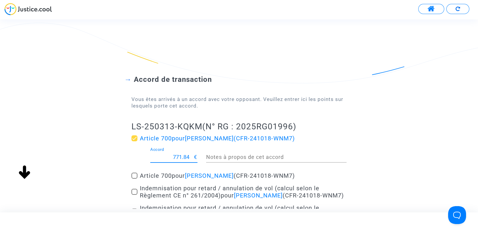
click at [180, 156] on input "771.84" at bounding box center [172, 157] width 44 height 6
type input "200"
click at [132, 159] on div "200 Accord € Notes à propos de cet accord" at bounding box center [239, 158] width 224 height 22
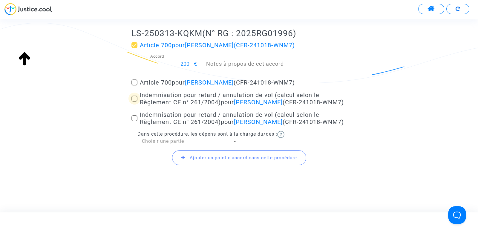
click at [133, 101] on span at bounding box center [135, 99] width 6 height 6
click at [134, 102] on input "Indemnisation pour retard / annulation de vol (calcul selon le Règlement CE n° …" at bounding box center [134, 102] width 0 height 0
checkbox input "true"
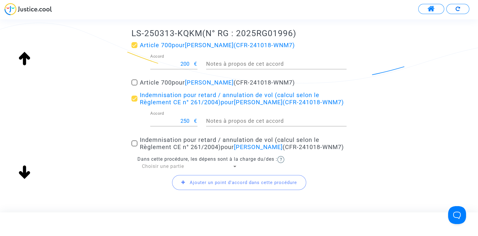
click at [132, 146] on span at bounding box center [135, 144] width 6 height 6
click at [134, 146] on input "Indemnisation pour retard / annulation de vol (calcul selon le Règlement CE n° …" at bounding box center [134, 146] width 0 height 0
checkbox input "true"
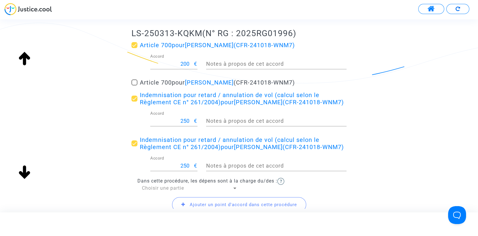
click at [146, 192] on div "Choisir une partie" at bounding box center [187, 188] width 90 height 7
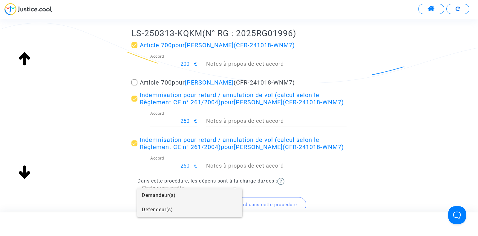
click at [150, 213] on span "Défendeur(s)" at bounding box center [190, 210] width 96 height 14
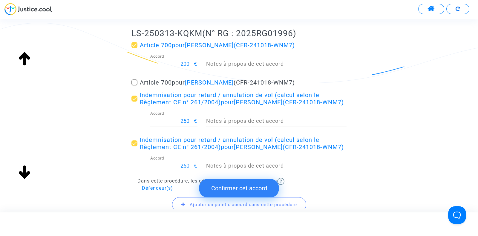
scroll to position [151, 0]
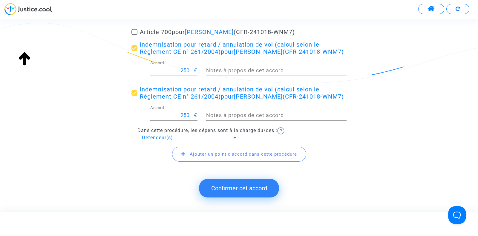
click at [229, 188] on button "Confirmer cet accord" at bounding box center [239, 188] width 80 height 19
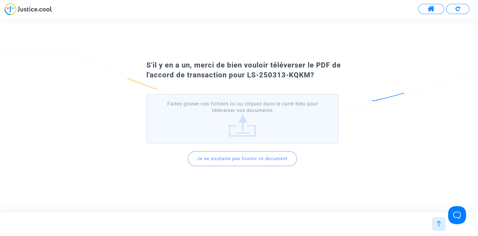
click at [234, 165] on button "Je ne souhaite pas fournir ce document" at bounding box center [242, 158] width 109 height 15
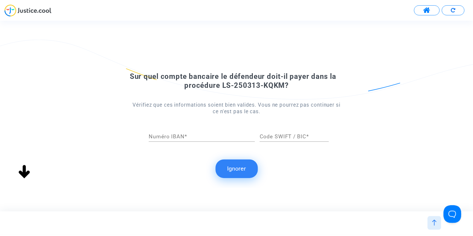
scroll to position [0, 0]
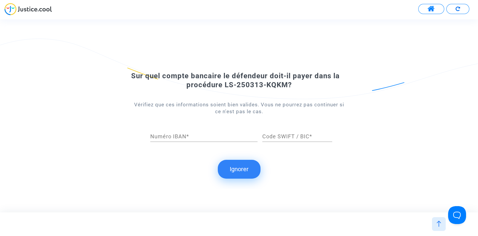
click at [234, 165] on button "Ignorer" at bounding box center [239, 169] width 43 height 19
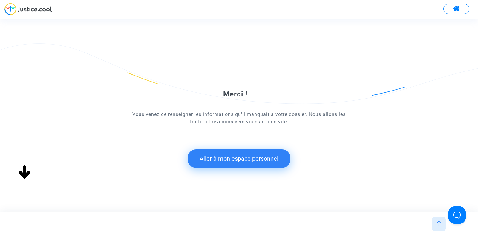
click at [236, 160] on button "Aller à mon espace personnel" at bounding box center [239, 158] width 103 height 19
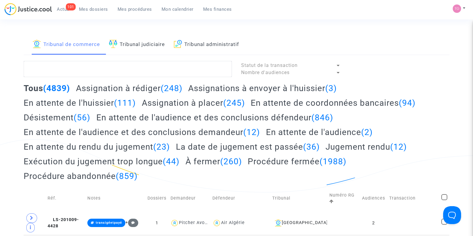
click at [93, 10] on span "Mes dossiers" at bounding box center [93, 9] width 29 height 5
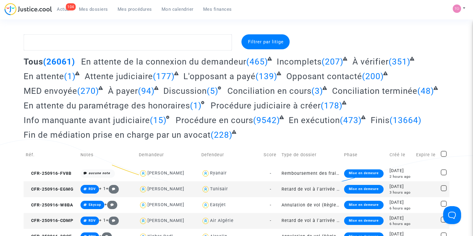
click at [169, 9] on span "Mon calendrier" at bounding box center [177, 9] width 32 height 5
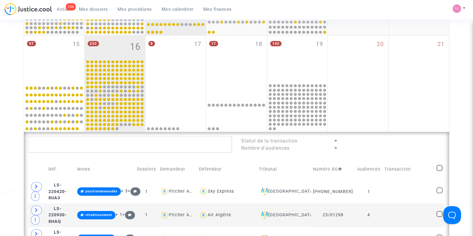
scroll to position [214, 0]
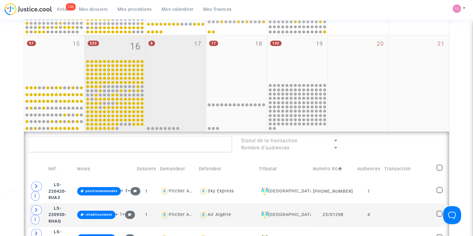
click at [178, 96] on div at bounding box center [175, 106] width 59 height 47
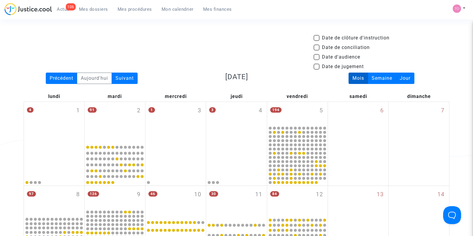
click at [318, 55] on span at bounding box center [316, 57] width 6 height 6
click at [316, 60] on input "Date d'audience" at bounding box center [316, 60] width 0 height 0
checkbox input "true"
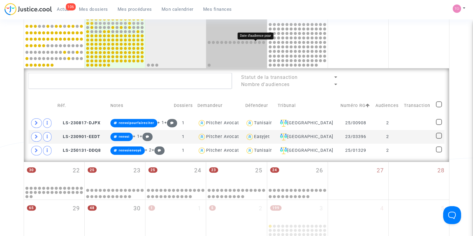
scroll to position [261, 0]
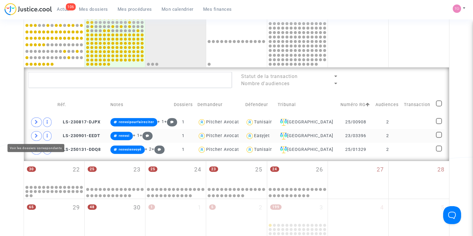
click at [36, 134] on icon at bounding box center [37, 136] width 4 height 4
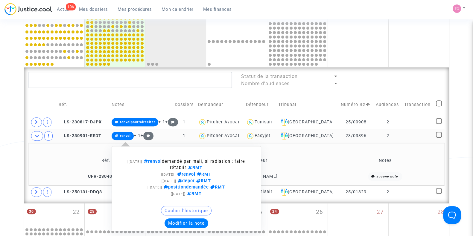
click at [183, 219] on button "Modifier la note" at bounding box center [186, 224] width 44 height 10
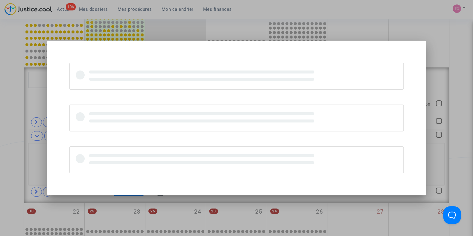
scroll to position [0, 0]
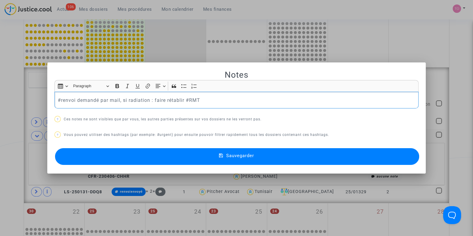
click at [183, 100] on p "#renvoi demandé par mail, si radiation : faire rétablir #RMT" at bounding box center [237, 100] width 358 height 7
click at [222, 155] on icon at bounding box center [221, 155] width 4 height 5
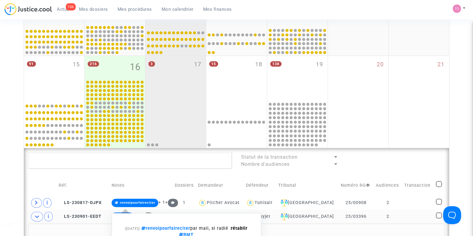
scroll to position [180, 0]
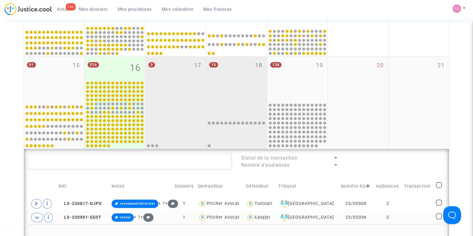
click at [224, 88] on div "15 18" at bounding box center [236, 79] width 60 height 45
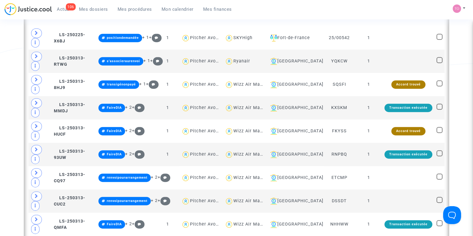
scroll to position [341, 0]
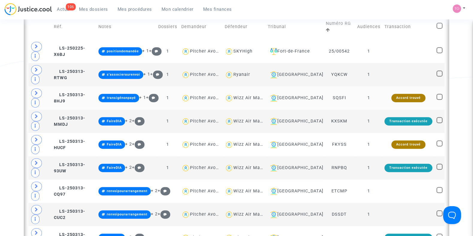
click at [252, 97] on div "Wizz Air Malta" at bounding box center [249, 97] width 33 height 5
type textarea "@"Wizz Air Malta""
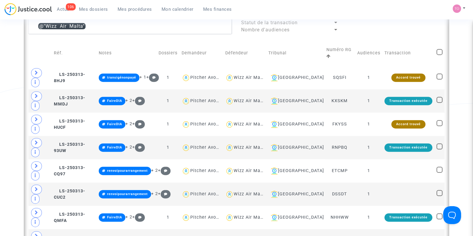
scroll to position [314, 0]
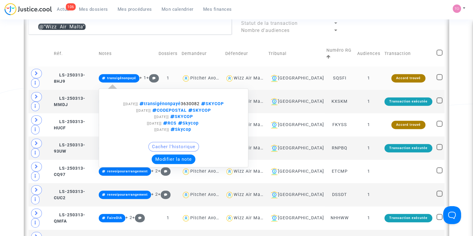
drag, startPoint x: 195, startPoint y: 94, endPoint x: 215, endPoint y: 94, distance: 19.7
click at [215, 101] on span "transigénonpayé 3630082 SKYCOP" at bounding box center [181, 103] width 86 height 5
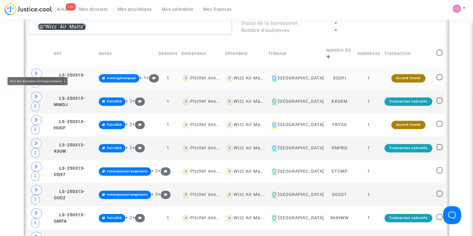
click at [37, 71] on icon at bounding box center [37, 73] width 4 height 4
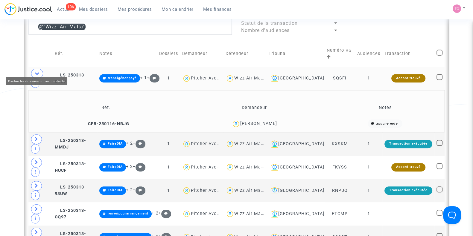
click at [38, 71] on icon at bounding box center [37, 73] width 5 height 4
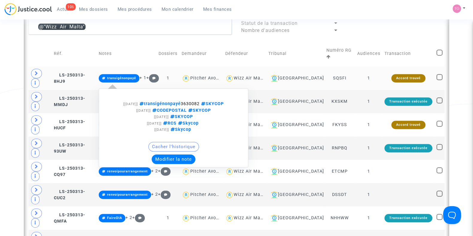
click at [179, 155] on button "Modifier la note" at bounding box center [174, 160] width 44 height 10
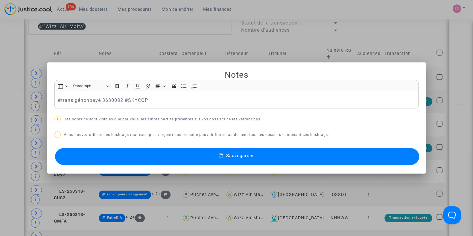
scroll to position [0, 0]
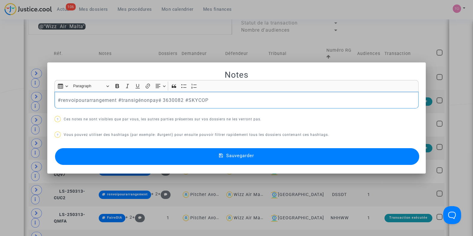
click at [102, 157] on button "Sauvegarder" at bounding box center [237, 156] width 364 height 17
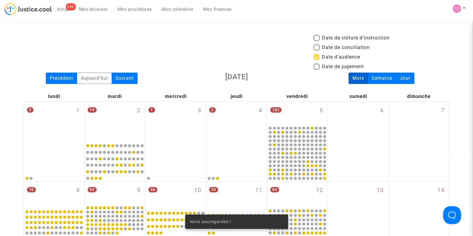
scroll to position [314, 0]
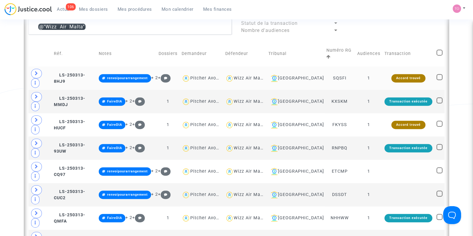
click at [260, 76] on div "Wizz Air Malta" at bounding box center [249, 78] width 33 height 5
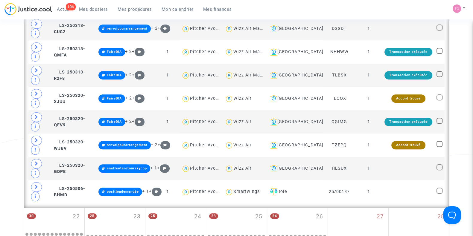
scroll to position [528, 0]
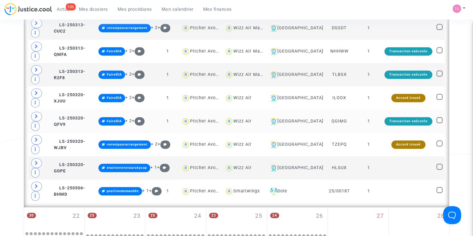
click at [246, 119] on div "Wizz Air" at bounding box center [242, 121] width 18 height 5
type textarea "@"Wizz Air""
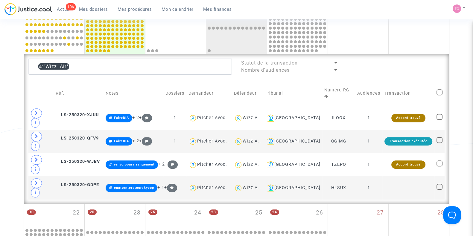
scroll to position [274, 0]
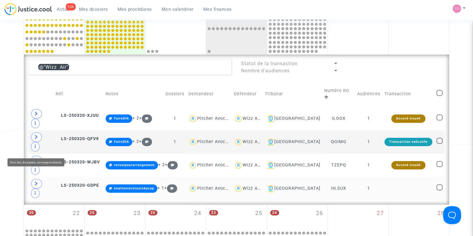
click at [31, 179] on span at bounding box center [36, 184] width 11 height 10
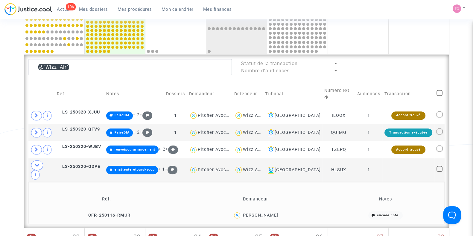
click at [268, 213] on div "[PERSON_NAME]" at bounding box center [259, 215] width 37 height 5
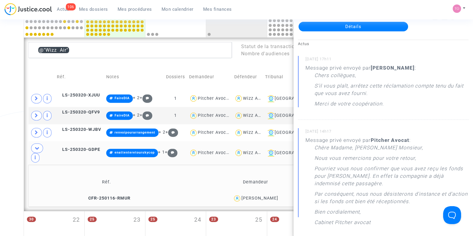
scroll to position [36, 0]
click at [8, 144] on div "Date de clôture d'instruction Date de conciliation Date d'audience Date de juge…" at bounding box center [236, 40] width 473 height 594
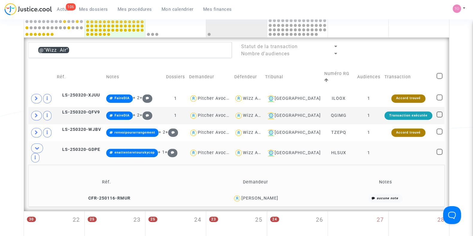
scroll to position [0, 0]
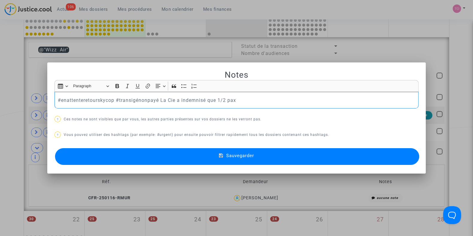
drag, startPoint x: 233, startPoint y: 101, endPoint x: 0, endPoint y: 85, distance: 234.1
click at [0, 85] on div "Notes Rich Text Editor Insert table Insert table Heading Paragraph Paragraph He…" at bounding box center [236, 118] width 473 height 236
click at [109, 100] on p "#enattenteretourskycop #transigénonpayé La Cie a indemnisé que 1/2 pax" at bounding box center [237, 100] width 358 height 7
drag, startPoint x: 113, startPoint y: 100, endPoint x: 0, endPoint y: 109, distance: 113.3
click at [0, 109] on div "Notes Rich Text Editor Insert table Insert table Heading Paragraph Paragraph He…" at bounding box center [236, 118] width 473 height 236
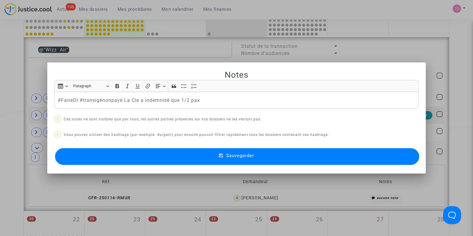
click at [169, 151] on button "Sauvegarder" at bounding box center [237, 156] width 364 height 17
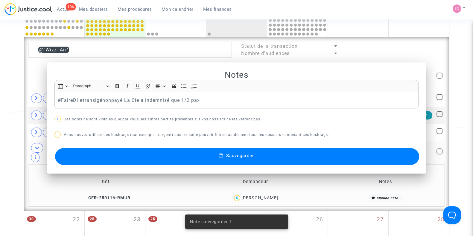
scroll to position [291, 0]
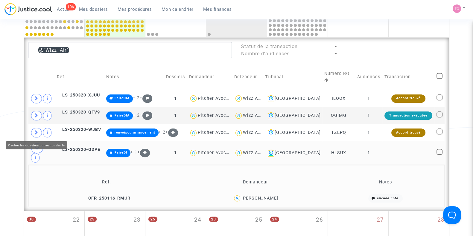
click at [39, 146] on icon at bounding box center [37, 148] width 5 height 4
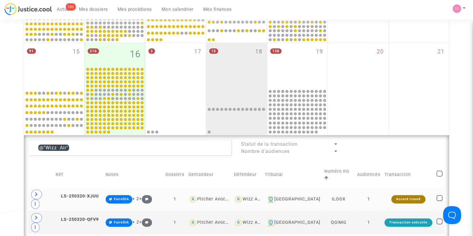
scroll to position [184, 0]
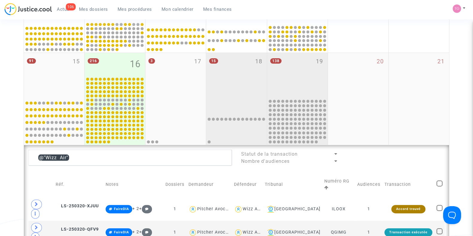
click at [281, 80] on div "138 19" at bounding box center [297, 75] width 60 height 45
type textarea "@"Wizz Air""
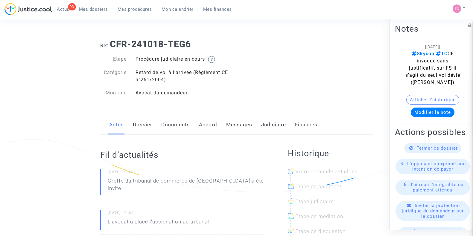
click at [204, 128] on link "Accord" at bounding box center [208, 125] width 18 height 20
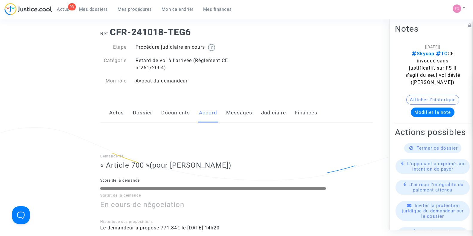
scroll to position [12, 0]
click at [233, 110] on link "Messages" at bounding box center [239, 113] width 26 height 20
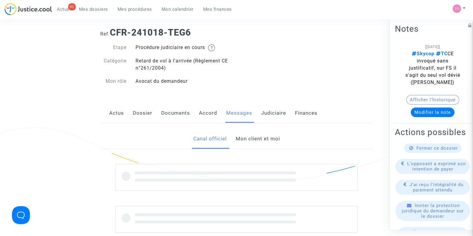
click at [264, 111] on link "Judiciaire" at bounding box center [273, 113] width 25 height 20
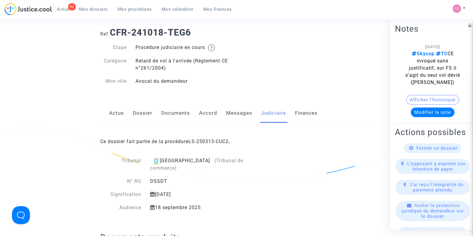
click at [245, 116] on link "Messages" at bounding box center [239, 113] width 26 height 20
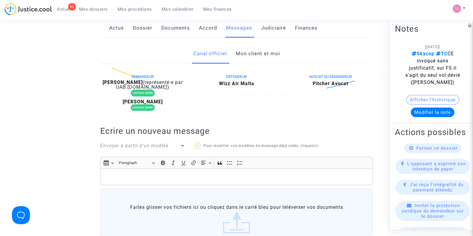
scroll to position [96, 0]
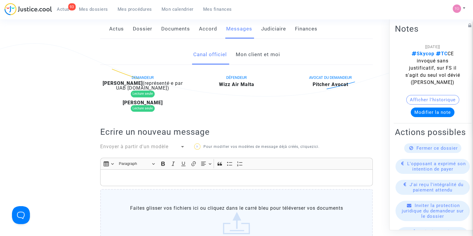
click at [254, 51] on link "Mon client et moi" at bounding box center [257, 55] width 44 height 20
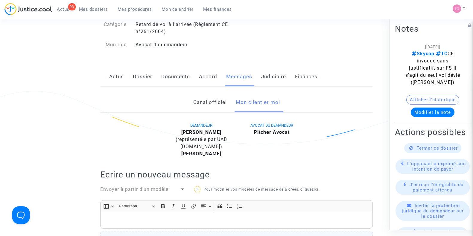
scroll to position [48, 0]
click at [266, 83] on link "Judiciaire" at bounding box center [273, 77] width 25 height 20
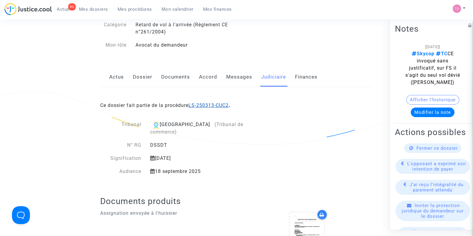
click at [209, 105] on link "LS-250313-CUC2" at bounding box center [208, 106] width 40 height 6
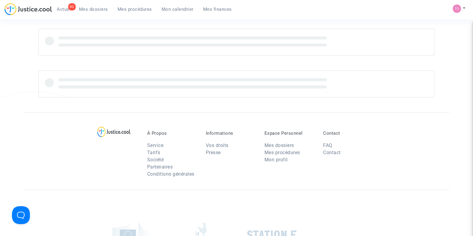
scroll to position [48, 0]
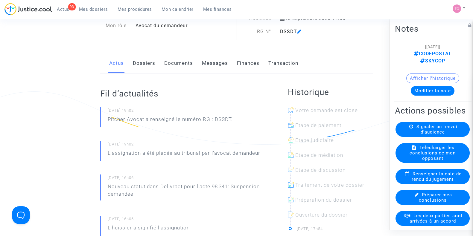
click at [237, 70] on link "Finances" at bounding box center [248, 64] width 22 height 20
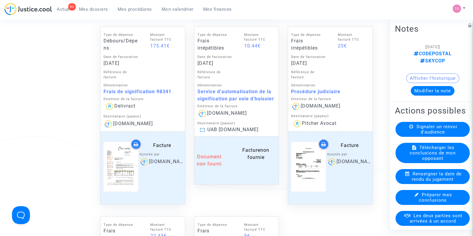
scroll to position [529, 0]
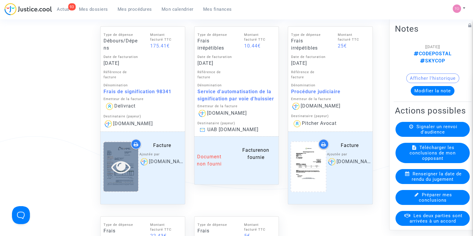
click at [121, 166] on icon at bounding box center [120, 166] width 19 height 19
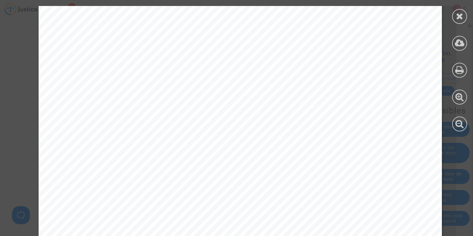
scroll to position [214, 0]
click at [462, 17] on icon at bounding box center [459, 16] width 7 height 9
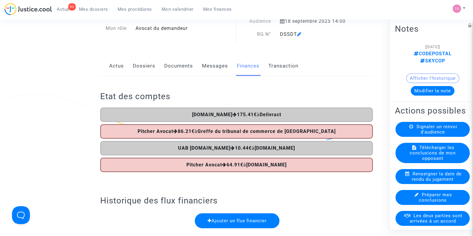
scroll to position [51, 0]
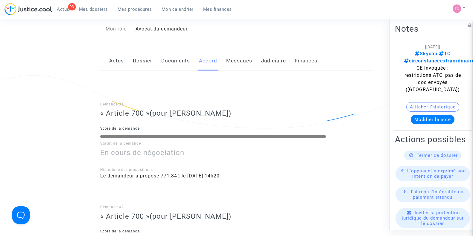
scroll to position [63, 0]
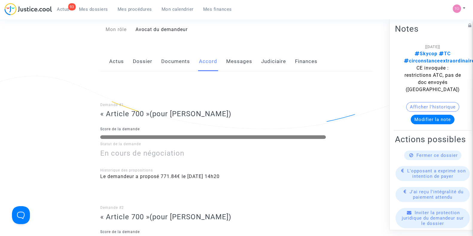
click at [277, 57] on link "Judiciaire" at bounding box center [273, 62] width 25 height 20
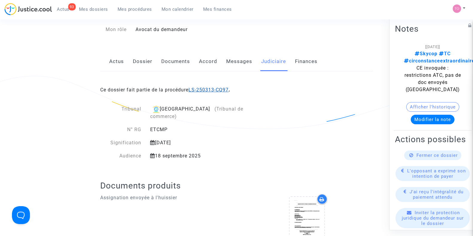
click at [198, 90] on link "LS-250313-CQ97" at bounding box center [208, 90] width 40 height 6
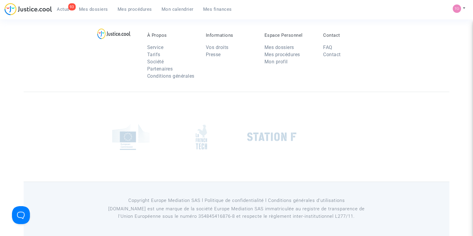
scroll to position [63, 0]
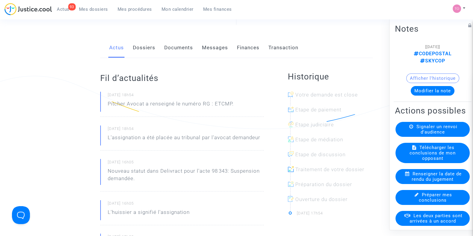
click at [245, 48] on link "Finances" at bounding box center [248, 48] width 22 height 20
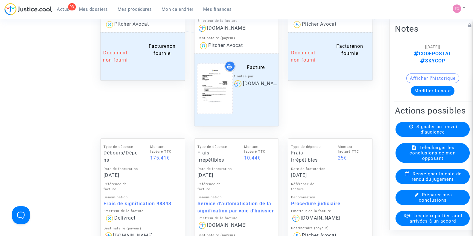
scroll to position [555, 0]
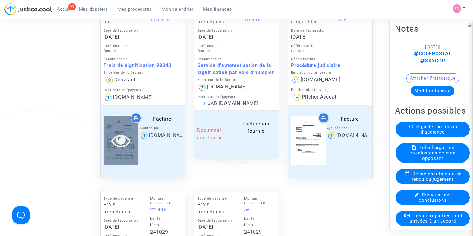
click at [122, 126] on div at bounding box center [120, 140] width 35 height 49
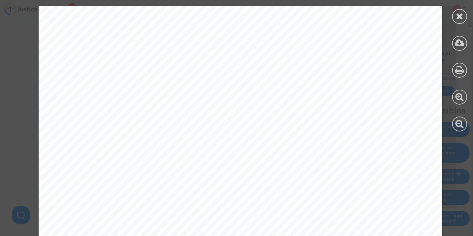
scroll to position [311, 0]
click at [456, 16] on icon at bounding box center [459, 16] width 7 height 9
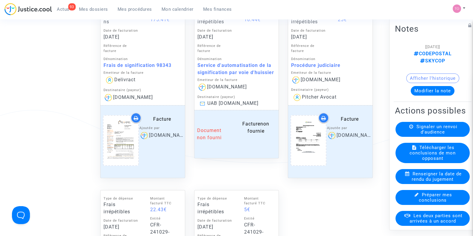
click at [88, 7] on span "Mes dossiers" at bounding box center [93, 9] width 29 height 5
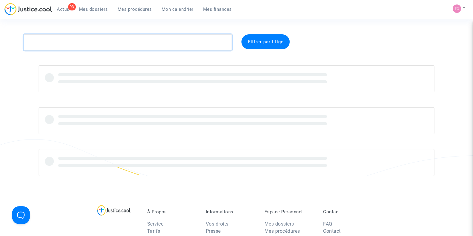
click at [72, 38] on textarea at bounding box center [128, 42] width 208 height 16
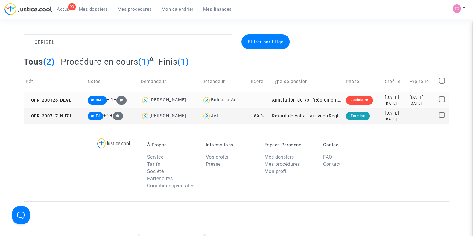
click at [175, 100] on div "[PERSON_NAME]" at bounding box center [167, 99] width 37 height 5
type textarea "CERISEL @"[PERSON_NAME]" @"Pitcher Avocat""
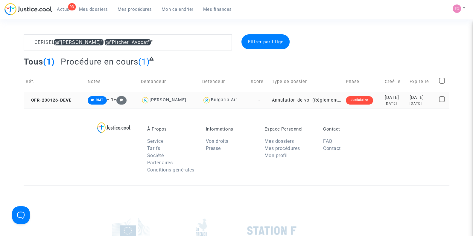
click at [384, 101] on div "[DATE]" at bounding box center [394, 103] width 21 height 5
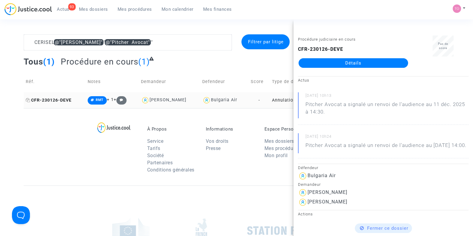
click at [55, 101] on span "CFR-230126-DEVE" at bounding box center [49, 100] width 46 height 5
click at [328, 59] on link "Détails" at bounding box center [352, 63] width 109 height 10
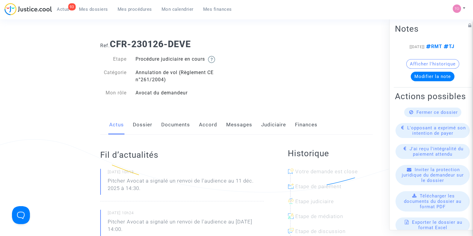
click at [279, 123] on link "Judiciaire" at bounding box center [273, 125] width 25 height 20
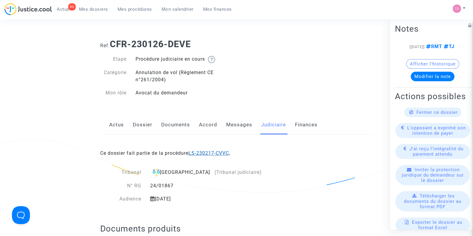
click at [199, 156] on link "LS-230217-CVVC" at bounding box center [208, 153] width 40 height 6
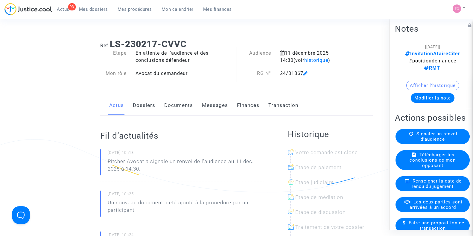
click at [152, 108] on link "Dossiers" at bounding box center [144, 106] width 22 height 20
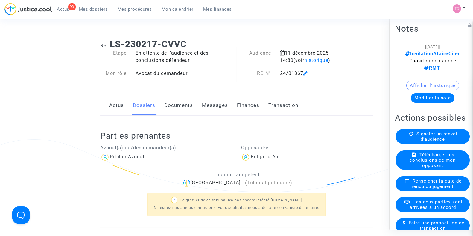
click at [167, 107] on link "Documents" at bounding box center [178, 106] width 29 height 20
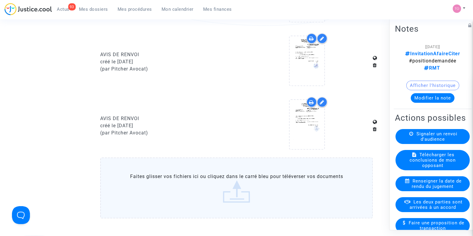
scroll to position [693, 0]
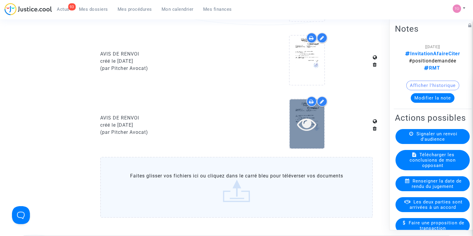
click at [301, 119] on icon at bounding box center [306, 123] width 19 height 19
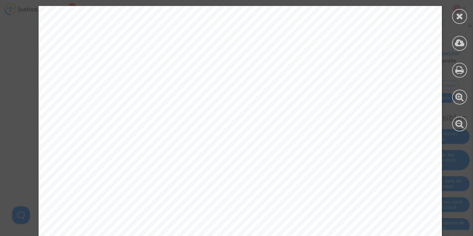
scroll to position [127, 0]
click at [456, 12] on icon at bounding box center [459, 16] width 7 height 9
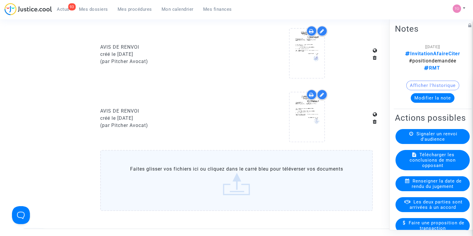
scroll to position [701, 0]
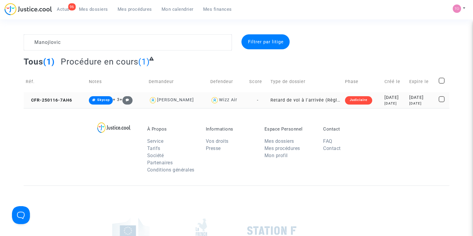
type textarea "Manojlovic"
click at [368, 98] on td "Judiciaire" at bounding box center [362, 100] width 39 height 16
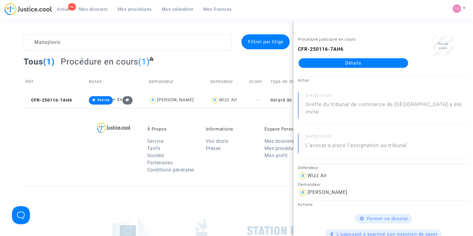
click at [367, 65] on link "Détails" at bounding box center [352, 63] width 109 height 10
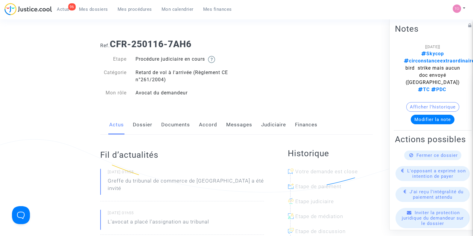
click at [268, 126] on link "Judiciaire" at bounding box center [273, 125] width 25 height 20
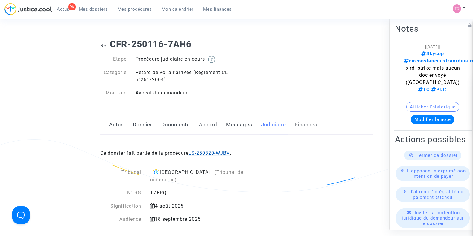
click at [211, 153] on link "LS-250320-WJBV" at bounding box center [208, 153] width 41 height 6
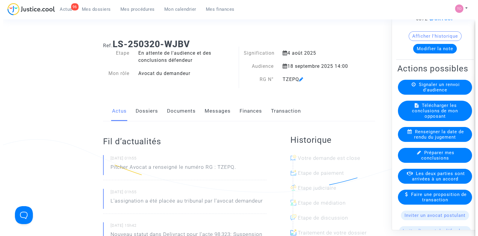
scroll to position [49, 0]
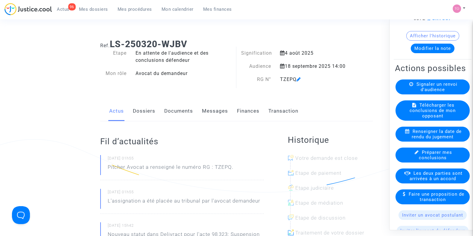
click at [414, 177] on span "Les deux parties sont arrivées à un accord" at bounding box center [435, 176] width 53 height 11
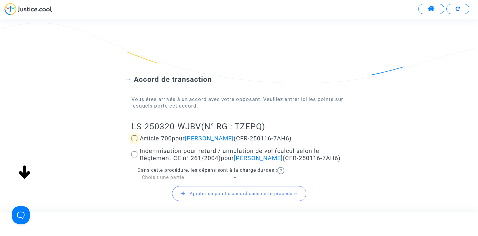
click at [133, 136] on span at bounding box center [135, 138] width 6 height 6
click at [134, 141] on input "Article 700 pour [PERSON_NAME] (CFR-250116-7AH6)" at bounding box center [134, 141] width 0 height 0
checkbox input "true"
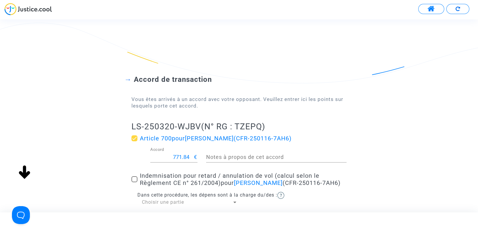
click at [179, 158] on input "771.84" at bounding box center [172, 157] width 44 height 6
type input "200"
click at [134, 181] on span at bounding box center [135, 179] width 6 height 6
click at [134, 182] on input "Indemnisation pour retard / annulation de vol (calcul selon le Règlement CE n° …" at bounding box center [134, 182] width 0 height 0
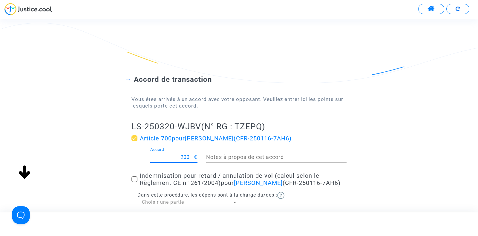
checkbox input "true"
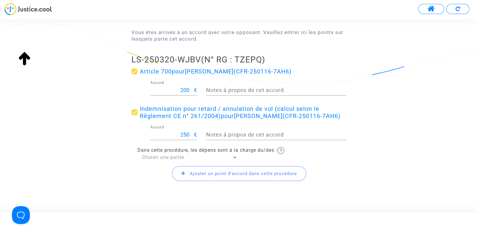
scroll to position [93, 0]
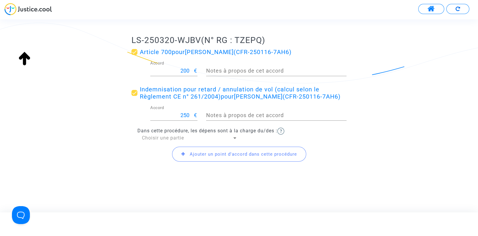
click at [157, 139] on span "Choisir une partie" at bounding box center [163, 138] width 42 height 6
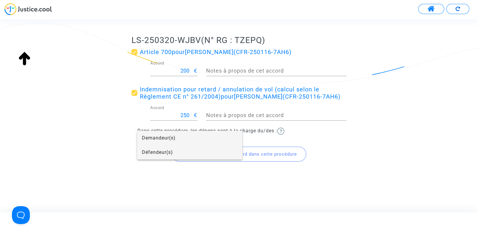
click at [152, 154] on span "Défendeur(s)" at bounding box center [190, 152] width 96 height 14
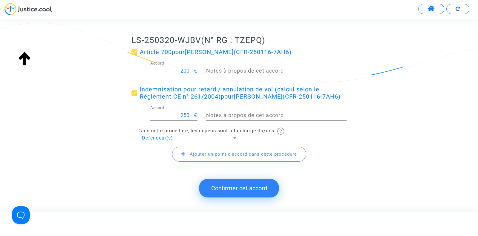
click at [236, 191] on button "Confirmer cet accord" at bounding box center [239, 188] width 80 height 19
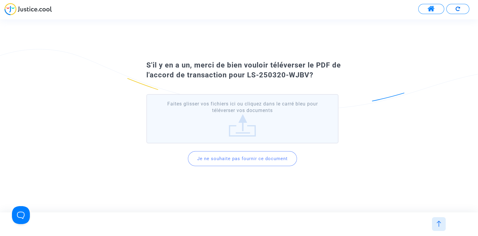
click at [238, 161] on button "Je ne souhaite pas fournir ce document" at bounding box center [242, 158] width 109 height 15
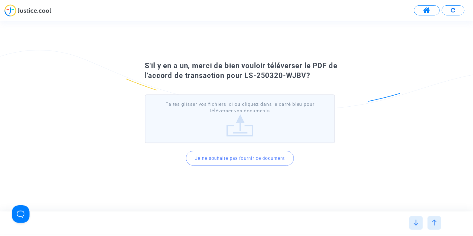
scroll to position [0, 0]
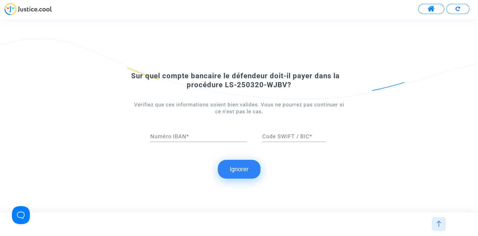
click at [238, 161] on button "Ignorer" at bounding box center [239, 169] width 43 height 19
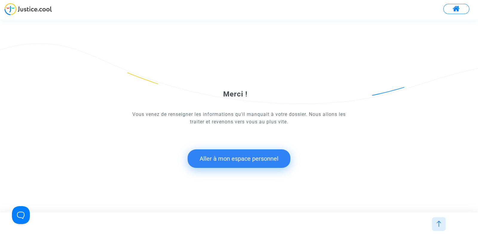
click at [226, 158] on button "Aller à mon espace personnel" at bounding box center [239, 158] width 103 height 19
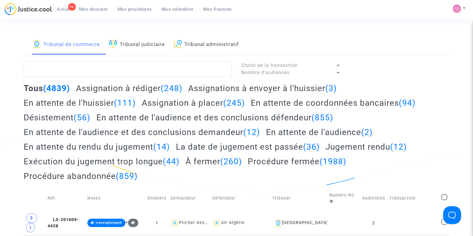
drag, startPoint x: 0, startPoint y: 71, endPoint x: 39, endPoint y: 62, distance: 39.6
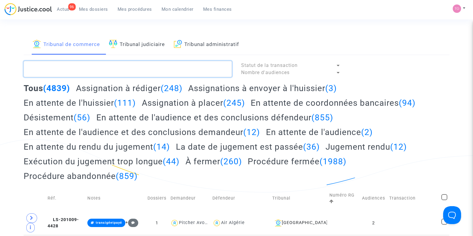
click at [62, 70] on textarea at bounding box center [128, 69] width 208 height 16
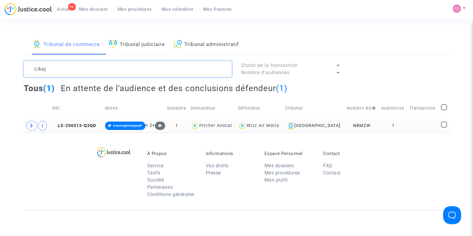
type textarea "Likaj"
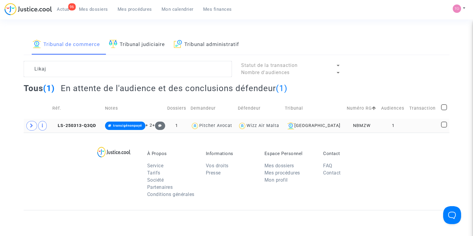
click at [350, 123] on td "NBMZW" at bounding box center [361, 126] width 35 height 14
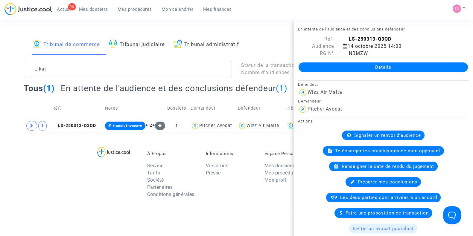
click at [354, 65] on link "Détails" at bounding box center [382, 67] width 169 height 10
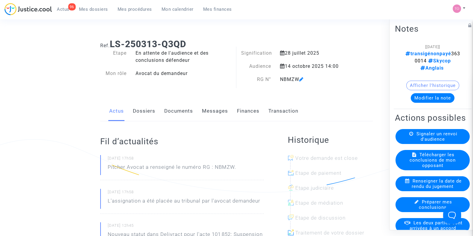
click at [274, 113] on link "Transaction" at bounding box center [283, 111] width 30 height 20
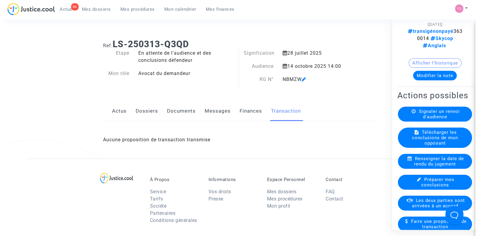
scroll to position [23, 0]
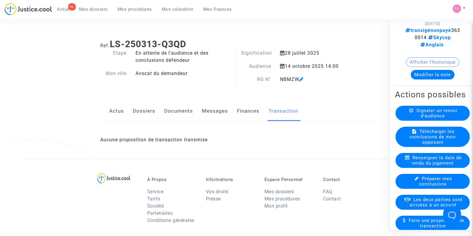
click at [407, 208] on div "Les deux parties sont arrivées à un accord" at bounding box center [432, 202] width 74 height 15
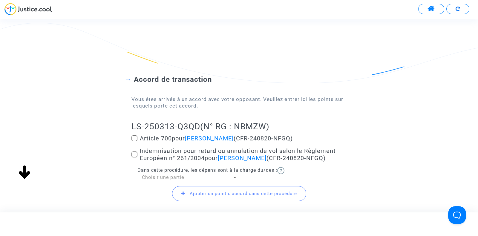
click at [138, 137] on label "Article 700 pour [PERSON_NAME] (CFR-240820-NFGQ)" at bounding box center [239, 138] width 215 height 7
click at [135, 141] on input "Article 700 pour [PERSON_NAME] (CFR-240820-NFGQ)" at bounding box center [134, 141] width 0 height 0
checkbox input "true"
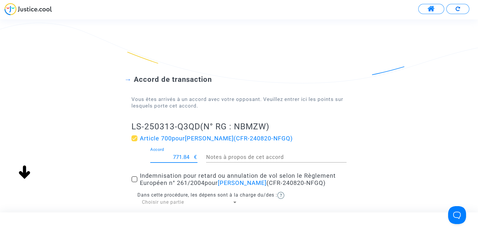
click at [185, 154] on input "771.84" at bounding box center [172, 157] width 44 height 6
type input "200"
click at [138, 177] on label "Indemnisation pour retard ou annulation de vol selon le Règlement Européen n° 2…" at bounding box center [239, 179] width 215 height 14
click at [135, 182] on input "Indemnisation pour retard ou annulation de vol selon le Règlement Européen n° 2…" at bounding box center [134, 182] width 0 height 0
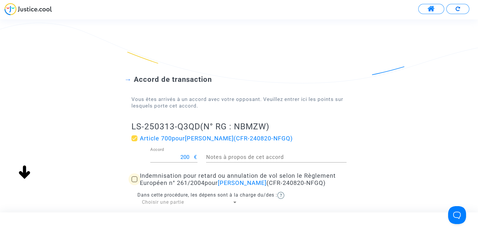
checkbox input "true"
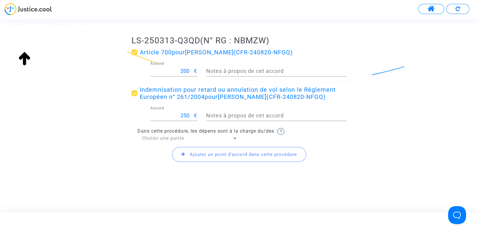
scroll to position [86, 0]
click at [166, 140] on span "Choisir une partie" at bounding box center [163, 138] width 42 height 6
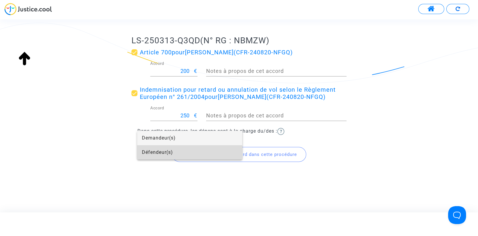
click at [167, 152] on span "Défendeur(s)" at bounding box center [190, 152] width 96 height 14
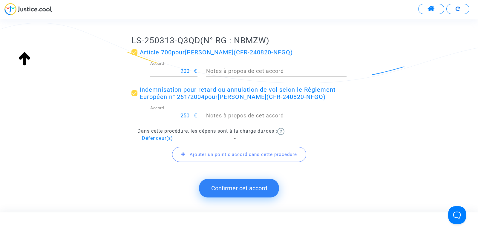
click at [235, 190] on button "Confirmer cet accord" at bounding box center [239, 188] width 80 height 19
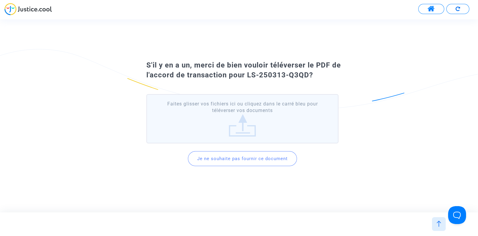
click at [235, 156] on button "Je ne souhaite pas fournir ce document" at bounding box center [242, 158] width 109 height 15
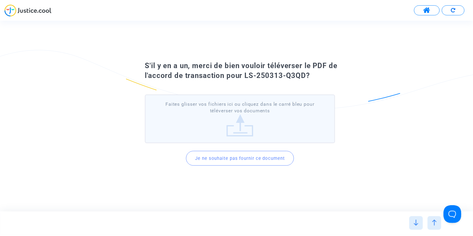
scroll to position [0, 0]
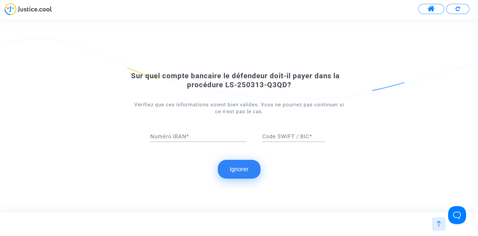
click at [235, 168] on button "Ignorer" at bounding box center [239, 169] width 43 height 19
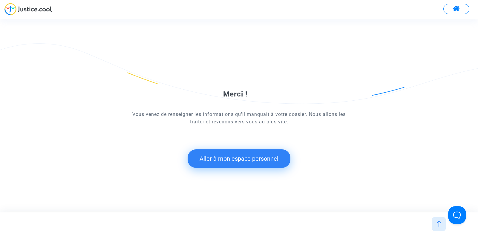
click at [233, 156] on button "Aller à mon espace personnel" at bounding box center [239, 158] width 103 height 19
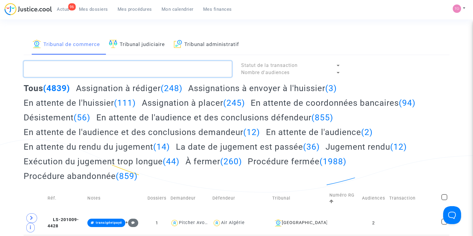
click at [75, 71] on textarea at bounding box center [128, 69] width 208 height 16
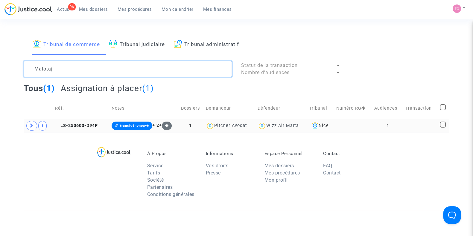
type textarea "Malotaj"
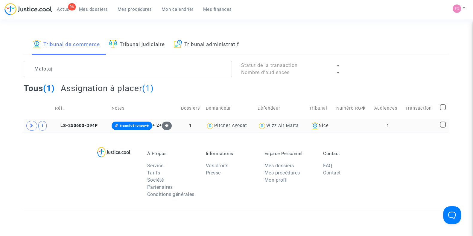
click at [347, 128] on td at bounding box center [353, 126] width 38 height 14
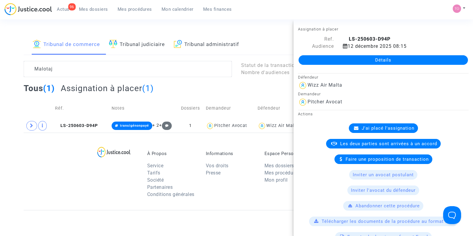
click at [344, 145] on span "Les deux parties sont arrivées à un accord" at bounding box center [388, 143] width 97 height 5
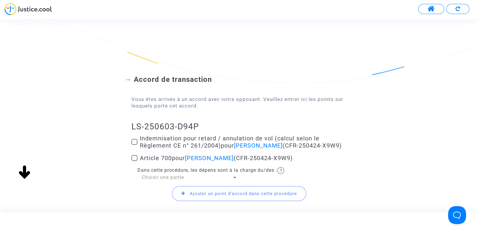
click at [136, 143] on span at bounding box center [135, 142] width 6 height 6
click at [135, 145] on input "Indemnisation pour retard / annulation de vol (calcul selon le Règlement CE n° …" at bounding box center [134, 145] width 0 height 0
checkbox input "true"
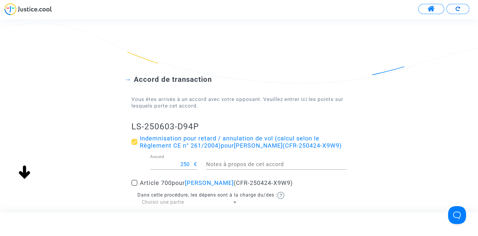
click at [135, 180] on span at bounding box center [135, 183] width 6 height 6
click at [135, 186] on input "Article 700 pour [PERSON_NAME] (CFR-250424-X9W9)" at bounding box center [134, 186] width 0 height 0
checkbox input "true"
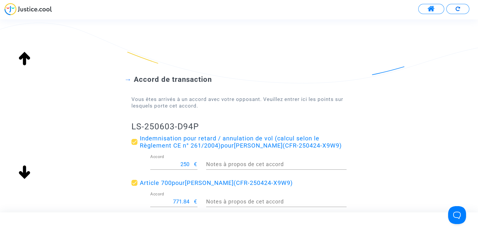
scroll to position [69, 0]
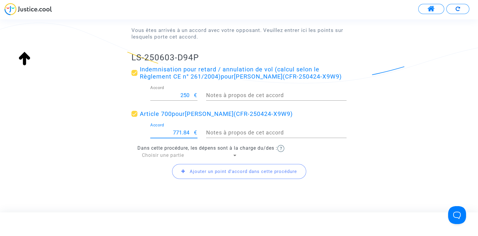
click at [178, 132] on input "771.84" at bounding box center [172, 133] width 44 height 6
type input "200"
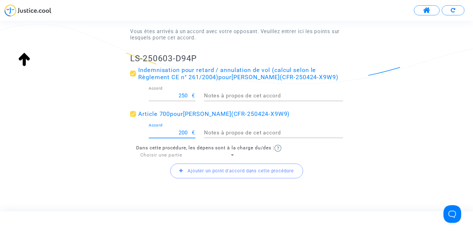
scroll to position [0, 0]
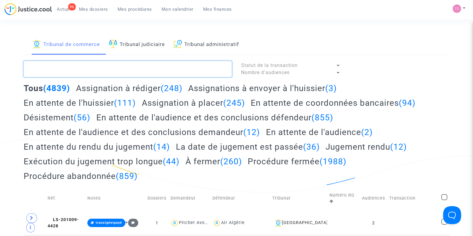
click at [52, 72] on textarea at bounding box center [128, 69] width 208 height 16
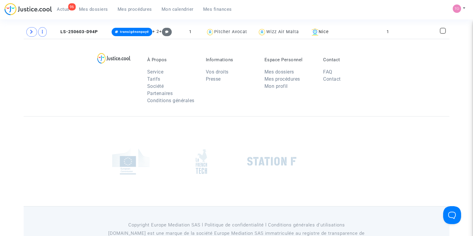
scroll to position [96, 0]
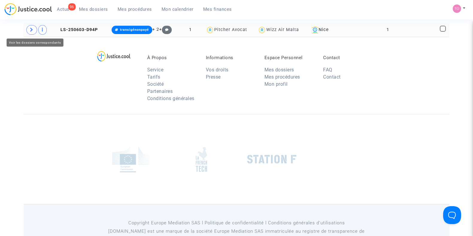
type textarea "Malotaj"
click at [34, 29] on span at bounding box center [31, 30] width 11 height 10
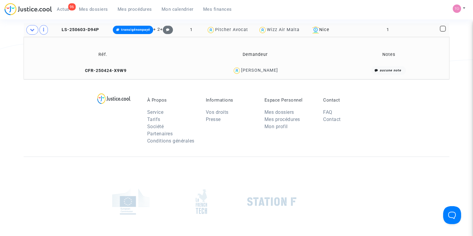
click at [245, 70] on div "[PERSON_NAME]" at bounding box center [259, 70] width 37 height 5
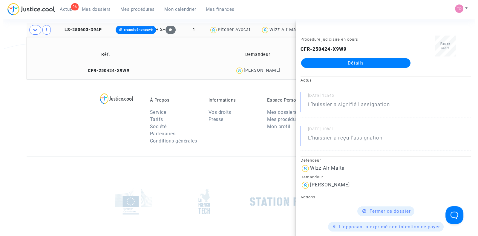
scroll to position [0, 0]
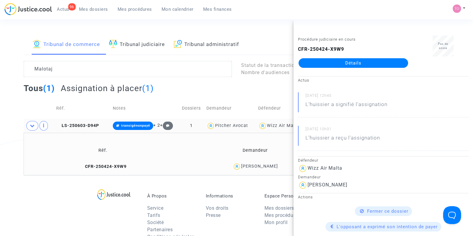
click at [0, 153] on div "Tribunal de commerce Tribunal judiciaire Tribunal administratif Malotaj Statut …" at bounding box center [236, 104] width 473 height 141
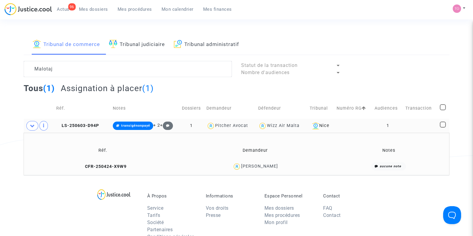
click at [341, 126] on td at bounding box center [353, 126] width 38 height 14
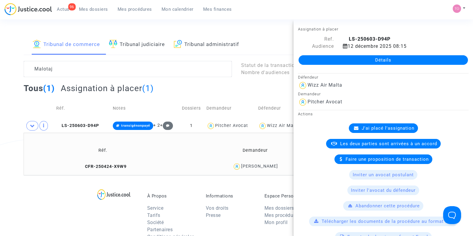
click at [427, 144] on span "Les deux parties sont arrivées à un accord" at bounding box center [388, 143] width 97 height 5
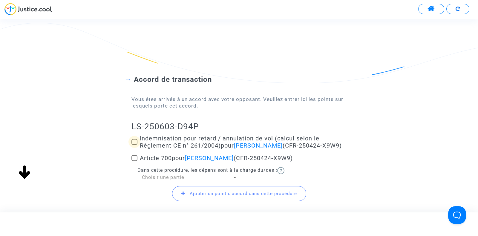
click at [132, 140] on span at bounding box center [135, 142] width 6 height 6
click at [134, 145] on input "Indemnisation pour retard / annulation de vol (calcul selon le Règlement CE n° …" at bounding box center [134, 145] width 0 height 0
checkbox input "true"
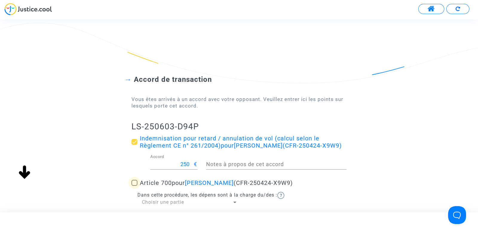
click at [133, 185] on span at bounding box center [135, 183] width 6 height 6
click at [134, 186] on input "Article 700 pour [PERSON_NAME] (CFR-250424-X9W9)" at bounding box center [134, 186] width 0 height 0
checkbox input "true"
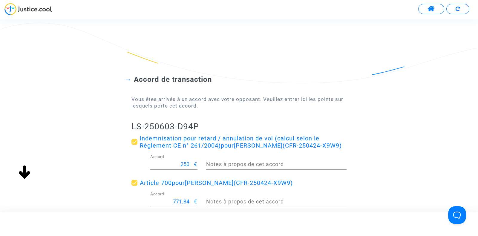
click at [180, 199] on input "771.84" at bounding box center [172, 202] width 44 height 6
type input "200"
click at [90, 196] on div "Accord de transaction Vous êtes arrivés à un accord avec votre opposant. Veuill…" at bounding box center [239, 158] width 478 height 214
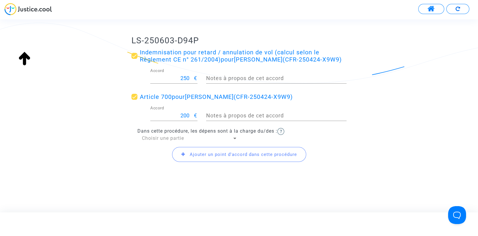
click at [160, 136] on span "Choisir une partie" at bounding box center [163, 138] width 42 height 6
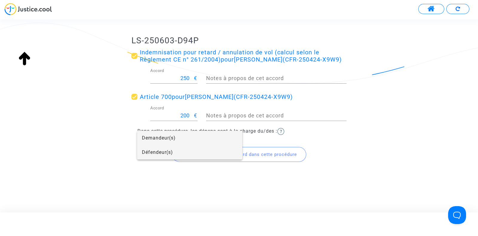
click at [158, 148] on span "Défendeur(s)" at bounding box center [190, 152] width 96 height 14
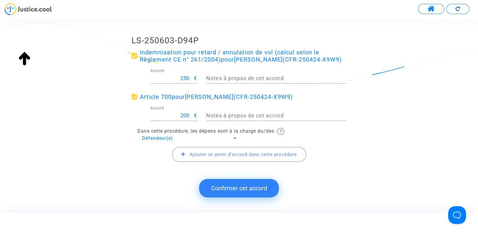
click at [216, 191] on button "Confirmer cet accord" at bounding box center [239, 188] width 80 height 19
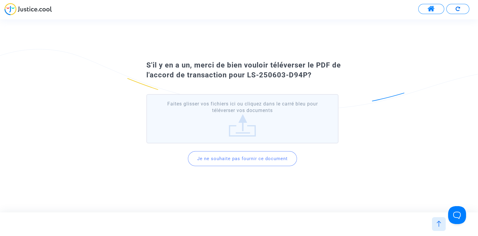
click at [220, 160] on button "Je ne souhaite pas fournir ce document" at bounding box center [242, 158] width 109 height 15
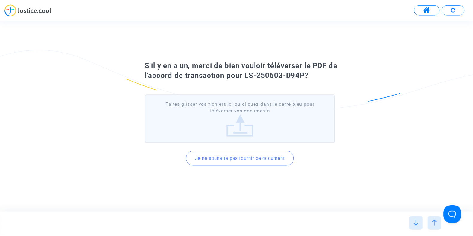
scroll to position [0, 0]
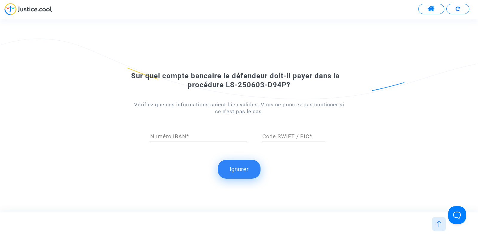
click at [229, 164] on button "Ignorer" at bounding box center [239, 169] width 43 height 19
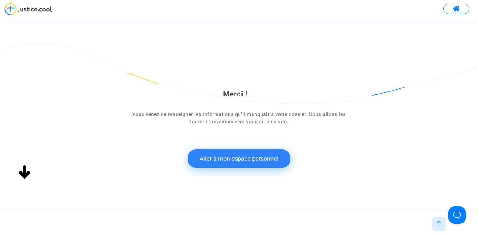
click at [220, 157] on button "Aller à mon espace personnel" at bounding box center [239, 158] width 103 height 19
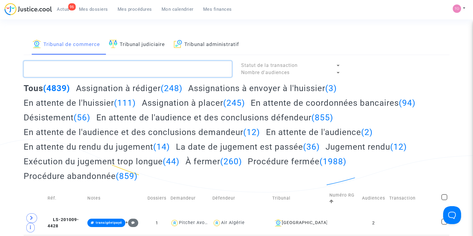
click at [84, 71] on textarea at bounding box center [128, 69] width 208 height 16
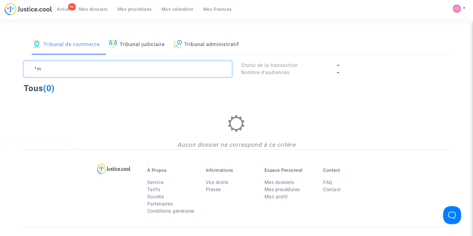
type textarea "^"
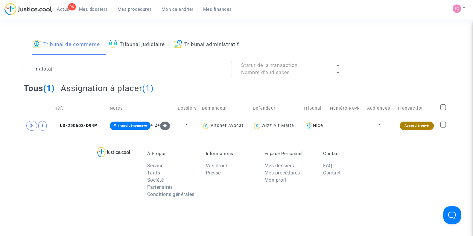
click at [65, 25] on section "Tribunal de commerce Tribunal judiciaire Tribunal administratif malotaj Statut …" at bounding box center [236, 177] width 473 height 355
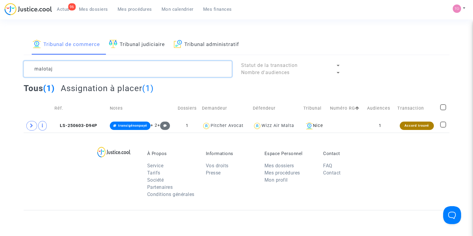
drag, startPoint x: 54, startPoint y: 66, endPoint x: 0, endPoint y: 72, distance: 54.1
click at [0, 72] on div "Tribunal de commerce Tribunal judiciaire Tribunal administratif malotaj Statut …" at bounding box center [236, 83] width 473 height 98
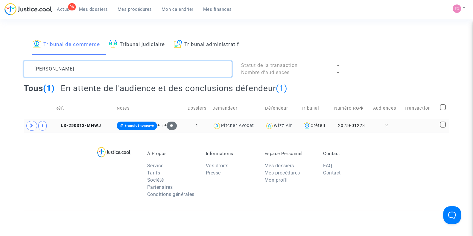
type textarea "[PERSON_NAME]"
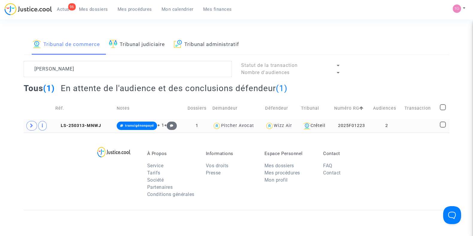
click at [357, 127] on td "2025F01223" at bounding box center [351, 126] width 39 height 14
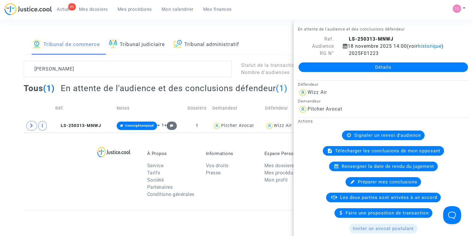
click at [340, 193] on div "Les deux parties sont arrivées à un accord" at bounding box center [383, 198] width 114 height 10
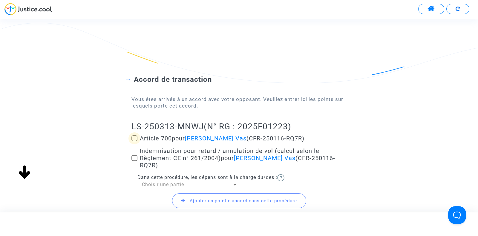
click at [134, 140] on span at bounding box center [135, 138] width 6 height 6
click at [134, 141] on input "Article 700 pour [PERSON_NAME] (CFR-250116-RQ7R)" at bounding box center [134, 141] width 0 height 0
checkbox input "true"
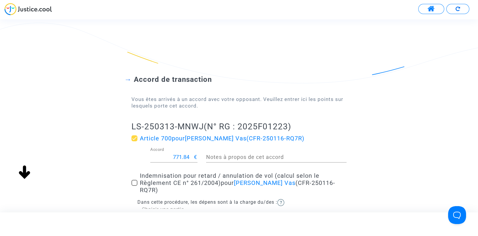
click at [181, 156] on input "771.84" at bounding box center [172, 157] width 44 height 6
type input "200"
click at [134, 180] on span at bounding box center [135, 183] width 6 height 6
click at [134, 186] on input "Indemnisation pour retard / annulation de vol (calcul selon le Règlement CE n° …" at bounding box center [134, 186] width 0 height 0
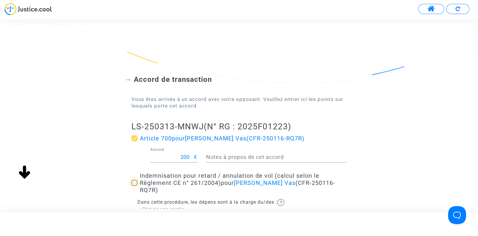
checkbox input "true"
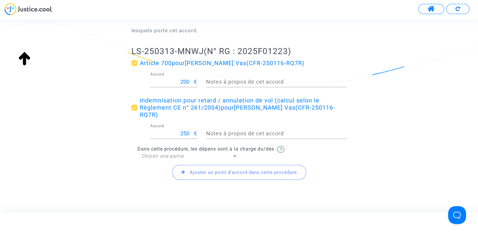
scroll to position [76, 0]
click at [176, 153] on span "Choisir une partie" at bounding box center [163, 156] width 42 height 6
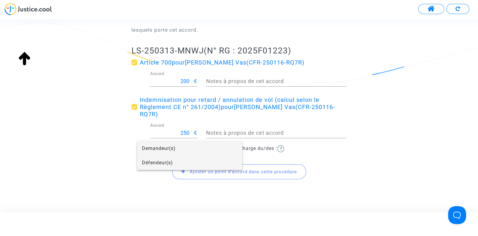
click at [171, 164] on span "Défendeur(s)" at bounding box center [190, 163] width 96 height 14
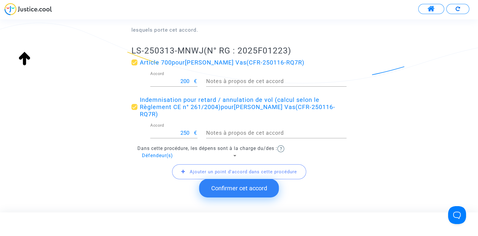
click at [235, 188] on button "Confirmer cet accord" at bounding box center [239, 188] width 80 height 19
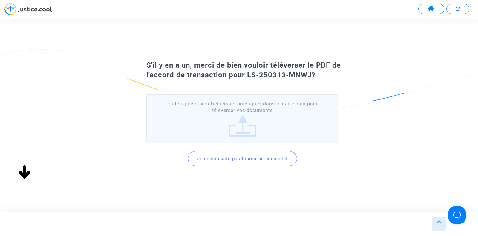
click at [227, 158] on button "Je ne souhaite pas fournir ce document" at bounding box center [242, 158] width 109 height 15
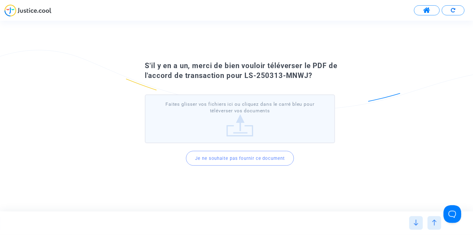
scroll to position [0, 0]
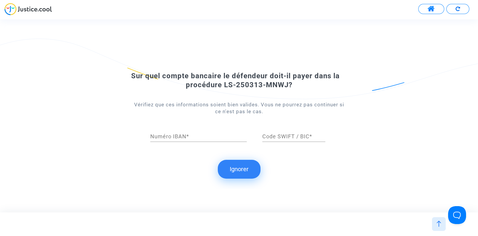
click at [233, 169] on button "Ignorer" at bounding box center [239, 169] width 43 height 19
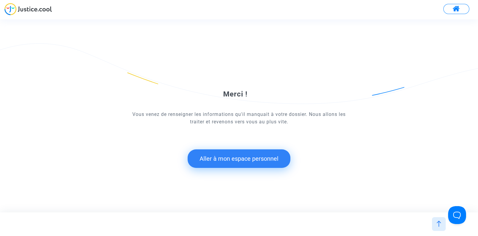
click at [225, 160] on button "Aller à mon espace personnel" at bounding box center [239, 158] width 103 height 19
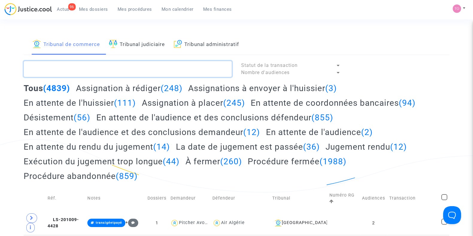
click at [60, 62] on textarea at bounding box center [128, 69] width 208 height 16
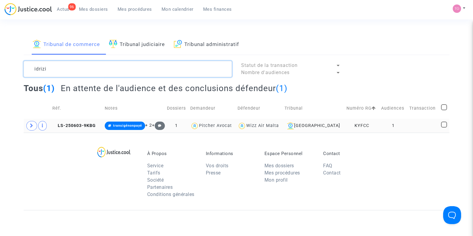
type textarea "idrizi"
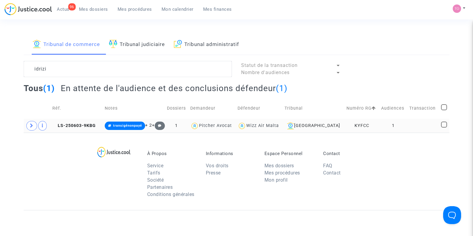
click at [371, 126] on td "KYFCC" at bounding box center [361, 126] width 35 height 14
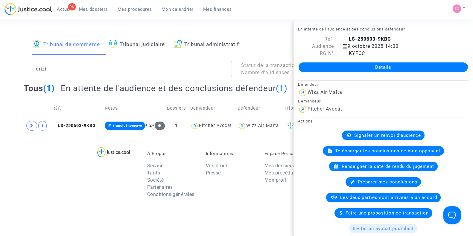
click at [341, 199] on div "Les deux parties sont arrivées à un accord" at bounding box center [383, 198] width 114 height 10
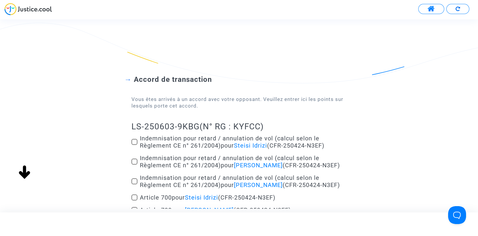
click at [228, 133] on div "LS-250603-9KBG (N° RG : KYFCC) Indemnisation pour retard / annulation de vol (c…" at bounding box center [239, 196] width 215 height 150
click at [137, 141] on span at bounding box center [135, 142] width 6 height 6
click at [135, 145] on input "Indemnisation pour retard / annulation de vol (calcul selon le Règlement CE n° …" at bounding box center [134, 145] width 0 height 0
checkbox input "true"
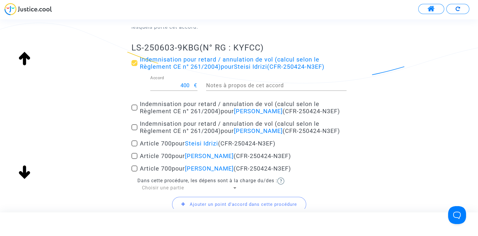
scroll to position [79, 0]
click at [135, 106] on span at bounding box center [135, 107] width 6 height 6
click at [135, 110] on input "Indemnisation pour retard / annulation de vol (calcul selon le Règlement CE n° …" at bounding box center [134, 110] width 0 height 0
checkbox input "true"
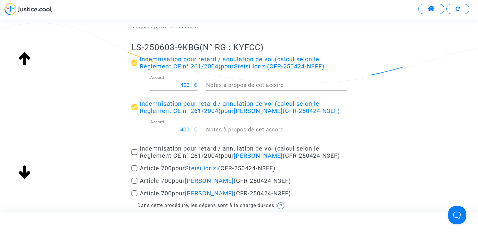
click at [131, 151] on div "Accord de transaction Vous êtes arrivés à un accord avec votre opposant. Veuill…" at bounding box center [239, 113] width 478 height 282
click at [134, 152] on span at bounding box center [135, 152] width 6 height 6
click at [134, 155] on input "Indemnisation pour retard / annulation de vol (calcul selon le Règlement CE n° …" at bounding box center [134, 155] width 0 height 0
checkbox input "true"
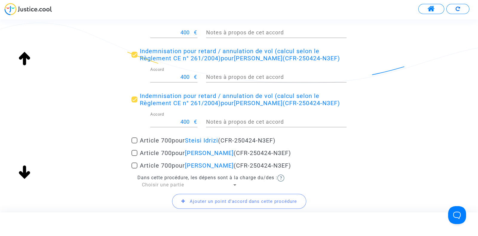
scroll to position [132, 0]
click at [136, 139] on span at bounding box center [135, 140] width 6 height 6
click at [135, 143] on input "Article 700 pour Steisi Idrizi (CFR-250424-N3EF)" at bounding box center [134, 143] width 0 height 0
checkbox input "true"
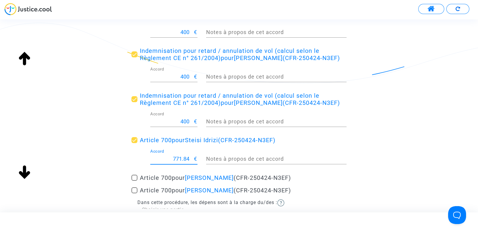
click at [181, 159] on input "771.84" at bounding box center [172, 159] width 44 height 6
type input "200"
click at [115, 167] on div "Accord de transaction Vous êtes arrivés à un accord avec votre opposant. Veuill…" at bounding box center [239, 85] width 478 height 332
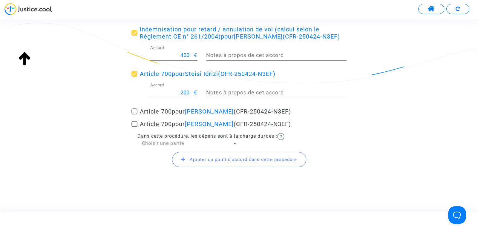
scroll to position [204, 0]
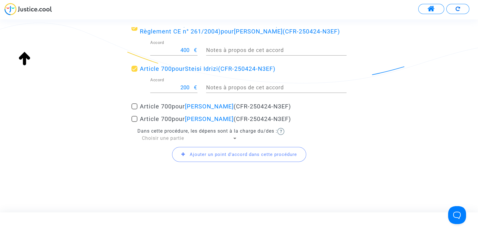
click at [151, 139] on span "Choisir une partie" at bounding box center [163, 138] width 42 height 6
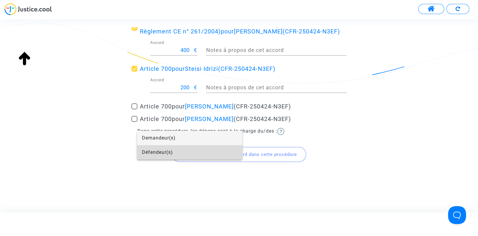
click at [155, 149] on span "Défendeur(s)" at bounding box center [190, 152] width 96 height 14
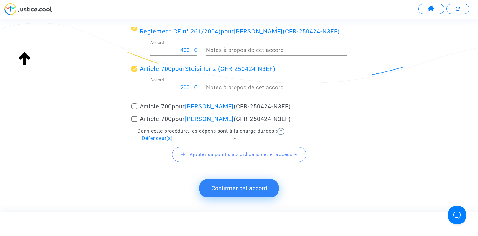
click at [236, 187] on button "Confirmer cet accord" at bounding box center [239, 188] width 80 height 19
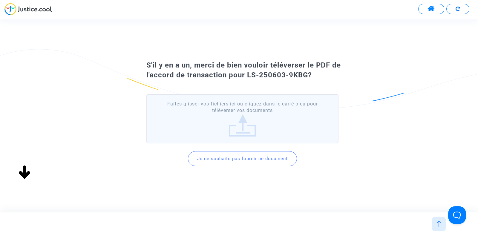
click at [236, 159] on button "Je ne souhaite pas fournir ce document" at bounding box center [242, 158] width 109 height 15
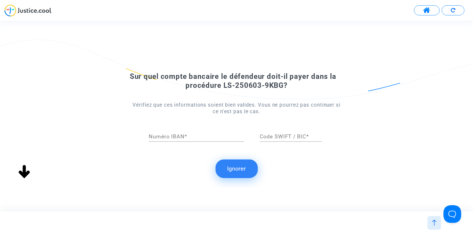
scroll to position [0, 0]
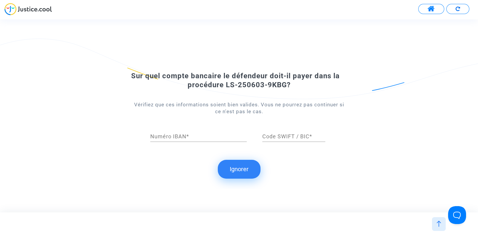
click at [235, 167] on button "Ignorer" at bounding box center [239, 169] width 43 height 19
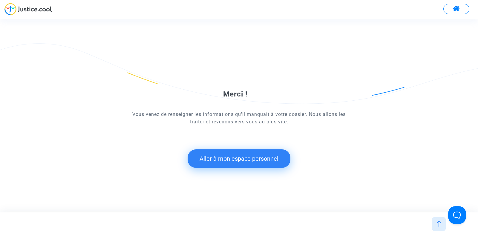
click at [230, 156] on button "Aller à mon espace personnel" at bounding box center [239, 158] width 103 height 19
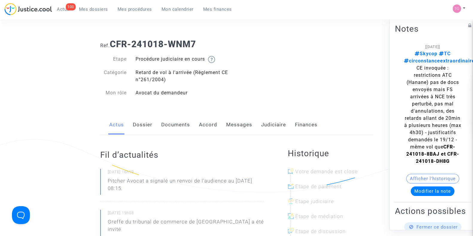
click at [212, 123] on link "Accord" at bounding box center [208, 125] width 18 height 20
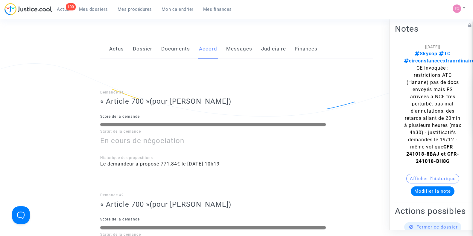
scroll to position [76, 0]
click at [263, 47] on link "Judiciaire" at bounding box center [273, 49] width 25 height 20
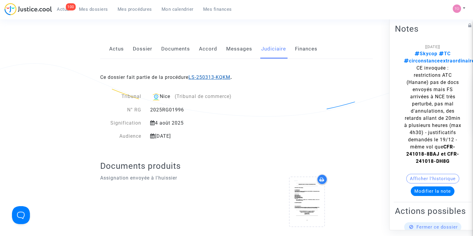
click at [207, 79] on link "LS-250313-KQKM" at bounding box center [209, 77] width 42 height 6
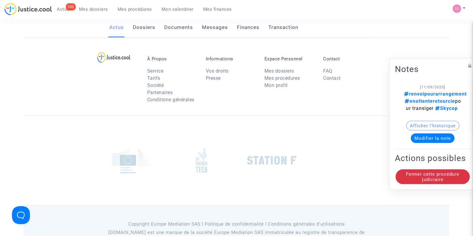
scroll to position [76, 0]
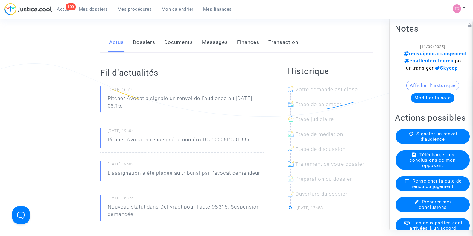
click at [251, 43] on link "Finances" at bounding box center [248, 43] width 22 height 20
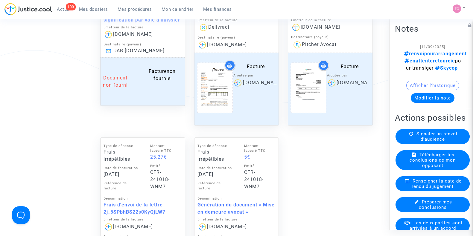
scroll to position [614, 0]
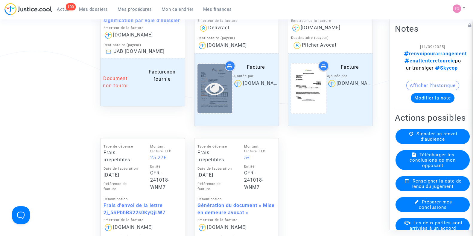
click at [209, 93] on icon at bounding box center [214, 88] width 19 height 19
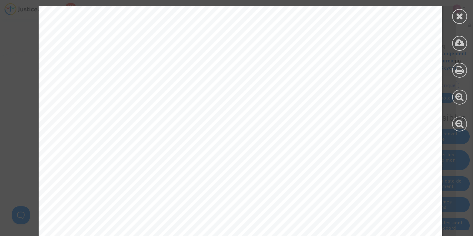
scroll to position [255, 0]
click at [459, 17] on icon at bounding box center [459, 16] width 7 height 9
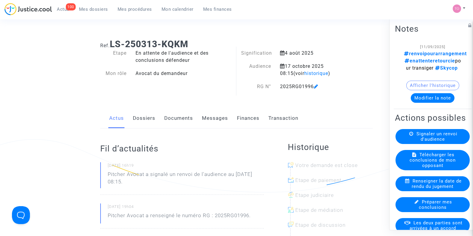
click at [222, 121] on link "Messages" at bounding box center [215, 119] width 26 height 20
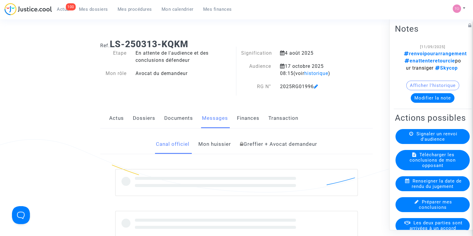
click at [182, 119] on link "Documents" at bounding box center [178, 119] width 29 height 20
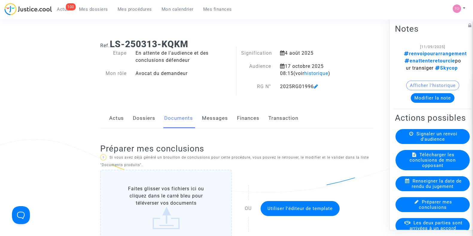
click at [148, 119] on link "Dossiers" at bounding box center [144, 119] width 22 height 20
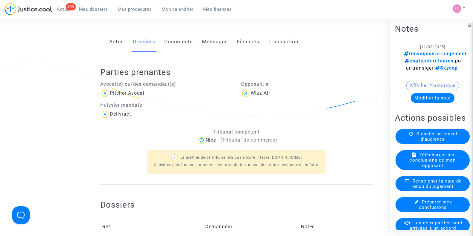
scroll to position [77, 0]
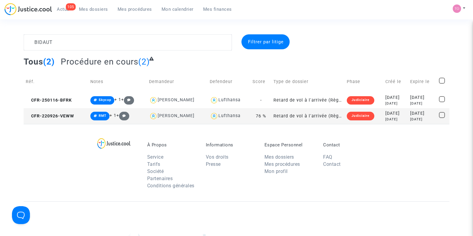
type textarea "BIDAUT"
click at [386, 98] on div "[DATE]" at bounding box center [395, 97] width 20 height 7
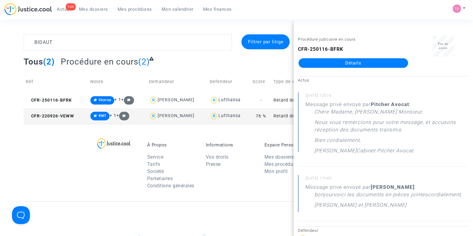
click at [340, 64] on link "Détails" at bounding box center [352, 63] width 109 height 10
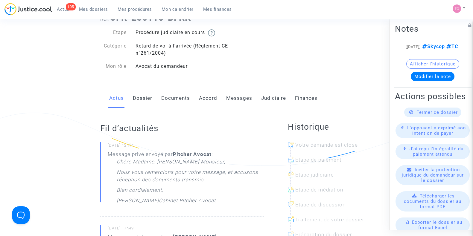
scroll to position [27, 0]
click at [280, 97] on link "Judiciaire" at bounding box center [273, 98] width 25 height 20
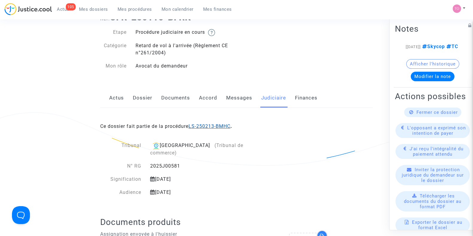
click at [217, 127] on link "LS-250213-BMHC" at bounding box center [209, 126] width 42 height 6
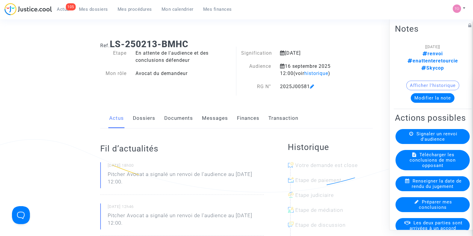
click at [148, 118] on link "Dossiers" at bounding box center [144, 119] width 22 height 20
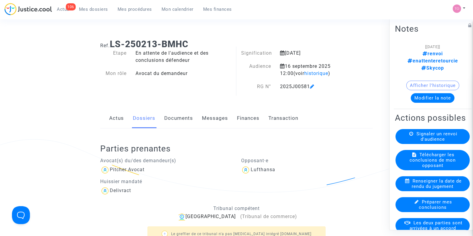
click at [178, 123] on link "Documents" at bounding box center [178, 119] width 29 height 20
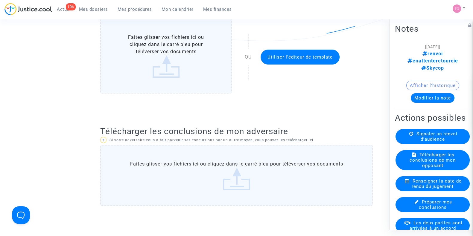
scroll to position [152, 0]
drag, startPoint x: 196, startPoint y: 179, endPoint x: 155, endPoint y: 168, distance: 42.9
click at [155, 168] on label "Faites glisser vos fichiers ici ou cliquez dans le carré bleu pour téléverser v…" at bounding box center [236, 175] width 272 height 61
click at [0, 0] on input "Faites glisser vos fichiers ici ou cliquez dans le carré bleu pour téléverser v…" at bounding box center [0, 0] width 0 height 0
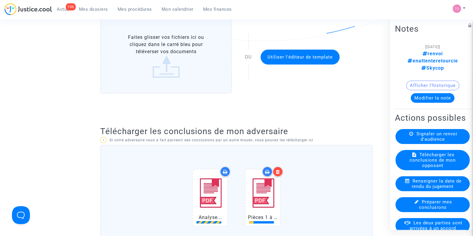
click at [424, 93] on button "Modifier la note" at bounding box center [432, 98] width 44 height 10
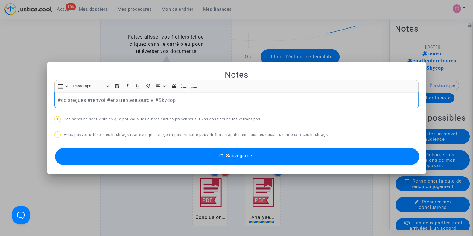
click at [79, 100] on p "#cclsreçues #renvoi #enattenteretourcie #Skycop" at bounding box center [237, 100] width 358 height 7
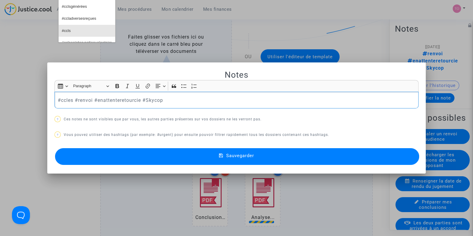
scroll to position [54, 0]
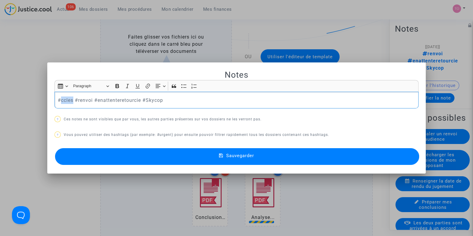
drag, startPoint x: 70, startPoint y: 100, endPoint x: 58, endPoint y: 101, distance: 12.0
click at [58, 101] on p "#ccles #renvoi #enattenteretourcie #Skycop" at bounding box center [237, 100] width 358 height 7
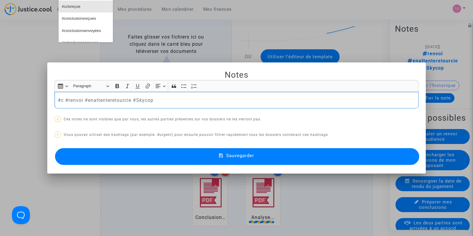
click at [82, 7] on button "#cclsreçue" at bounding box center [86, 7] width 54 height 12
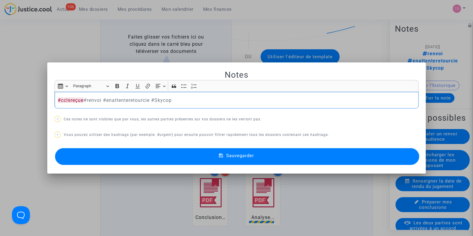
click at [95, 101] on p "#cclsreçue #renvoi #enattenteretourcie #Skycop" at bounding box center [237, 100] width 358 height 7
click at [146, 153] on button "Sauvegarder" at bounding box center [237, 156] width 364 height 17
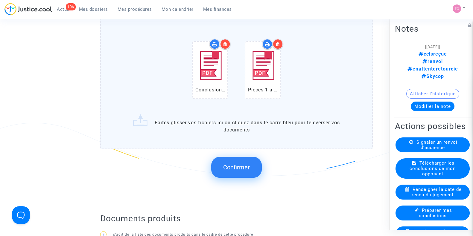
scroll to position [279, 0]
click at [232, 170] on button "Confirmer" at bounding box center [236, 167] width 51 height 21
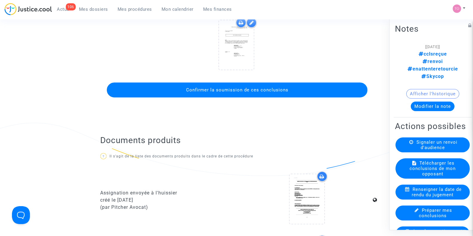
click at [231, 90] on span "Confirmer la soumission de ces conclusions" at bounding box center [237, 89] width 102 height 5
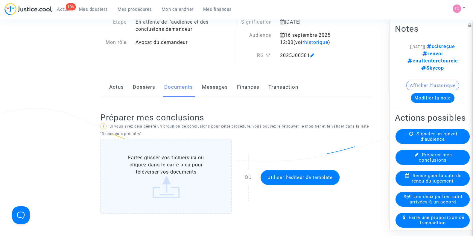
click at [141, 87] on link "Dossiers" at bounding box center [144, 87] width 22 height 20
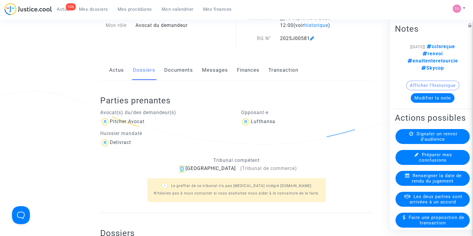
scroll to position [43, 0]
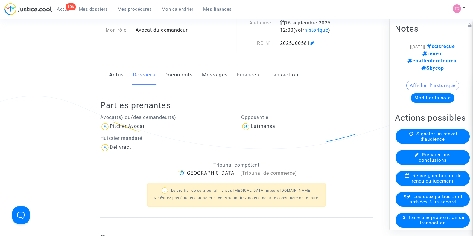
click at [221, 74] on link "Messages" at bounding box center [215, 75] width 26 height 20
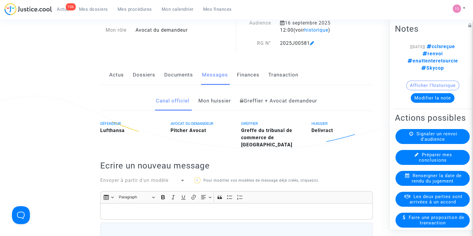
click at [178, 70] on link "Documents" at bounding box center [178, 75] width 29 height 20
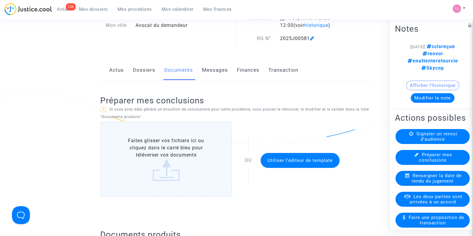
scroll to position [48, 0]
click at [128, 63] on div "Actus Dossiers Documents Messages Finances Transaction" at bounding box center [236, 71] width 272 height 20
click at [138, 72] on link "Dossiers" at bounding box center [144, 71] width 22 height 20
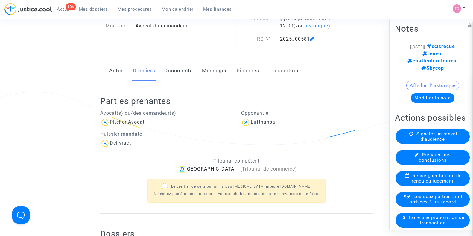
scroll to position [215, 0]
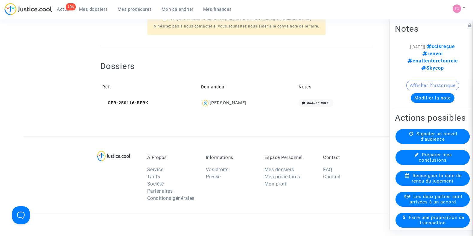
click at [222, 104] on div "Evelyne BIDAUT" at bounding box center [228, 102] width 37 height 5
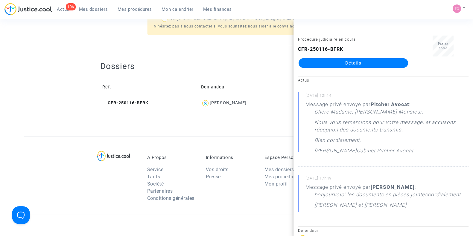
click at [322, 64] on link "Détails" at bounding box center [352, 63] width 109 height 10
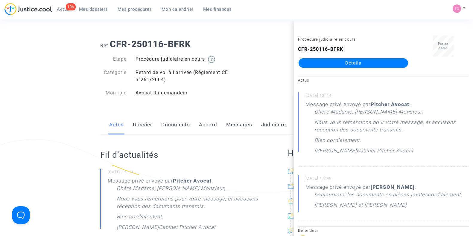
click at [141, 129] on link "Dossier" at bounding box center [142, 125] width 19 height 20
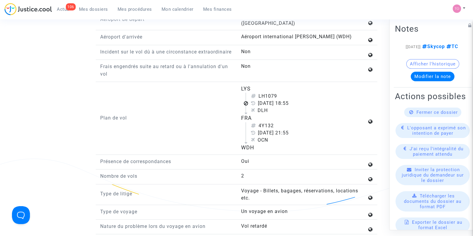
scroll to position [770, 0]
drag, startPoint x: 239, startPoint y: 86, endPoint x: 268, endPoint y: 145, distance: 66.3
click at [268, 145] on div "LYS LH1079 19 mai 2024 18:55 DLH FRA 4Y132 19 mai 2024 21:55 OCN WDH" at bounding box center [306, 118] width 141 height 67
copy flight-plan "LYS LH1079 19 mai 2024 18:55 DLH FRA 4Y132 19 mai 2024 21:55 OCN WDH"
click at [198, 93] on div "Plan de vol" at bounding box center [166, 118] width 141 height 67
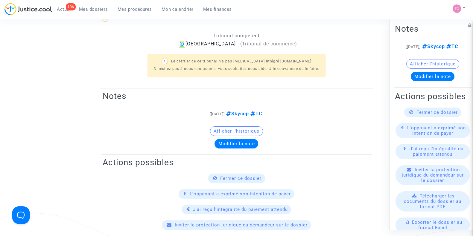
scroll to position [0, 0]
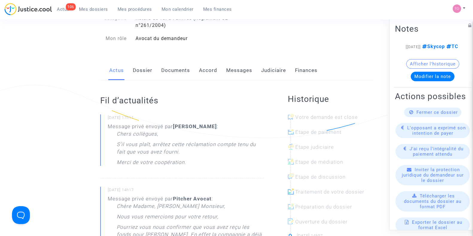
click at [232, 72] on link "Messages" at bounding box center [239, 71] width 26 height 20
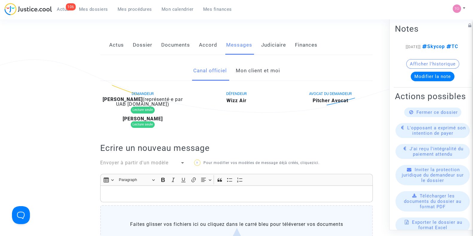
scroll to position [80, 0]
click at [254, 66] on link "Mon client et moi" at bounding box center [257, 71] width 44 height 20
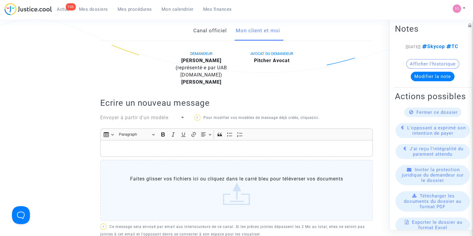
scroll to position [22, 0]
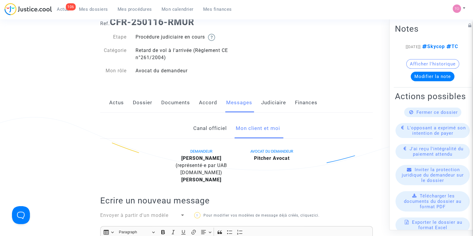
click at [216, 132] on link "Canal officiel" at bounding box center [209, 129] width 33 height 20
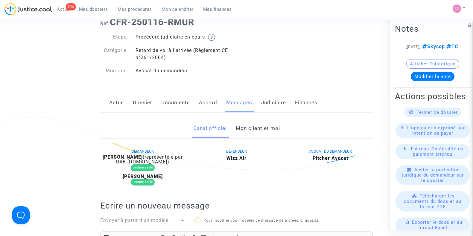
click at [256, 130] on link "Mon client et moi" at bounding box center [257, 129] width 44 height 20
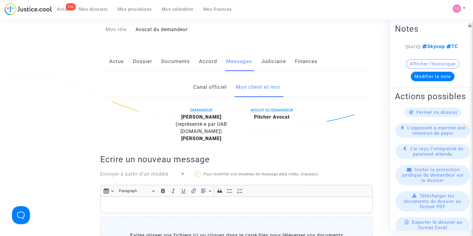
click at [118, 62] on link "Actus" at bounding box center [116, 62] width 15 height 20
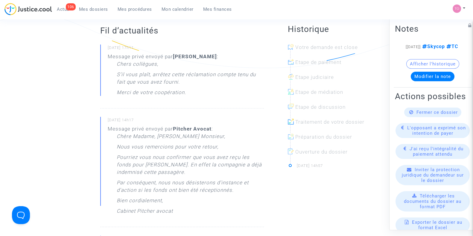
scroll to position [124, 0]
click at [85, 11] on span "Mes dossiers" at bounding box center [93, 9] width 29 height 5
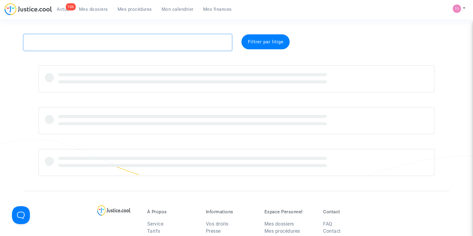
click at [70, 43] on textarea at bounding box center [128, 42] width 208 height 16
paste textarea "PHETSOMPHOU"
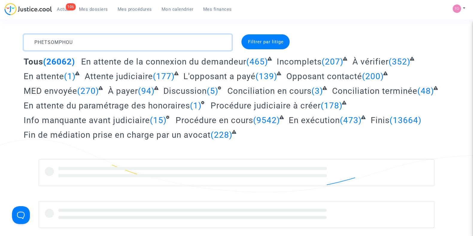
type textarea "PHETSOMPHOU"
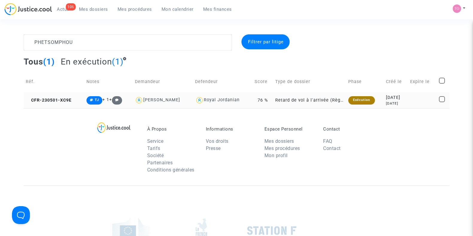
click at [389, 103] on div "[DATE]" at bounding box center [396, 103] width 20 height 5
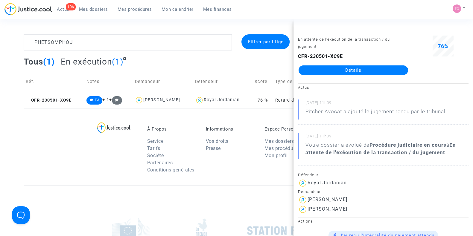
click at [349, 72] on link "Détails" at bounding box center [352, 70] width 109 height 10
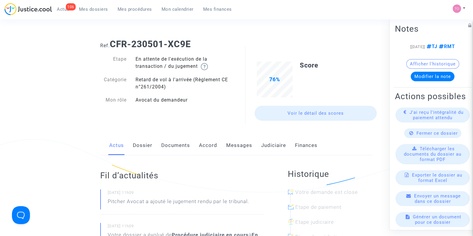
click at [262, 143] on link "Judiciaire" at bounding box center [273, 146] width 25 height 20
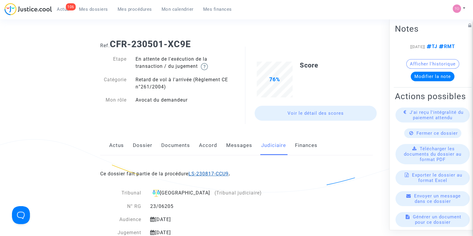
click at [211, 173] on link "LS-230817-CCU9" at bounding box center [208, 174] width 40 height 6
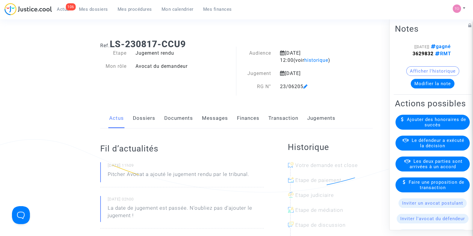
click at [369, 59] on div "Ref. LS-230817-CCU9 Etape Jugement rendu Mon rôle Avocat du demandeur Audience …" at bounding box center [236, 65] width 281 height 62
click at [85, 8] on span "Mes dossiers" at bounding box center [93, 9] width 29 height 5
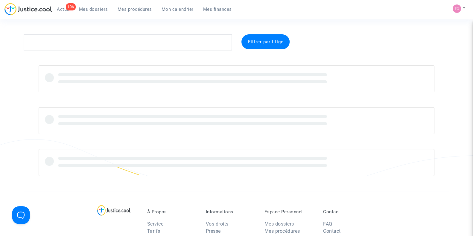
click at [58, 51] on complex-dispute-list "Filtrer par litige" at bounding box center [236, 105] width 425 height 142
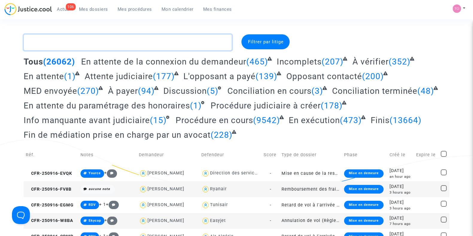
drag, startPoint x: 63, startPoint y: 36, endPoint x: 45, endPoint y: 45, distance: 20.2
click at [45, 45] on textarea at bounding box center [128, 42] width 208 height 16
paste textarea "UMAMAHESAN"
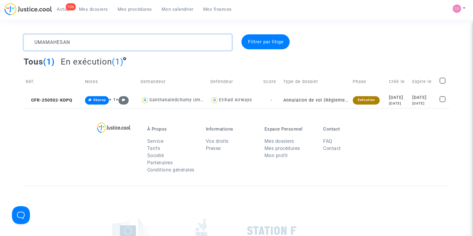
type textarea "UMAMAHESAN"
click at [256, 70] on div "Tous (1) En exécution (1)" at bounding box center [236, 64] width 425 height 15
click at [389, 97] on div "[DATE]" at bounding box center [398, 97] width 19 height 7
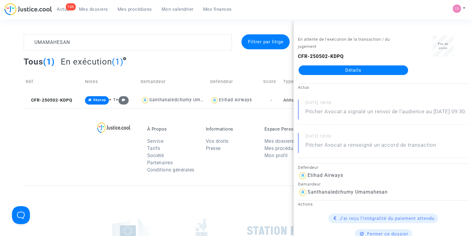
click at [352, 69] on link "Détails" at bounding box center [352, 70] width 109 height 10
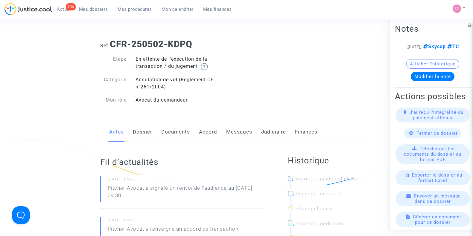
click at [138, 135] on link "Dossier" at bounding box center [142, 132] width 19 height 20
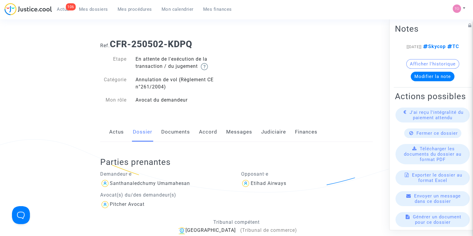
click at [277, 136] on link "Judiciaire" at bounding box center [273, 132] width 25 height 20
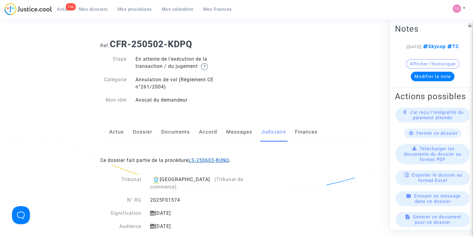
click at [210, 160] on link "LS-250603-8UNQ" at bounding box center [208, 161] width 41 height 6
click at [117, 43] on b "CFR-250502-KDPQ" at bounding box center [151, 44] width 83 height 10
click at [85, 10] on span "Mes dossiers" at bounding box center [93, 9] width 29 height 5
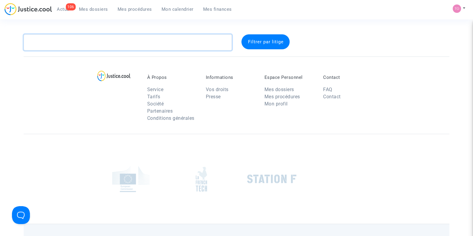
click at [81, 44] on textarea at bounding box center [128, 42] width 208 height 16
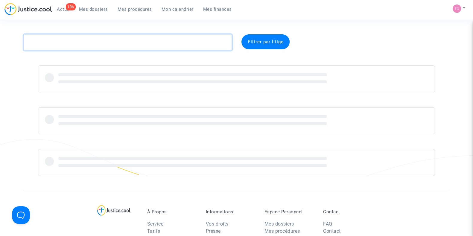
paste textarea "UMAMAHESAN"
type textarea "UMAMAHESAN"
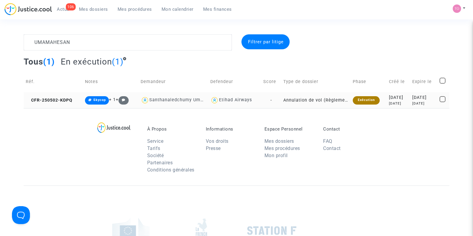
click at [393, 101] on div "[DATE]" at bounding box center [398, 103] width 19 height 5
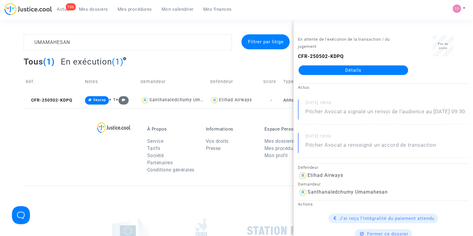
click at [371, 71] on link "Détails" at bounding box center [352, 70] width 109 height 10
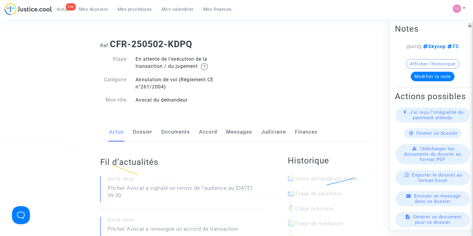
click at [261, 131] on link "Judiciaire" at bounding box center [273, 132] width 25 height 20
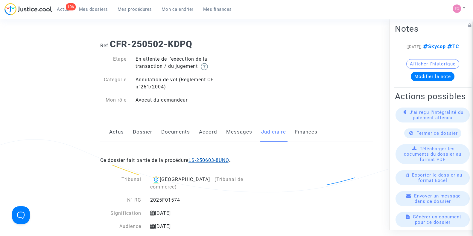
click at [204, 158] on link "LS-250603-8UNQ" at bounding box center [208, 161] width 41 height 6
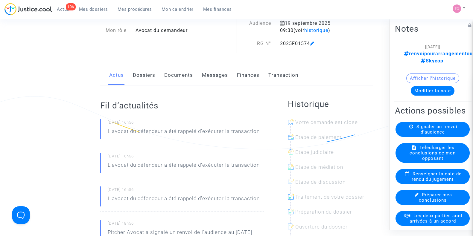
scroll to position [7, 0]
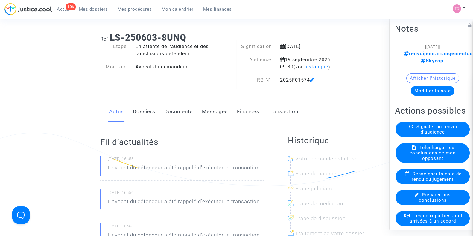
click at [146, 114] on link "Dossiers" at bounding box center [144, 112] width 22 height 20
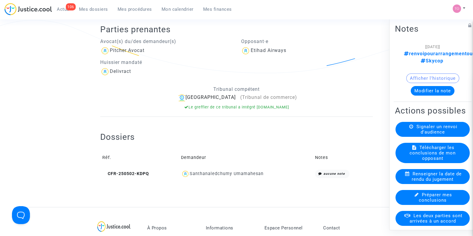
scroll to position [120, 0]
click at [426, 74] on button "Afficher l'historique" at bounding box center [432, 79] width 53 height 10
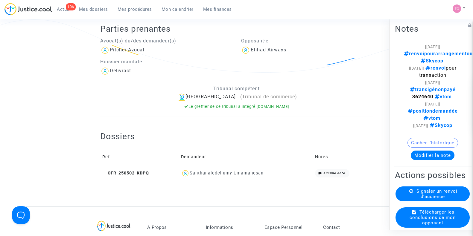
click at [414, 94] on strong "3624640" at bounding box center [422, 97] width 21 height 6
copy strong "3624640"
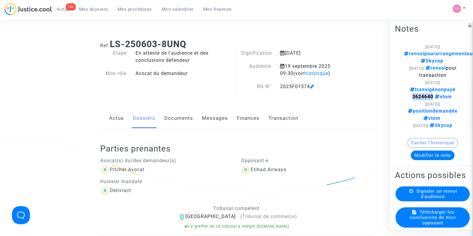
click at [418, 151] on button "Modifier la note" at bounding box center [432, 156] width 44 height 10
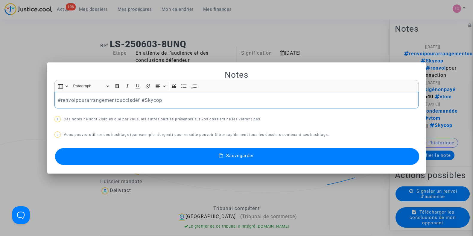
click at [248, 38] on div at bounding box center [236, 118] width 473 height 236
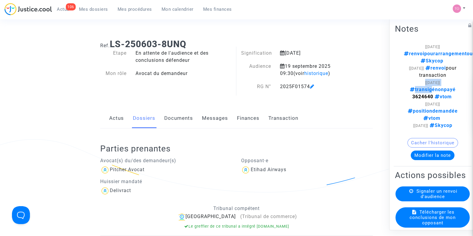
drag, startPoint x: 402, startPoint y: 78, endPoint x: 428, endPoint y: 85, distance: 27.4
click at [428, 85] on note-viewer "[[DATE]] renvoipourarrangementoucclsdéf Skycop [[DATE]] renvoi pour transaction…" at bounding box center [432, 101] width 75 height 117
click at [404, 82] on div "[[DATE]] transigénonpayé 3624640 vtom" at bounding box center [432, 90] width 57 height 22
drag, startPoint x: 404, startPoint y: 82, endPoint x: 429, endPoint y: 90, distance: 25.7
click at [429, 90] on div "[[DATE]] transigénonpayé 3624640 vtom" at bounding box center [432, 90] width 57 height 22
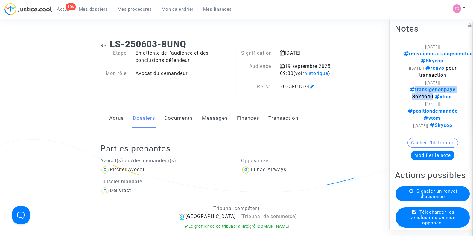
click at [421, 94] on strong "3624640" at bounding box center [422, 97] width 21 height 6
copy strong "3624640"
click at [439, 151] on button "Modifier la note" at bounding box center [432, 156] width 44 height 10
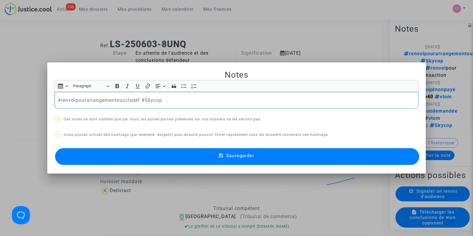
drag, startPoint x: 168, startPoint y: 101, endPoint x: 0, endPoint y: 98, distance: 168.0
click at [0, 98] on div "Notes Rich Text Editor Insert table Insert table Heading Paragraph Paragraph He…" at bounding box center [236, 118] width 473 height 236
click at [58, 98] on strong "3624640" at bounding box center [68, 100] width 21 height 6
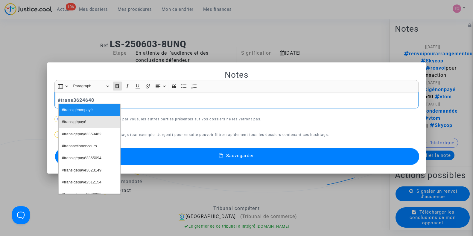
click at [78, 123] on span "#transigépayé" at bounding box center [74, 122] width 25 height 9
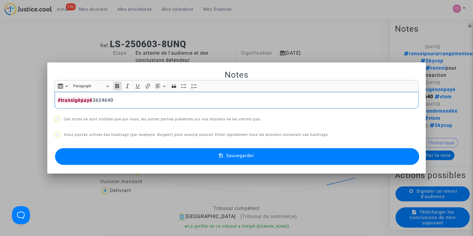
click at [124, 100] on p "#transigépayé 3624640" at bounding box center [237, 100] width 358 height 7
click at [129, 111] on span "#Skycop" at bounding box center [128, 110] width 15 height 9
click at [137, 155] on button "Sauvegarder" at bounding box center [237, 156] width 364 height 17
